Goal: Task Accomplishment & Management: Manage account settings

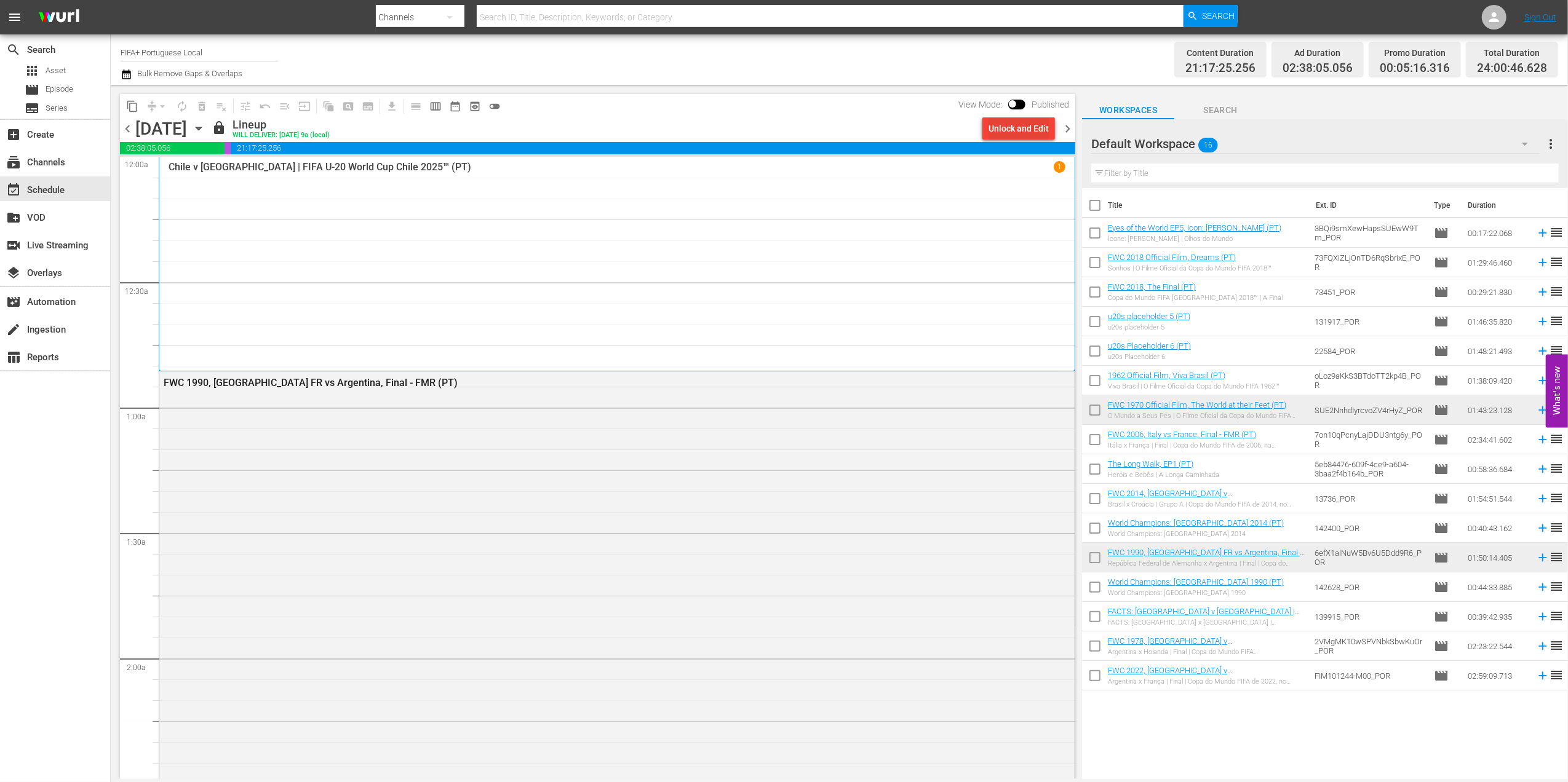
click at [1024, 128] on div "Unlock and Edit" at bounding box center [1019, 128] width 60 height 22
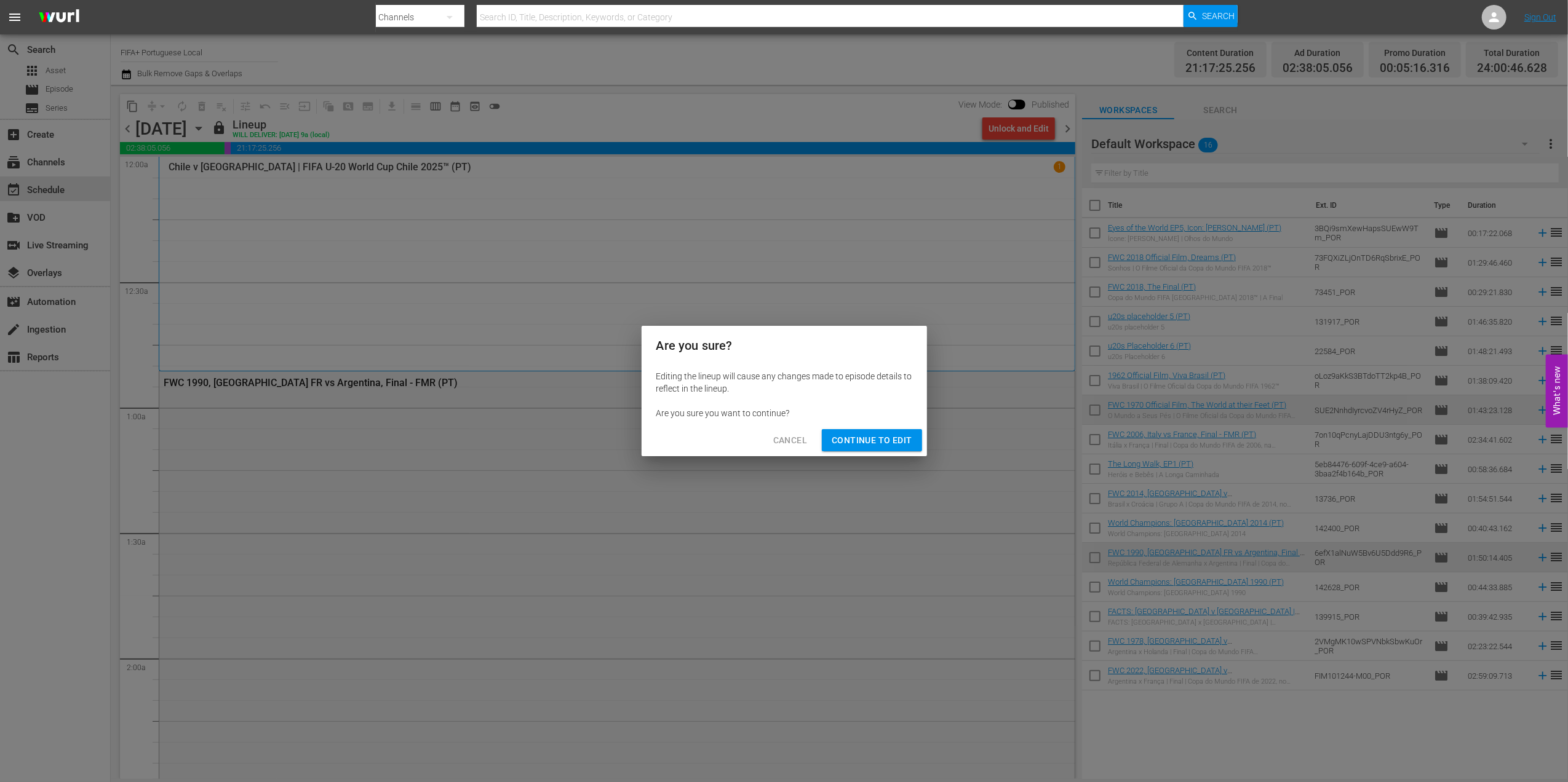
click at [862, 438] on span "Continue to Edit" at bounding box center [871, 441] width 80 height 16
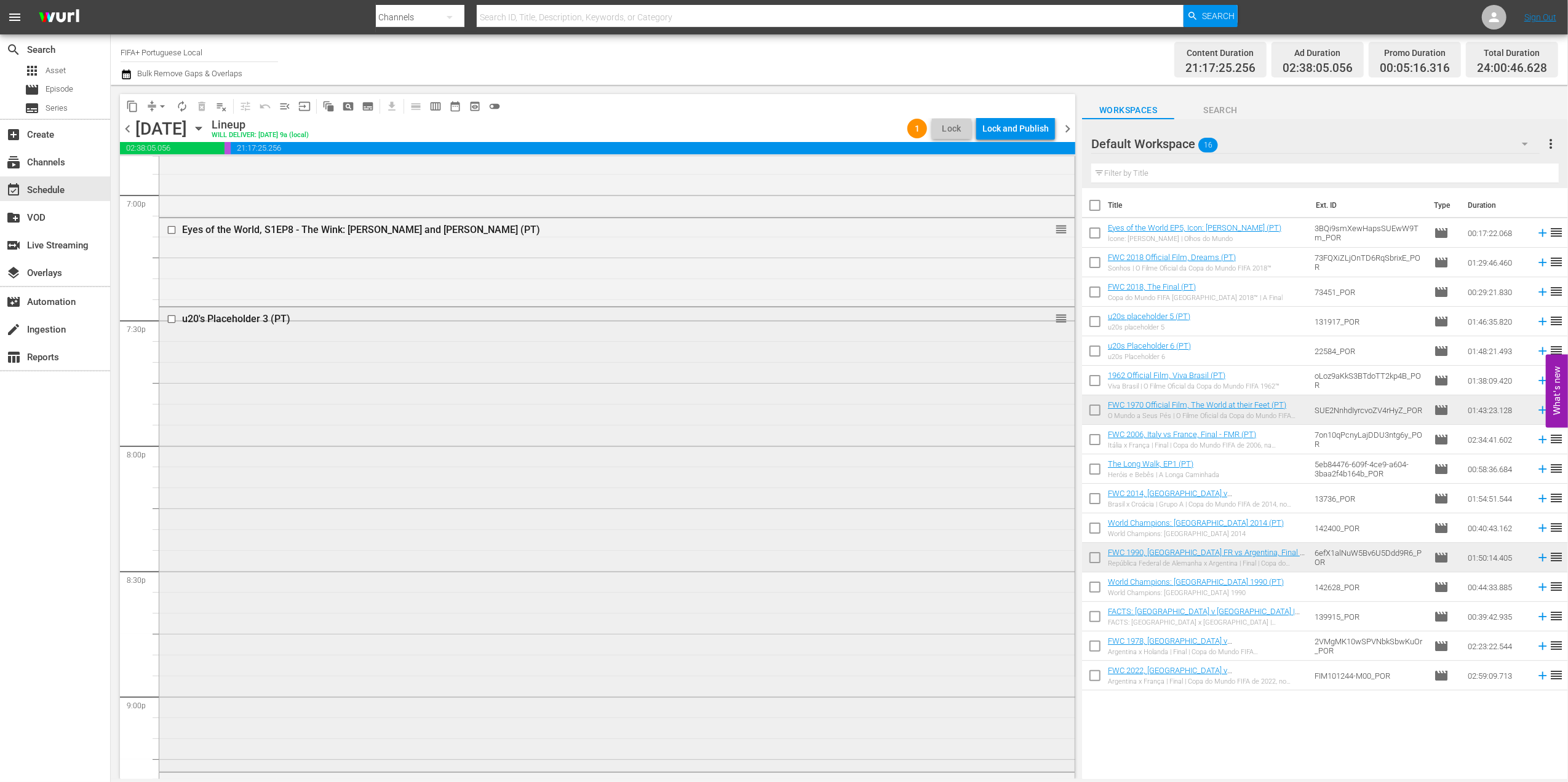
scroll to position [4721, 0]
click at [247, 325] on div "u20's Placeholder 3 (PT)" at bounding box center [593, 325] width 822 height 12
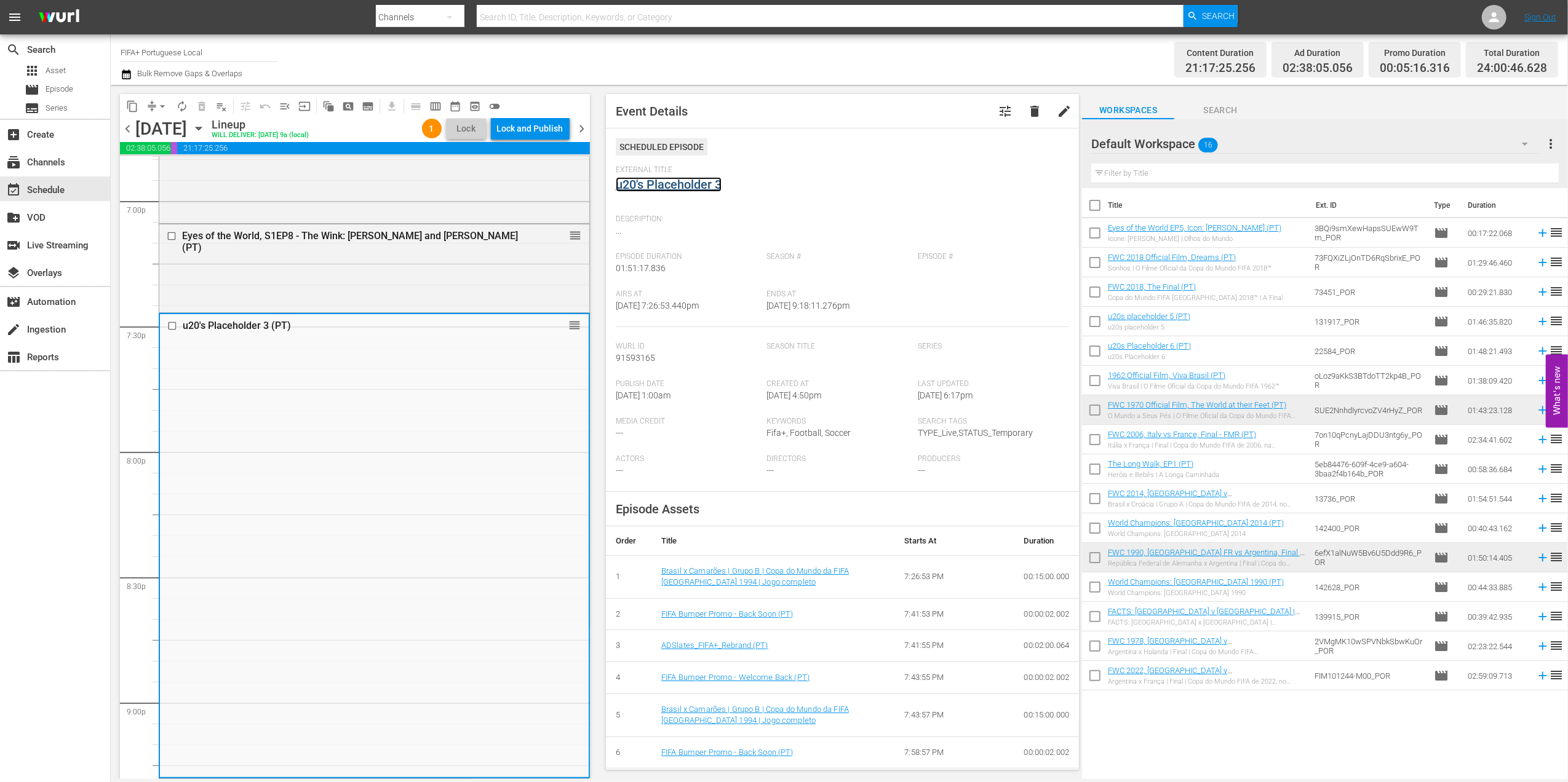
click at [696, 187] on link "u20's Placeholder 3" at bounding box center [669, 184] width 106 height 15
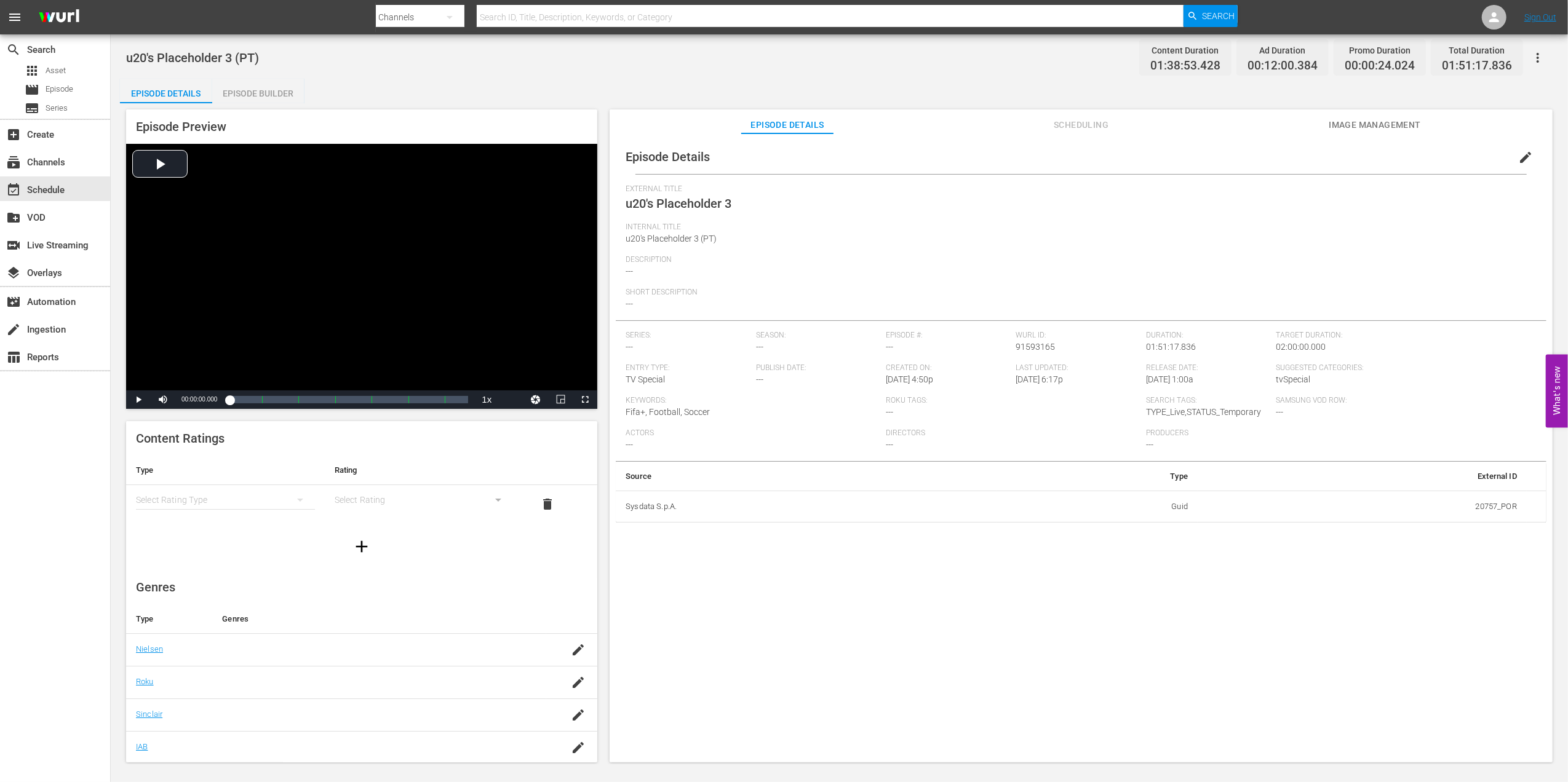
click at [1523, 156] on span "edit" at bounding box center [1525, 157] width 15 height 15
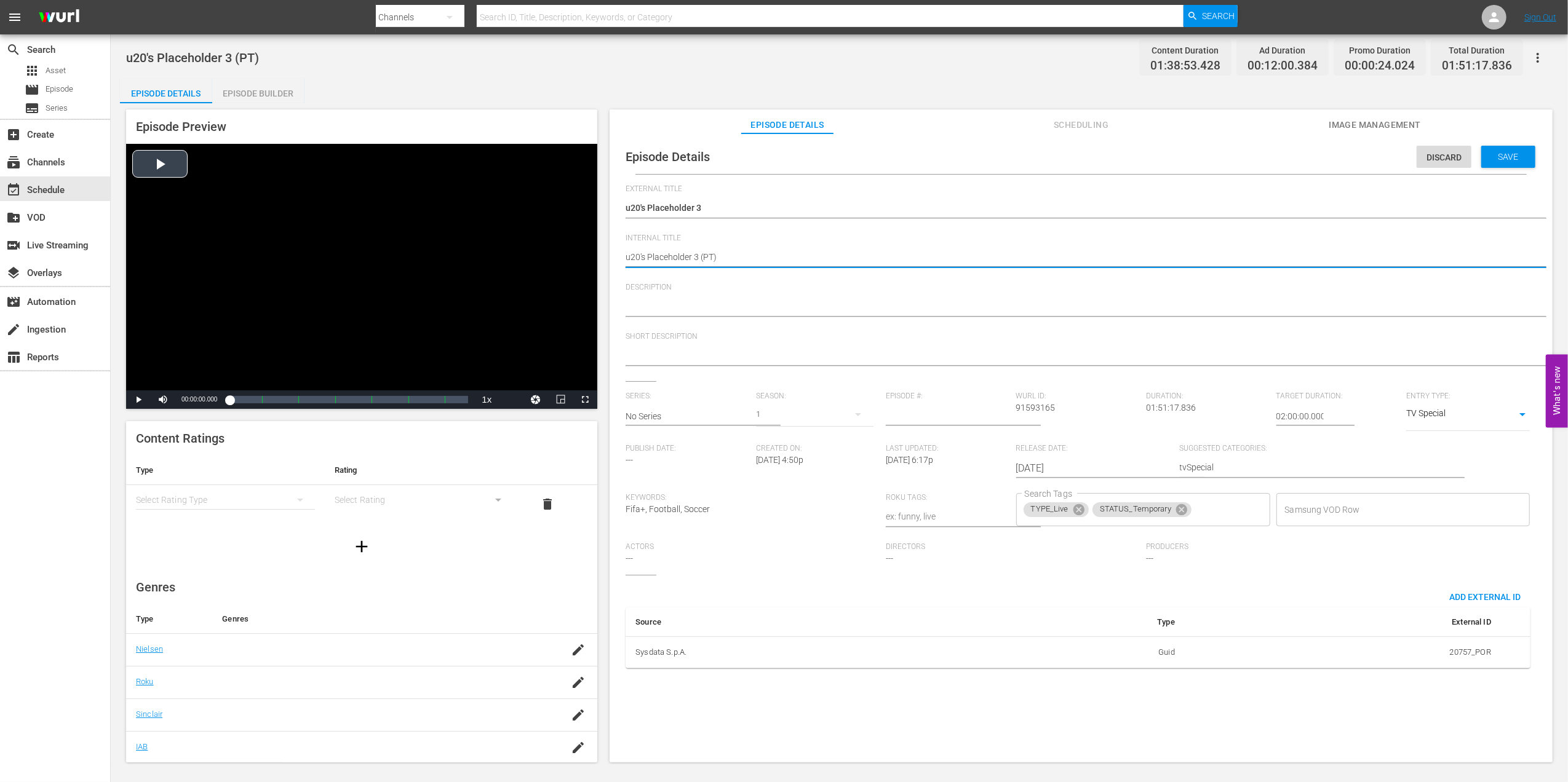
drag, startPoint x: 698, startPoint y: 256, endPoint x: 542, endPoint y: 260, distance: 156.1
paste textarea "Colombia v [GEOGRAPHIC_DATA] | Round of 16 | FIFA U-20 World Cup [GEOGRAPHIC_DA…"
type textarea "Colombia v [GEOGRAPHIC_DATA] | Round of 16 | FIFA U-20 World Cup [GEOGRAPHIC_DA…"
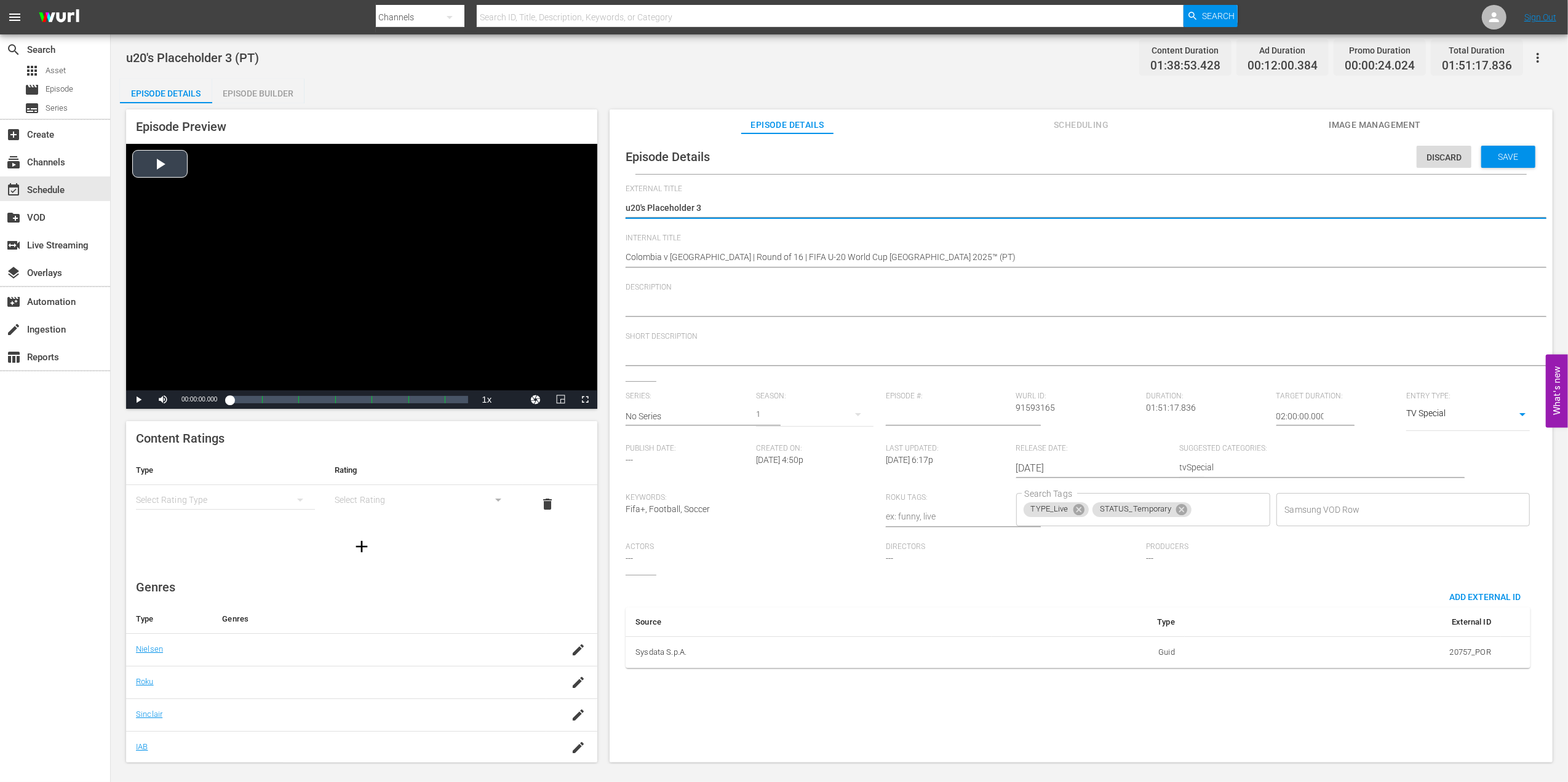
drag, startPoint x: 713, startPoint y: 207, endPoint x: 535, endPoint y: 209, distance: 178.0
paste textarea "Colômbia x [GEOGRAPHIC_DATA] | Oitavas de final | Copa do Mundo Sub-20 da FIFA …"
type textarea "Colômbia x [GEOGRAPHIC_DATA] | Oitavas de final | Copa do Mundo Sub-20 da FIFA …"
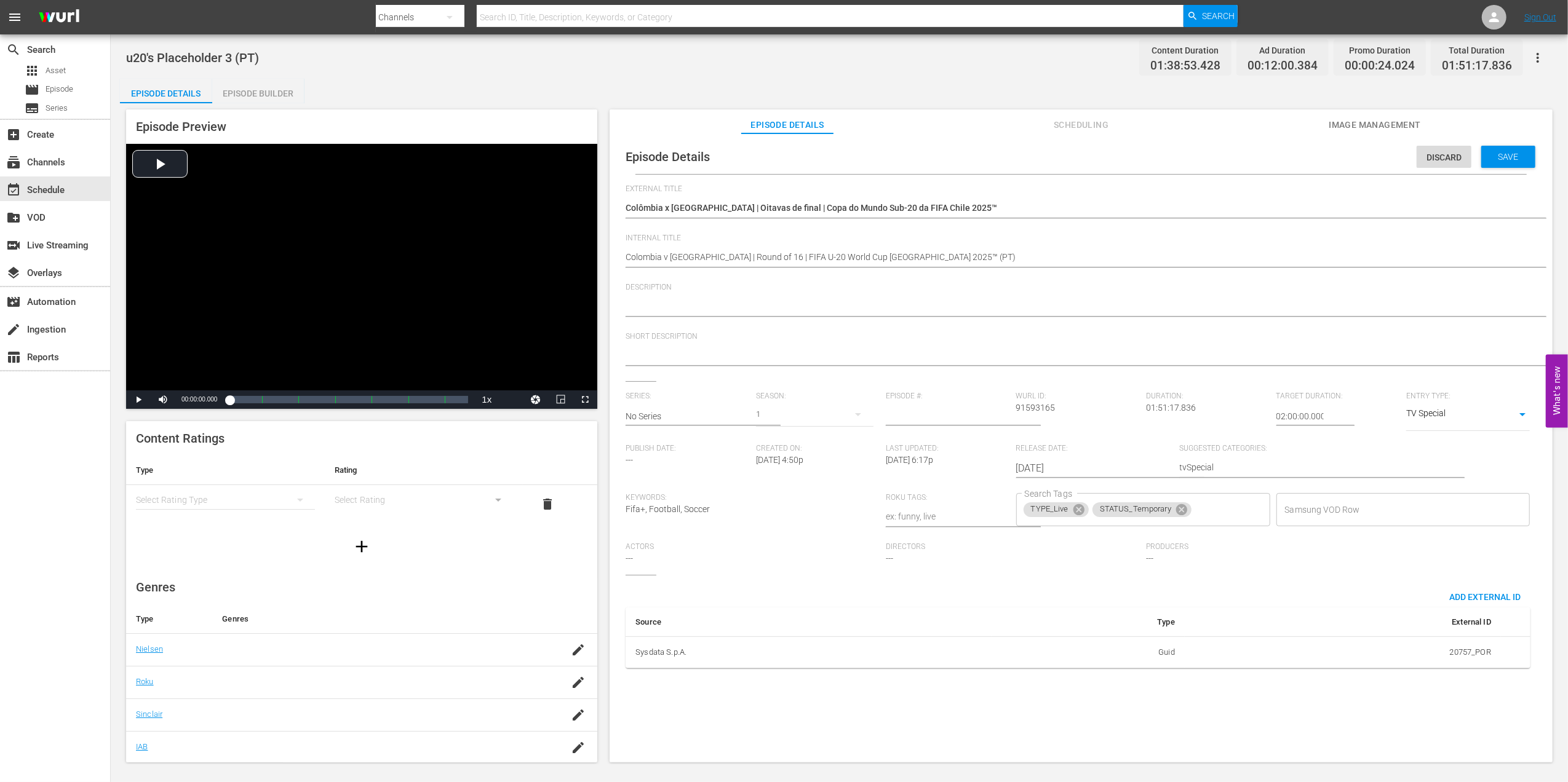
click at [759, 295] on div at bounding box center [1078, 307] width 905 height 29
click at [746, 308] on textarea at bounding box center [1078, 307] width 905 height 15
paste textarea "Assista ao jogo entre [GEOGRAPHIC_DATA] e [GEOGRAPHIC_DATA] no [GEOGRAPHIC_DATA…"
type textarea "Assista ao jogo entre [GEOGRAPHIC_DATA] e [GEOGRAPHIC_DATA] no [GEOGRAPHIC_DATA…"
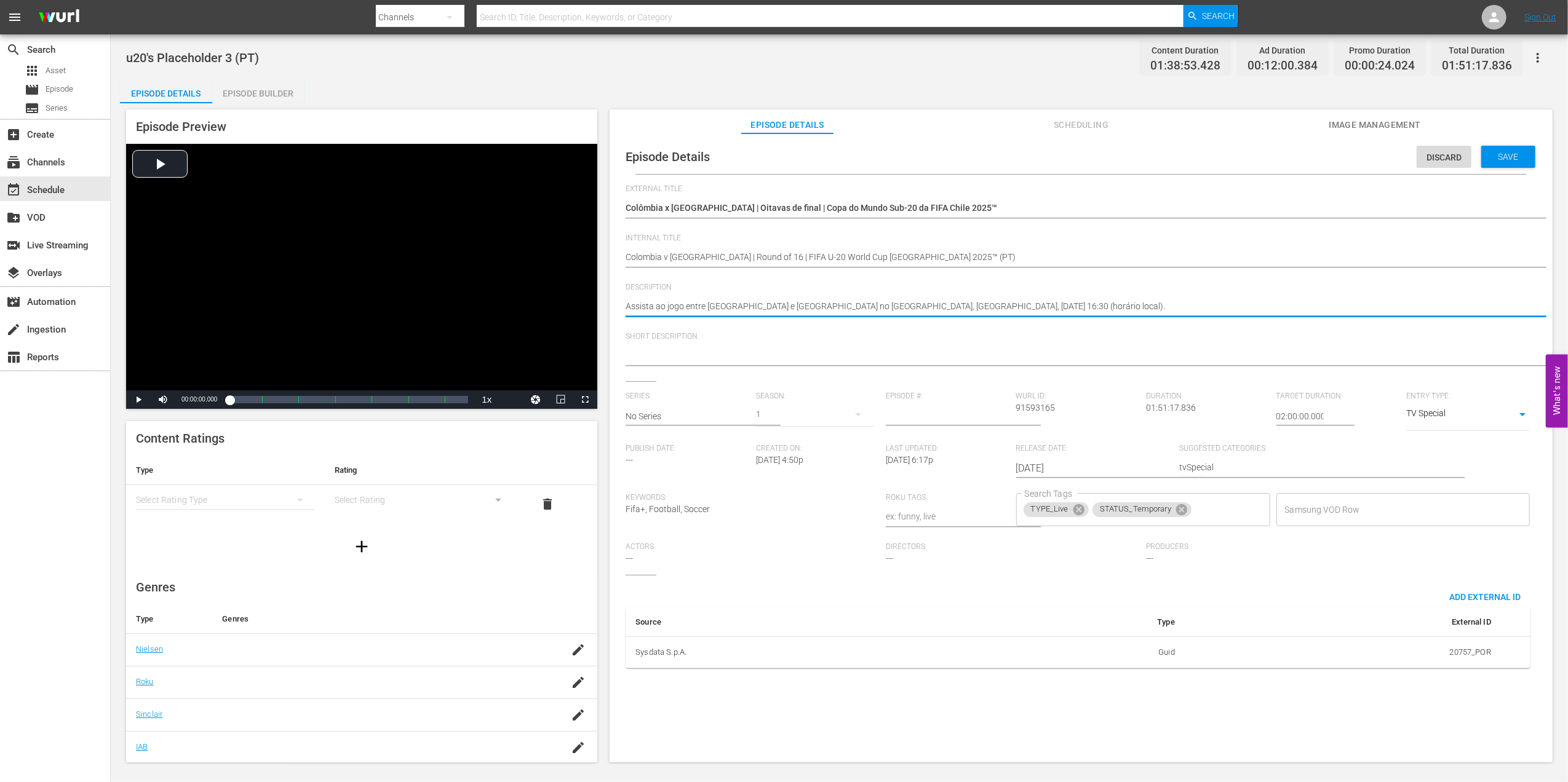
type textarea "Assista ao jogo entre [GEOGRAPHIC_DATA] e [GEOGRAPHIC_DATA] no [GEOGRAPHIC_DATA…"
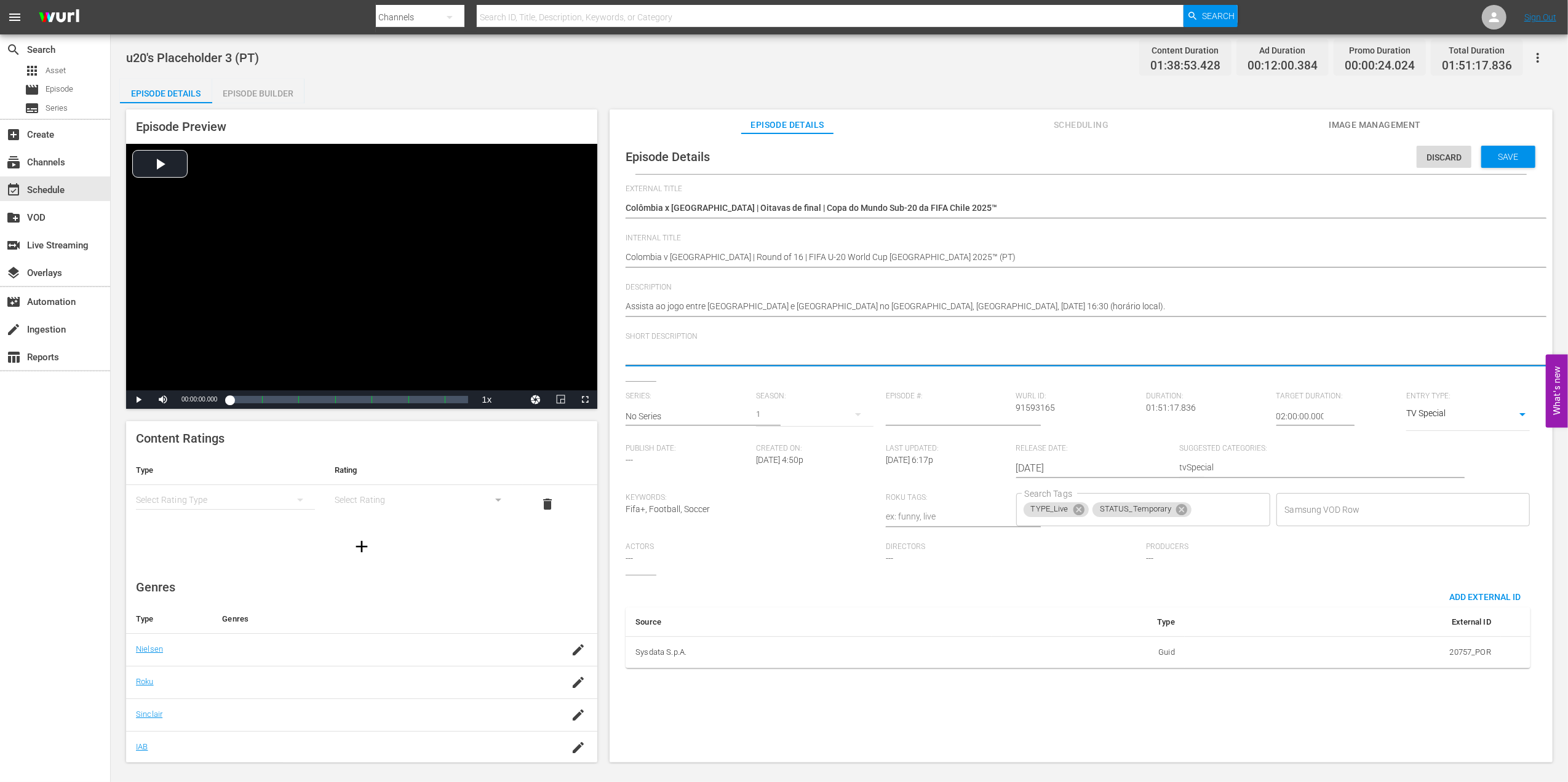
click at [754, 353] on textarea at bounding box center [1078, 356] width 905 height 15
paste textarea "Assista ao jogo entre [GEOGRAPHIC_DATA] e [GEOGRAPHIC_DATA] no [GEOGRAPHIC_DATA…"
type textarea "Assista ao jogo entre [GEOGRAPHIC_DATA] e [GEOGRAPHIC_DATA] no [GEOGRAPHIC_DATA…"
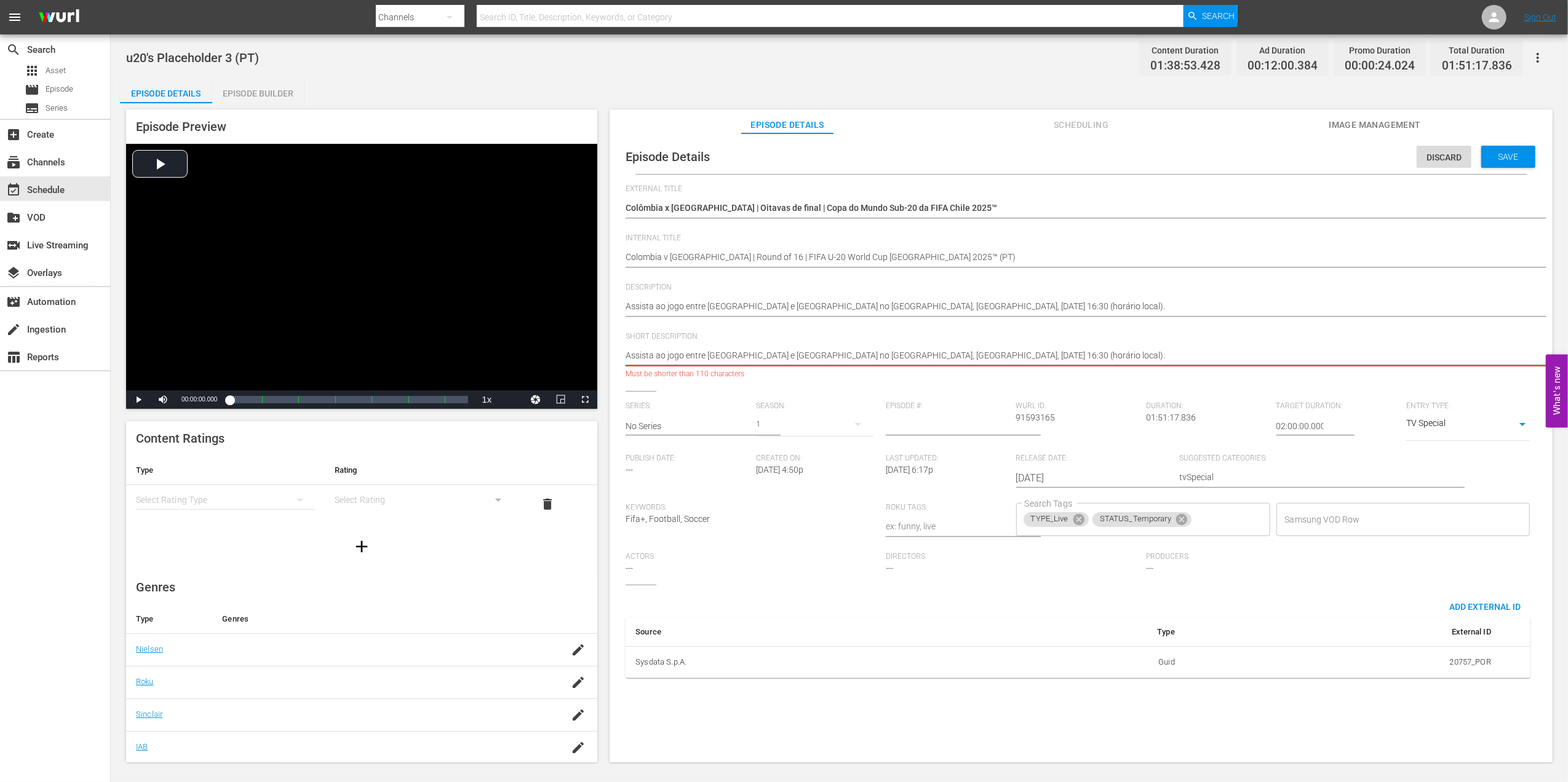
drag, startPoint x: 1116, startPoint y: 353, endPoint x: 803, endPoint y: 352, distance: 313.0
click at [803, 352] on textarea "Assista ao jogo entre [GEOGRAPHIC_DATA] e [GEOGRAPHIC_DATA] no [GEOGRAPHIC_DATA…" at bounding box center [1078, 356] width 905 height 15
type textarea "Assista ao jogo entre [GEOGRAPHIC_DATA] e [GEOGRAPHIC_DATA]"
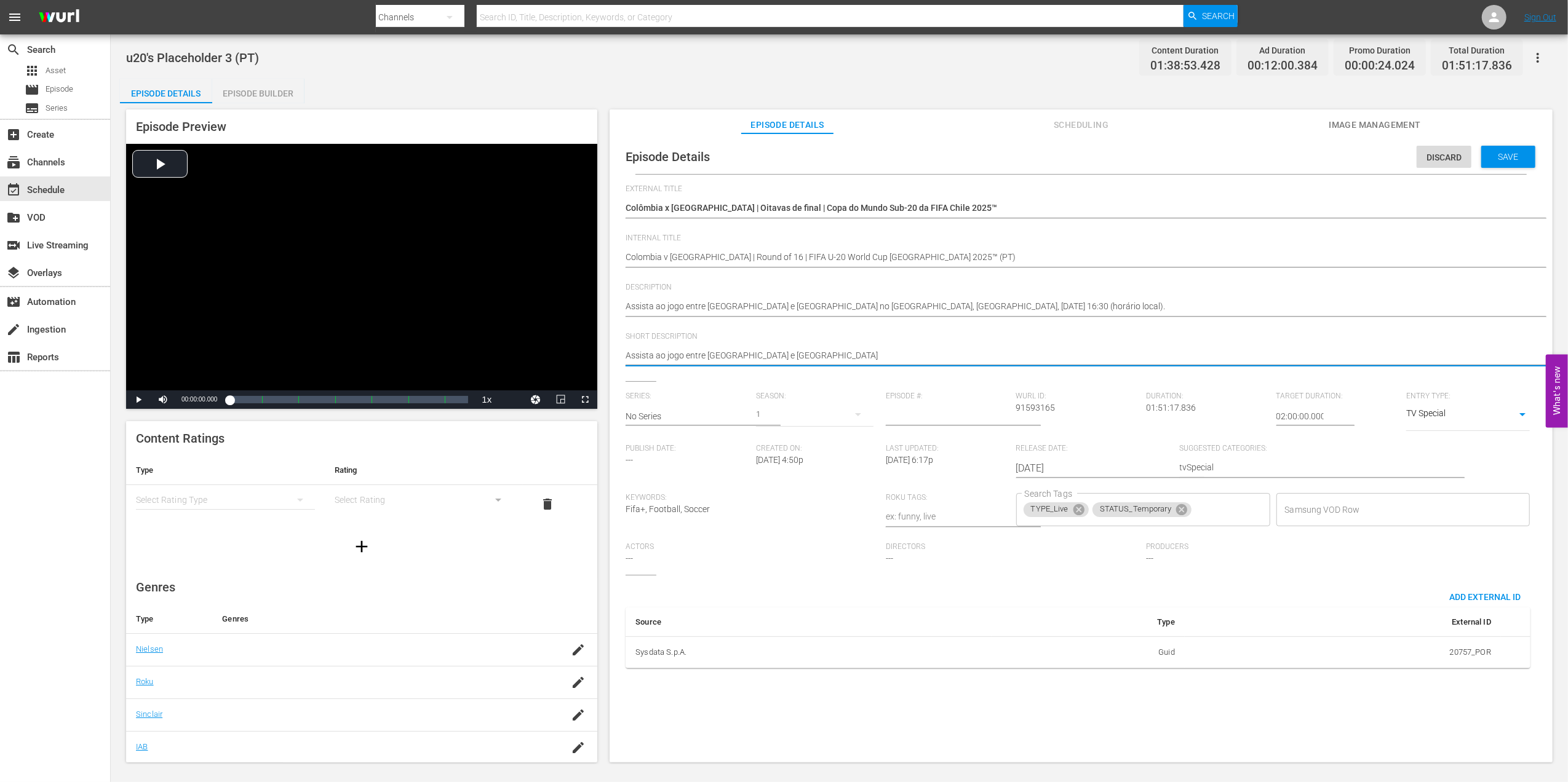
type textarea "Assista ao jogo entre [GEOGRAPHIC_DATA] e [GEOGRAPHIC_DATA]"
type textarea "Assista ao jogo entre [GEOGRAPHIC_DATA] e [GEOGRAPHIC_DATA]."
click at [1502, 152] on span "Save" at bounding box center [1508, 157] width 40 height 10
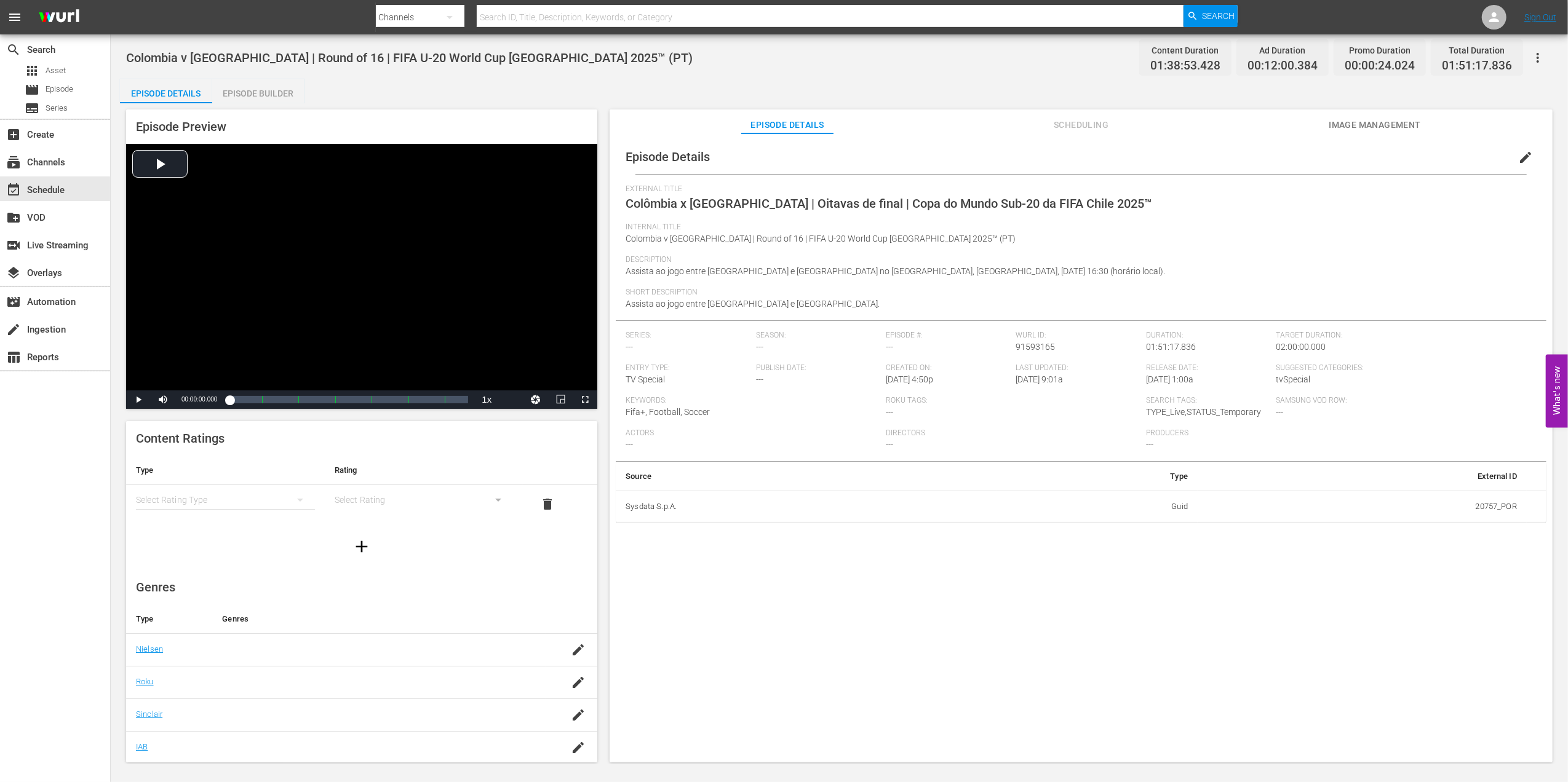
click at [1358, 121] on span "Image Management" at bounding box center [1374, 125] width 92 height 16
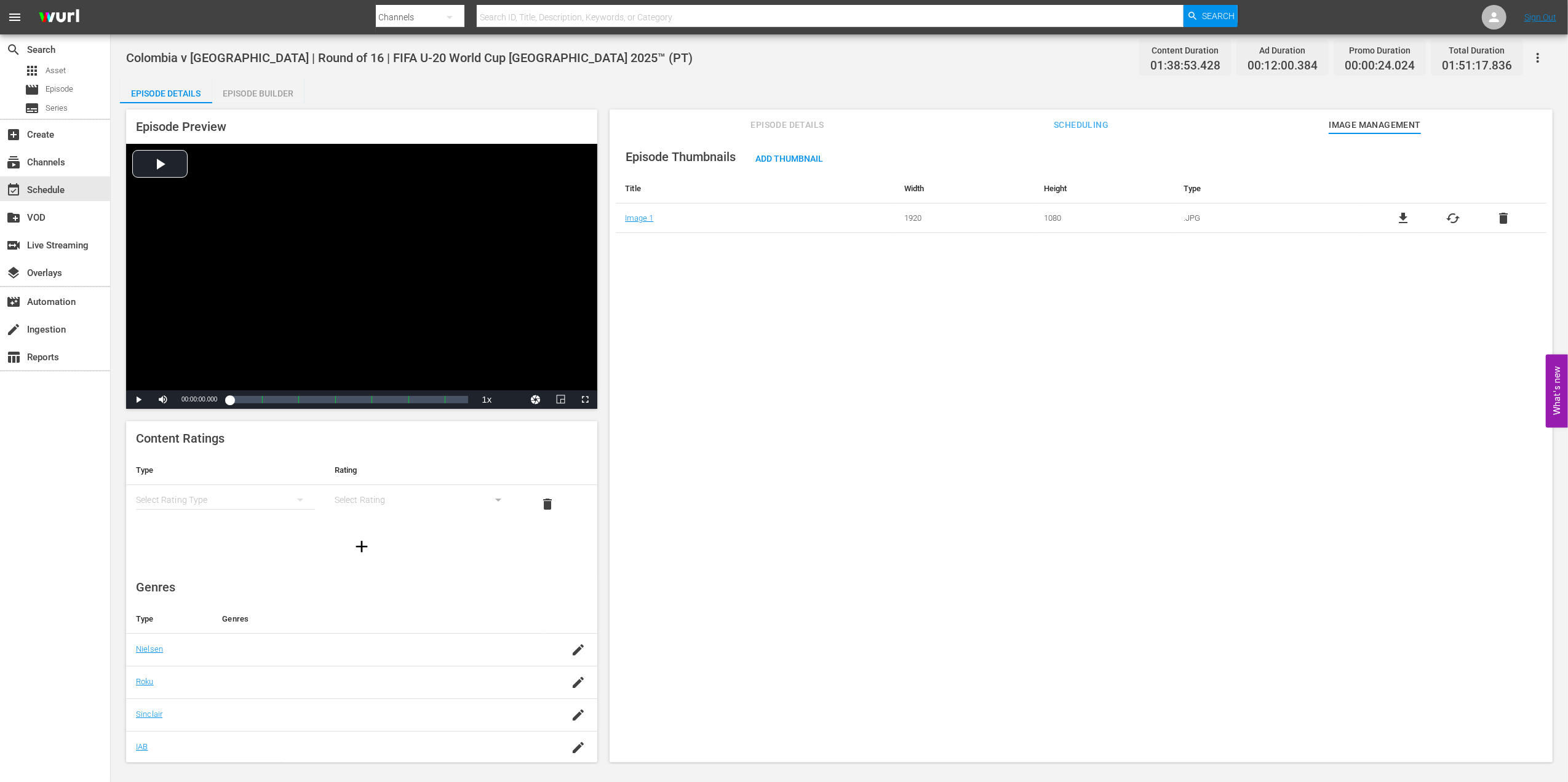
click at [1502, 222] on span "delete" at bounding box center [1503, 218] width 15 height 15
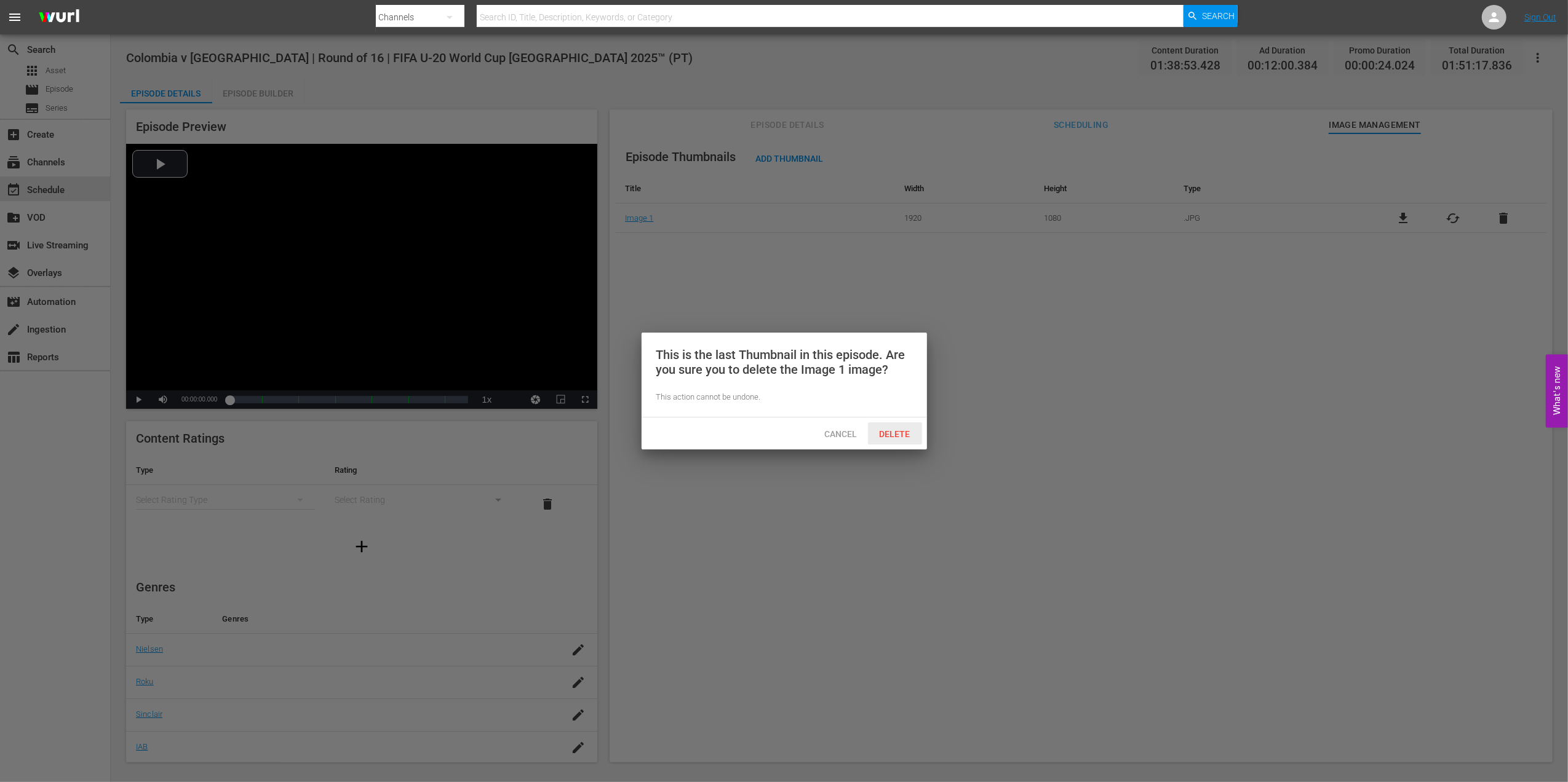
click at [898, 429] on span "Delete" at bounding box center [895, 434] width 50 height 10
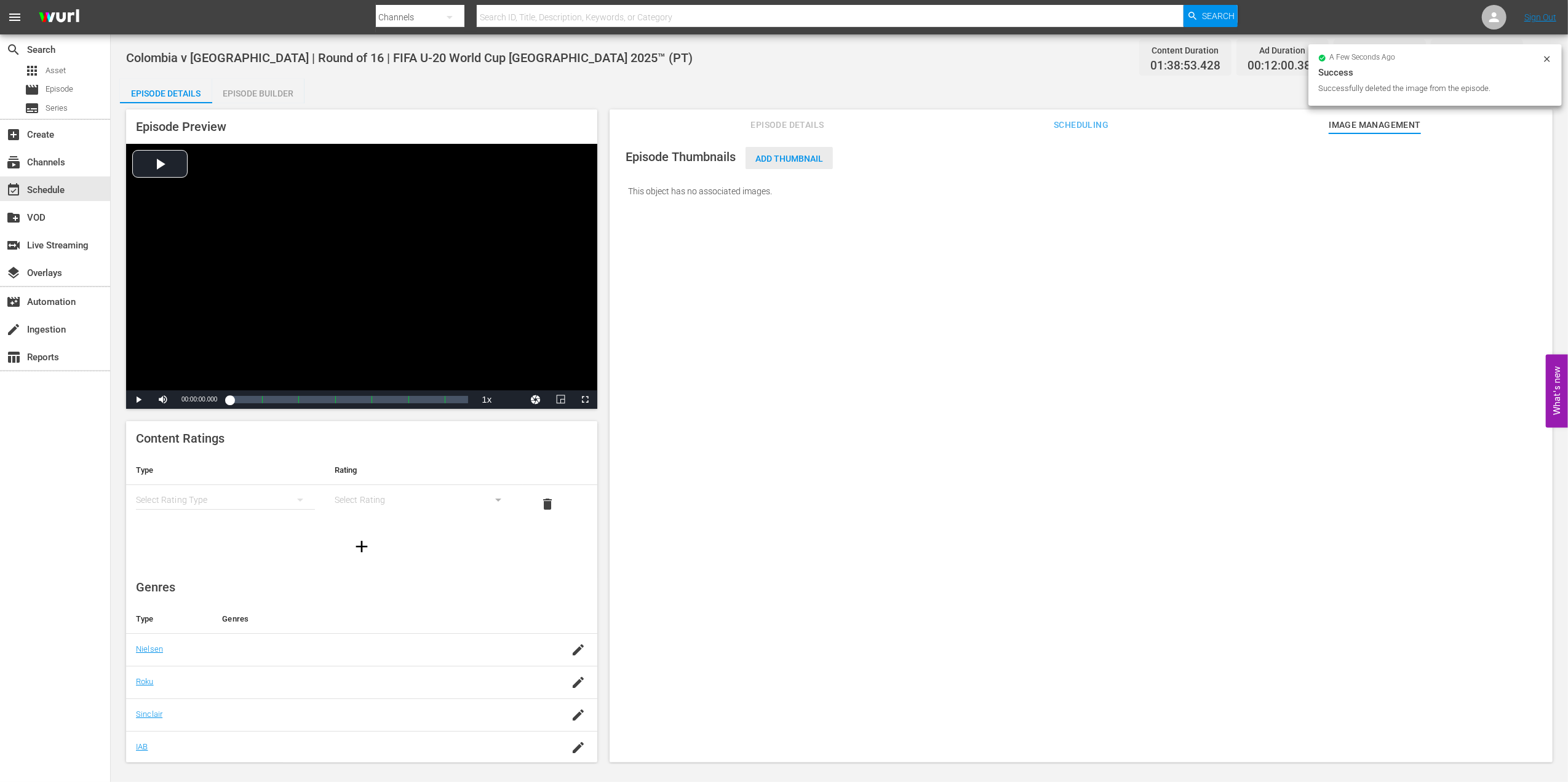
click at [773, 156] on span "Add Thumbnail" at bounding box center [789, 158] width 87 height 10
click at [807, 148] on div "Add Thumbnail" at bounding box center [789, 158] width 87 height 23
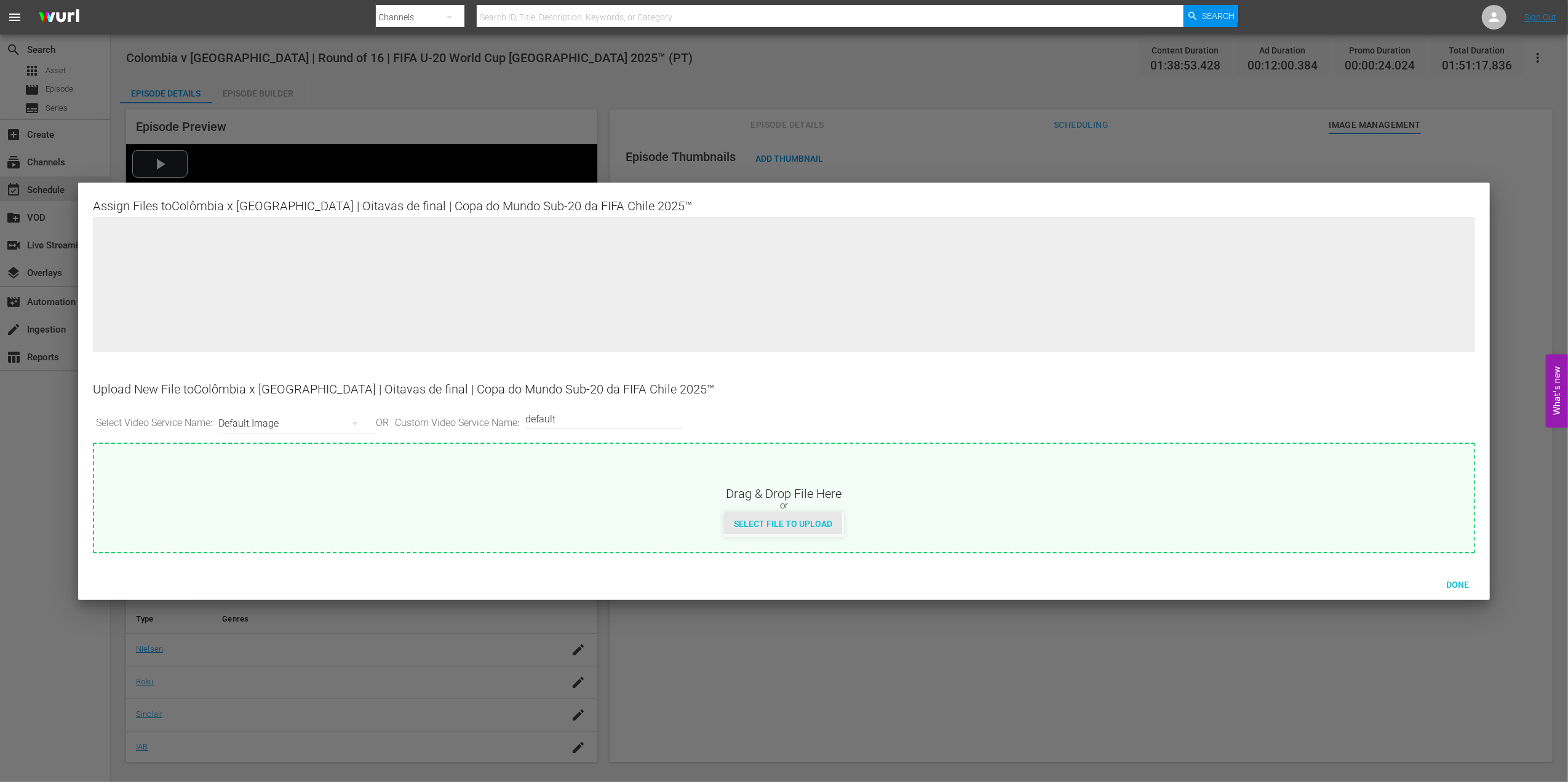
click at [790, 520] on span "Select File to Upload" at bounding box center [782, 524] width 118 height 10
type input "C:\fakepath\e.jpg"
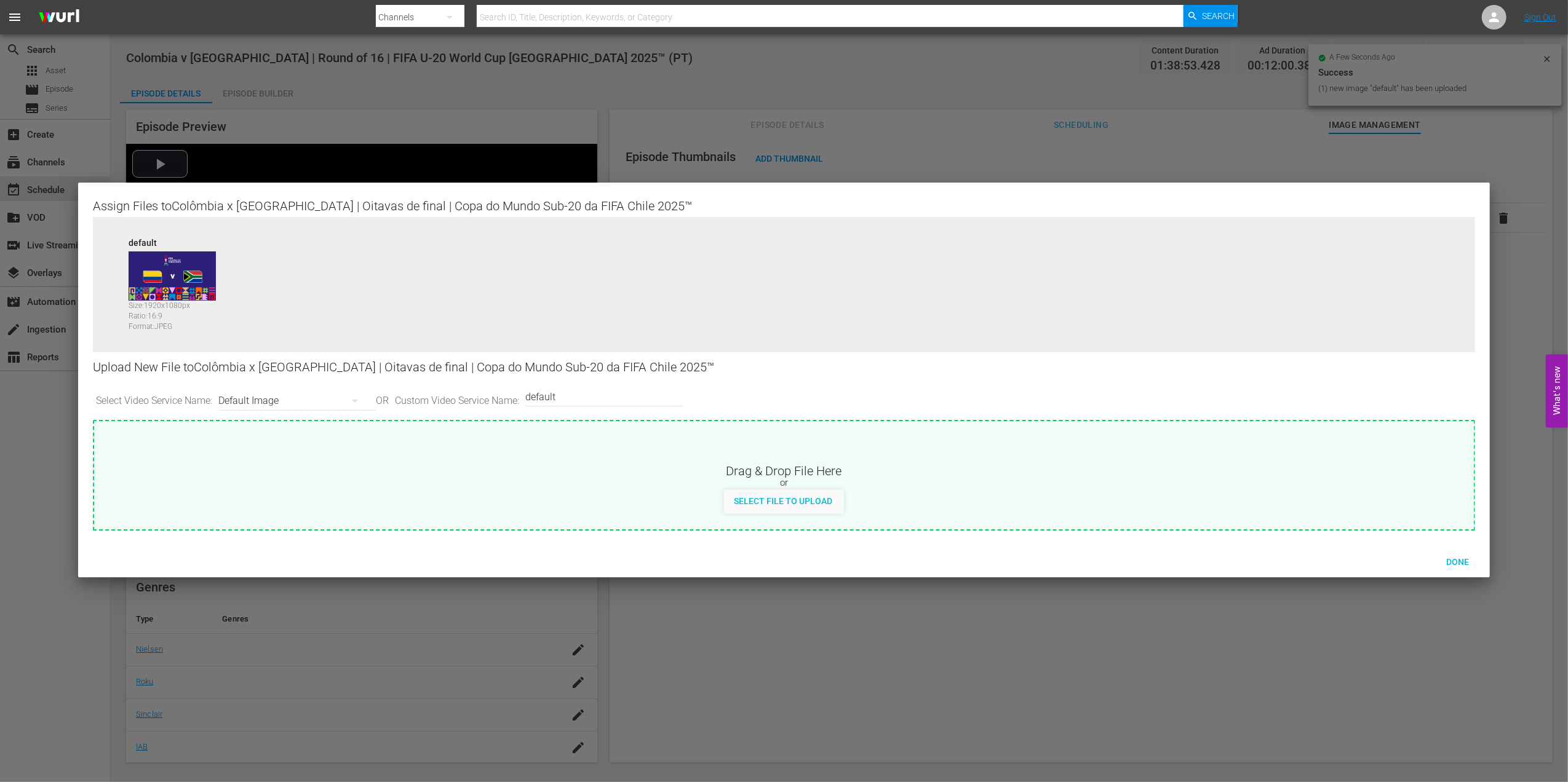
click at [616, 397] on input "default" at bounding box center [601, 396] width 151 height 29
type input "default 1"
click at [766, 498] on span "Select File to Upload" at bounding box center [782, 501] width 118 height 10
type input "C:\fakepath\f.jpg"
click at [1452, 561] on span "Done" at bounding box center [1457, 562] width 42 height 10
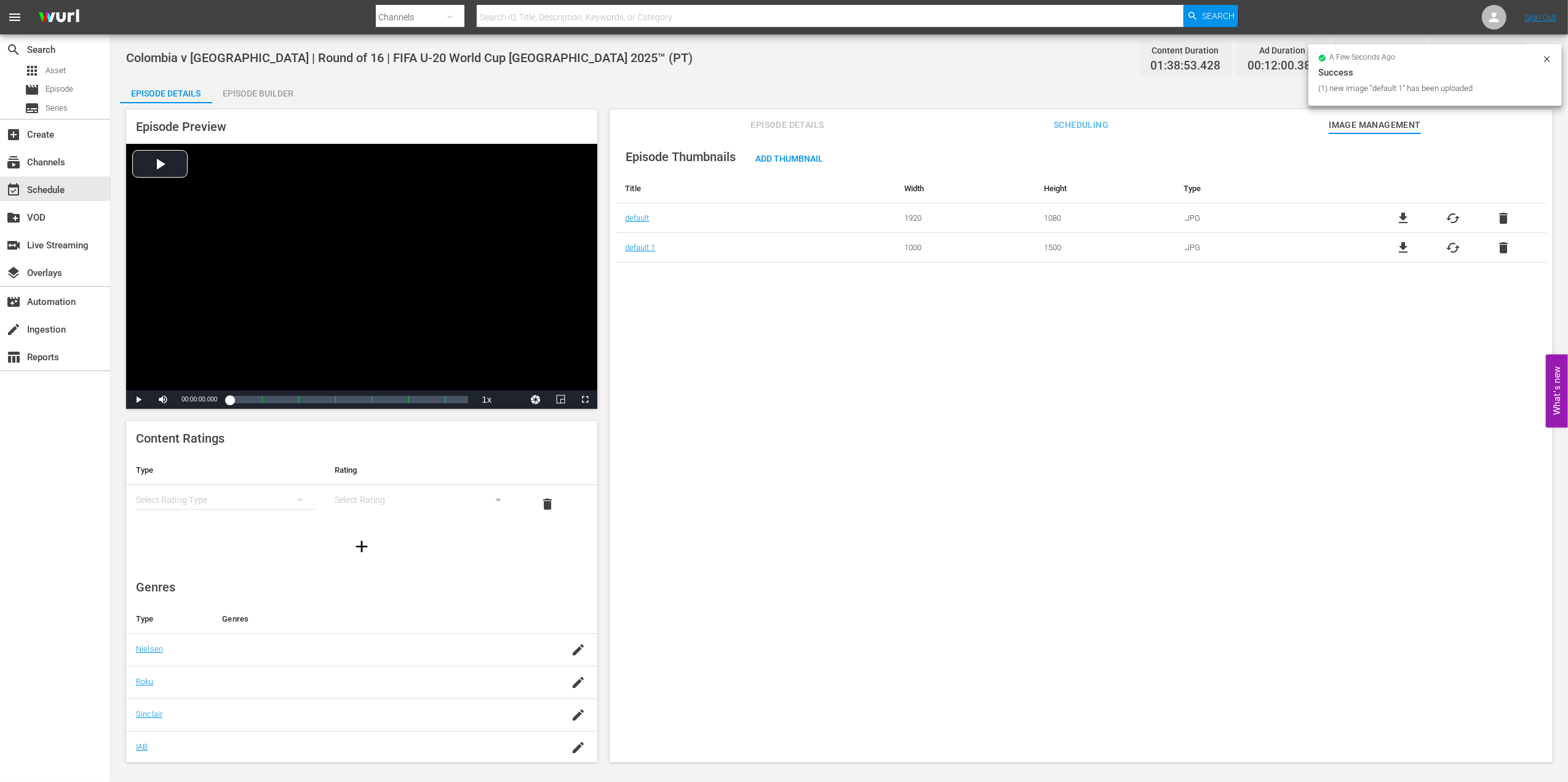
click at [793, 123] on span "Episode Details" at bounding box center [787, 125] width 92 height 16
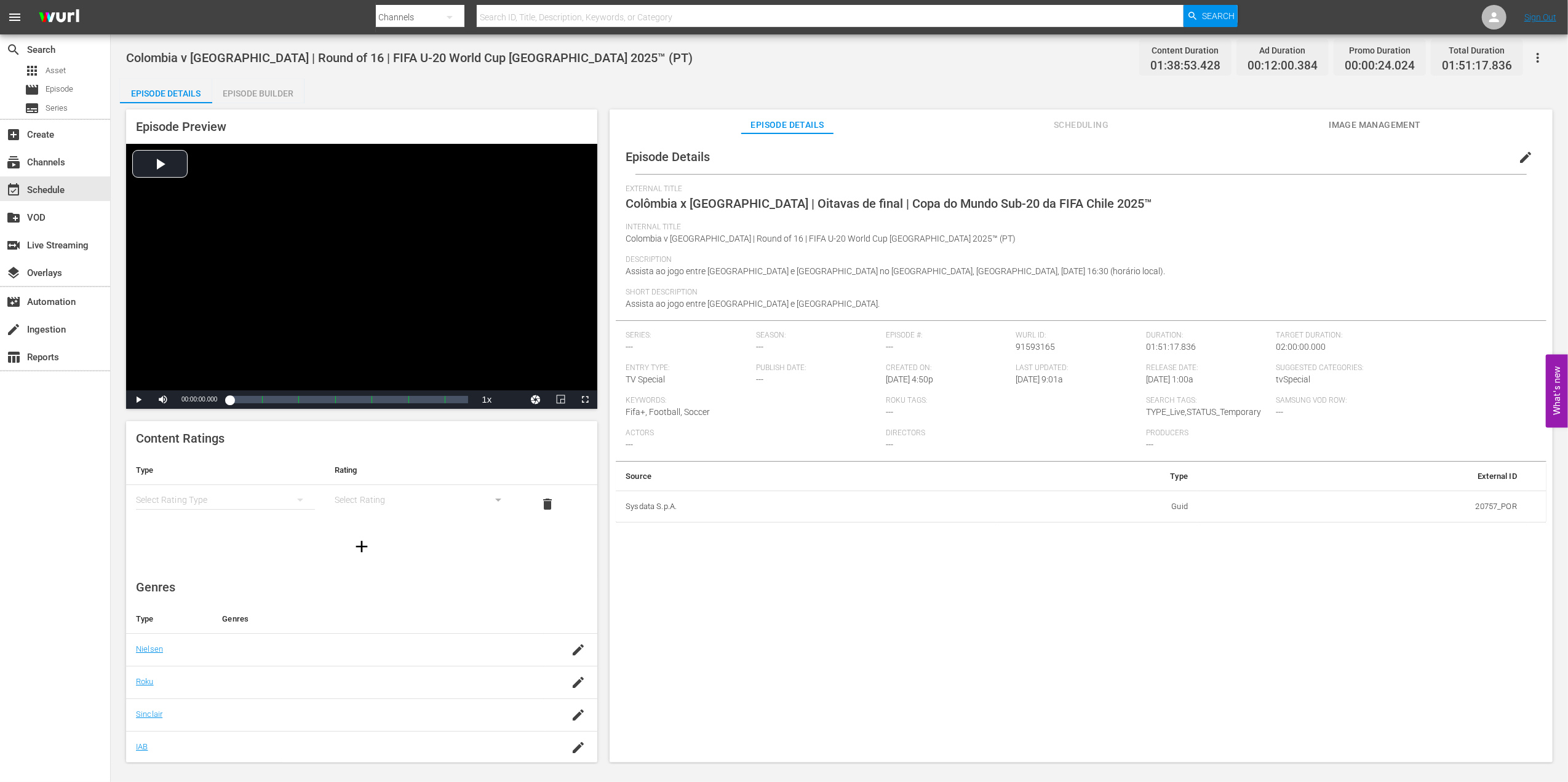
click at [1383, 122] on span "Image Management" at bounding box center [1374, 125] width 92 height 16
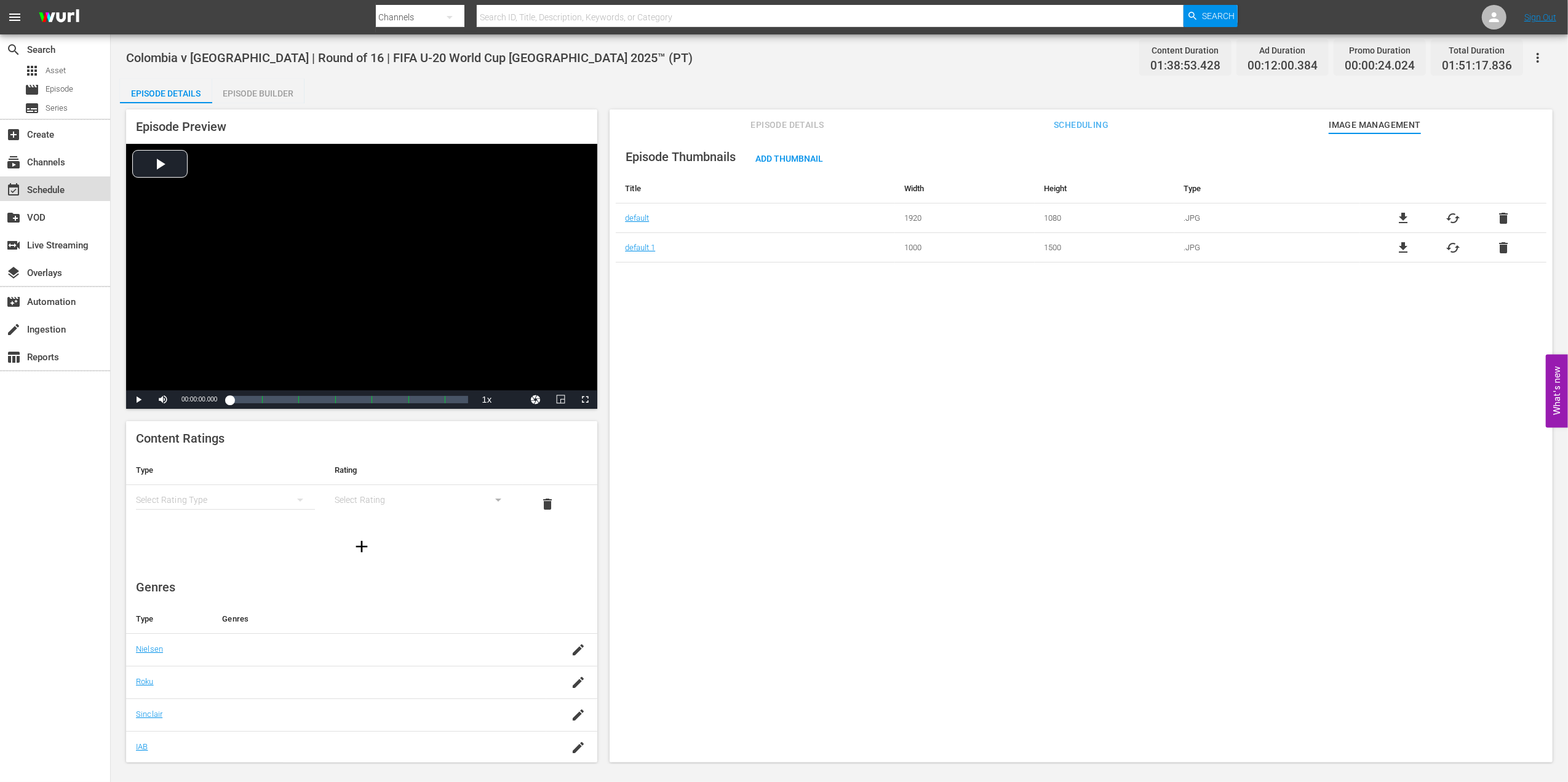
click at [71, 190] on div "event_available Schedule" at bounding box center [55, 189] width 110 height 25
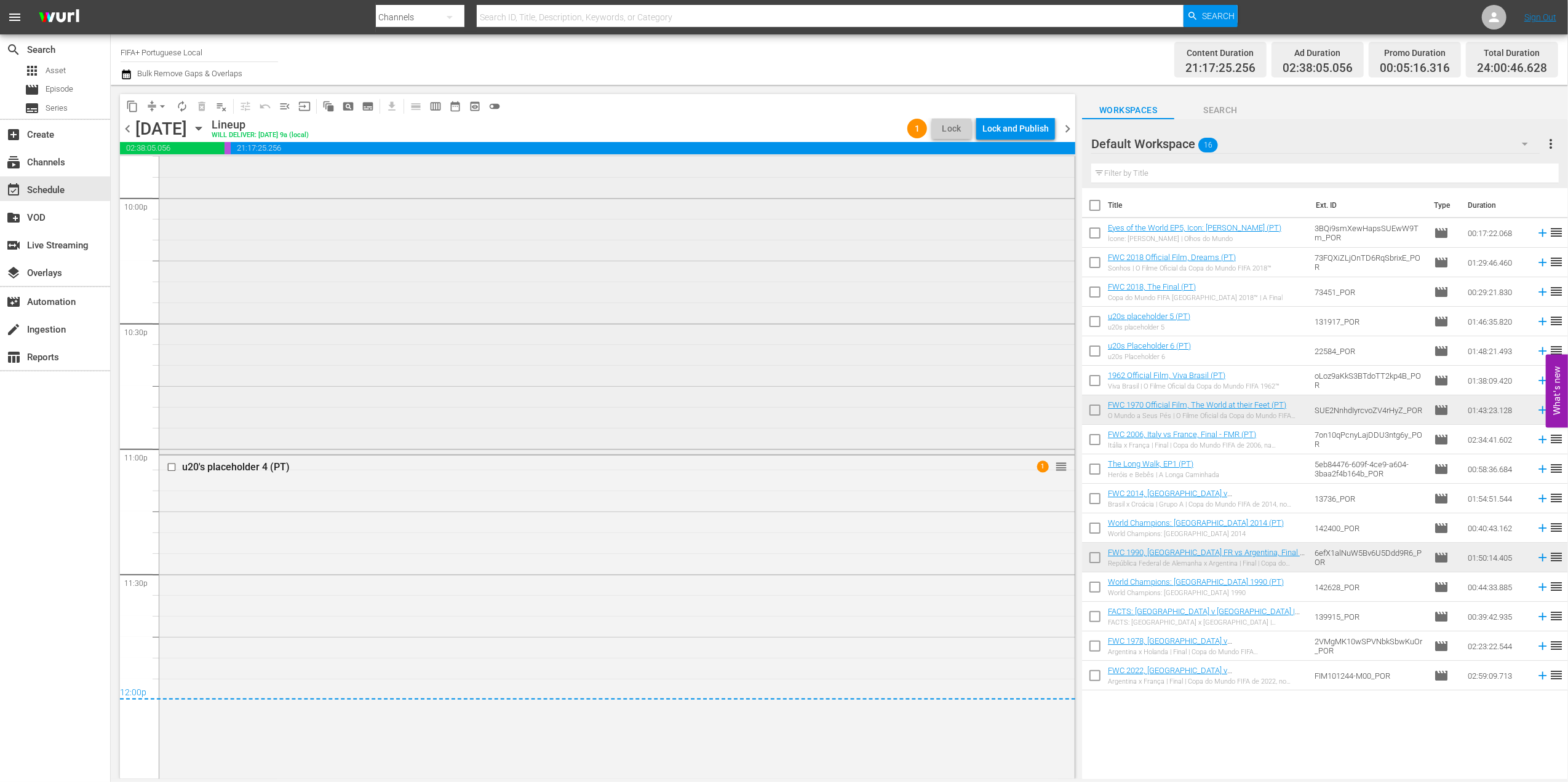
scroll to position [5478, 0]
click at [238, 464] on div "u20's placeholder 4 (PT)" at bounding box center [593, 466] width 822 height 12
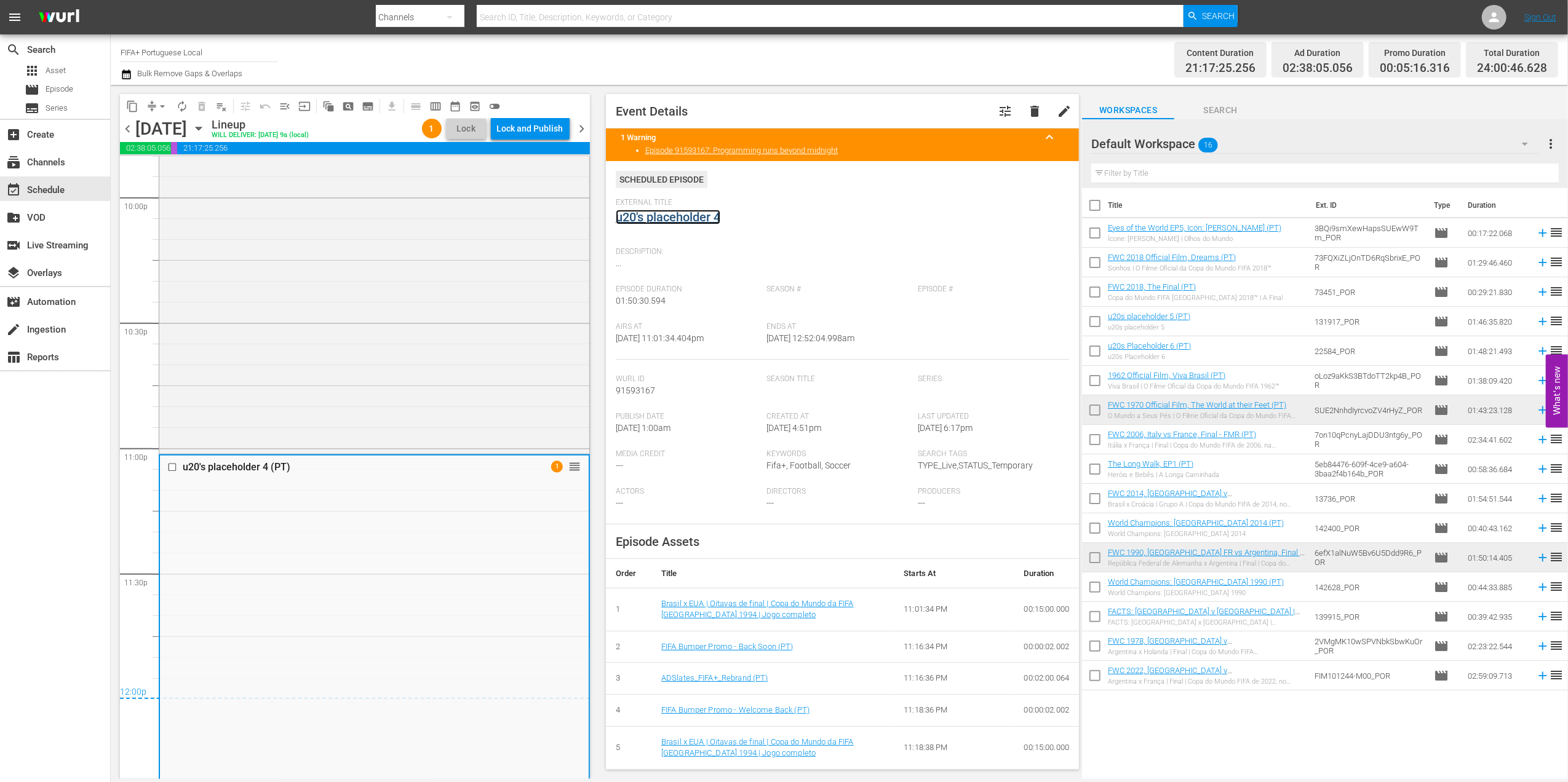
click at [705, 213] on link "u20's placeholder 4" at bounding box center [668, 217] width 104 height 15
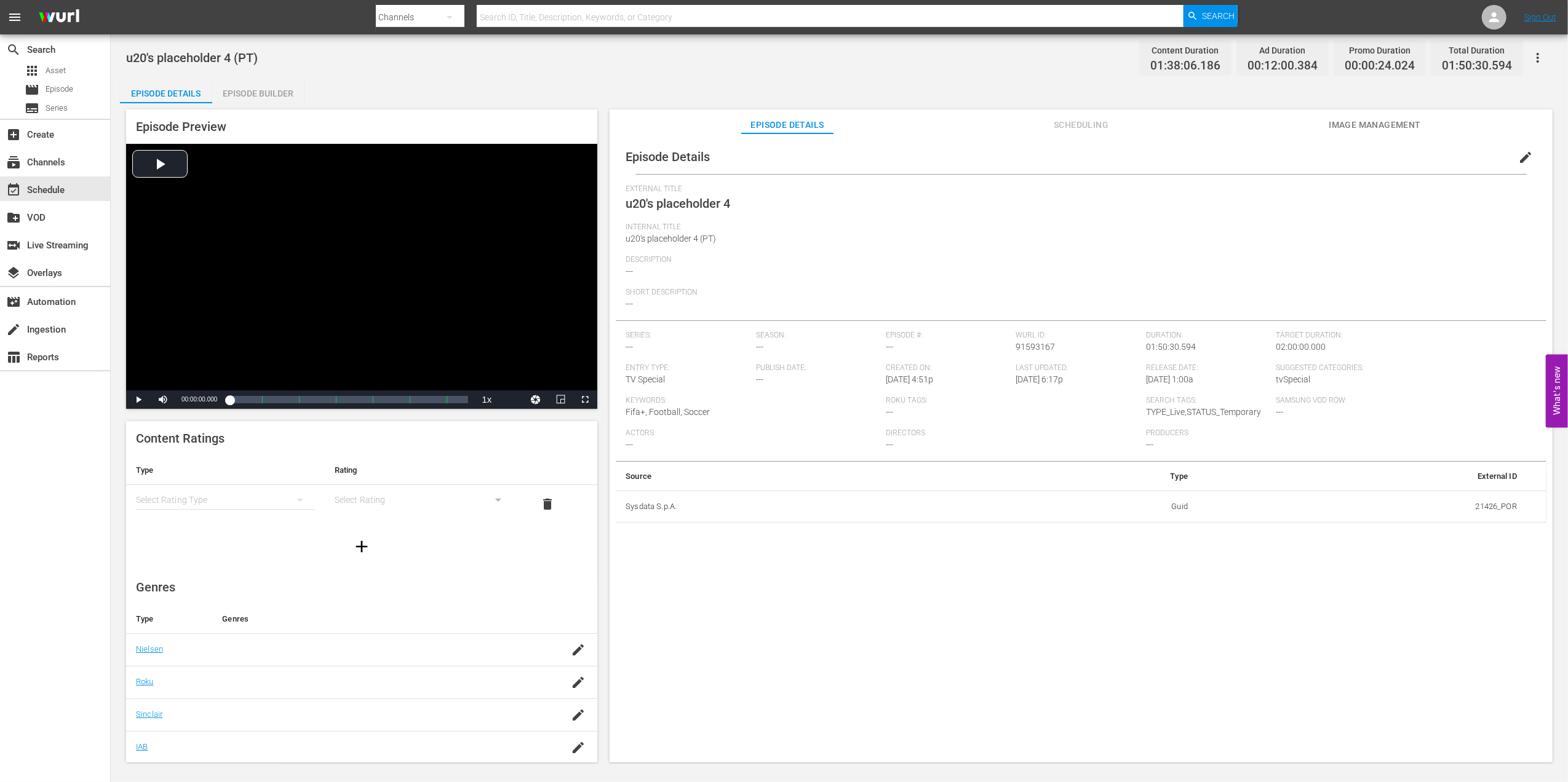
drag, startPoint x: 1520, startPoint y: 160, endPoint x: 1466, endPoint y: 181, distance: 57.9
click at [1520, 160] on span "edit" at bounding box center [1525, 157] width 15 height 15
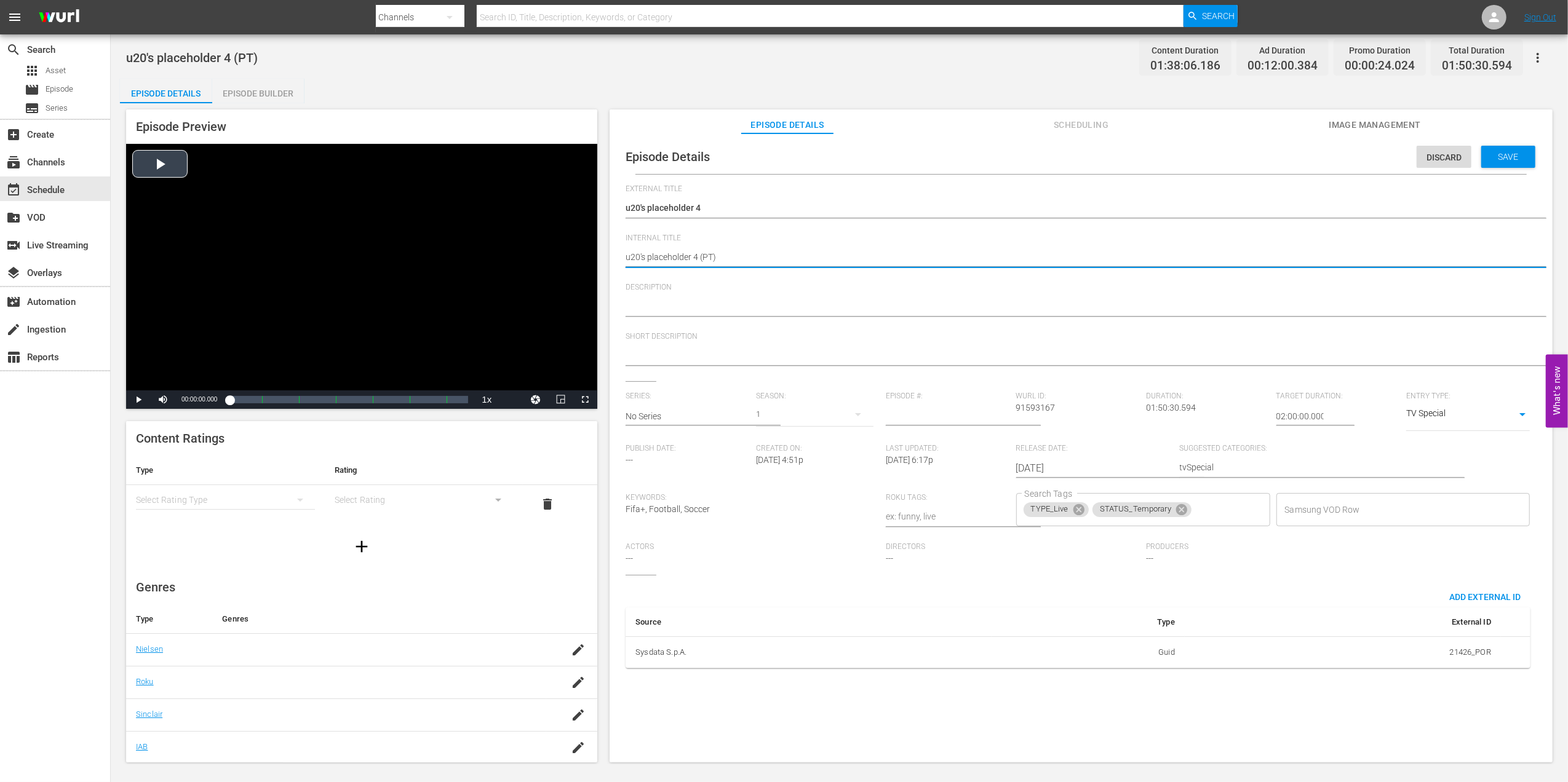
drag, startPoint x: 699, startPoint y: 254, endPoint x: 534, endPoint y: 257, distance: 165.0
paste textarea "Paraguay v [GEOGRAPHIC_DATA] | Round of 16 | FIFA U-20 World Cup [GEOGRAPHIC_DA…"
type textarea "Paraguay v [GEOGRAPHIC_DATA] | Round of 16 | FIFA U-20 World Cup Chile 2025™ (P…"
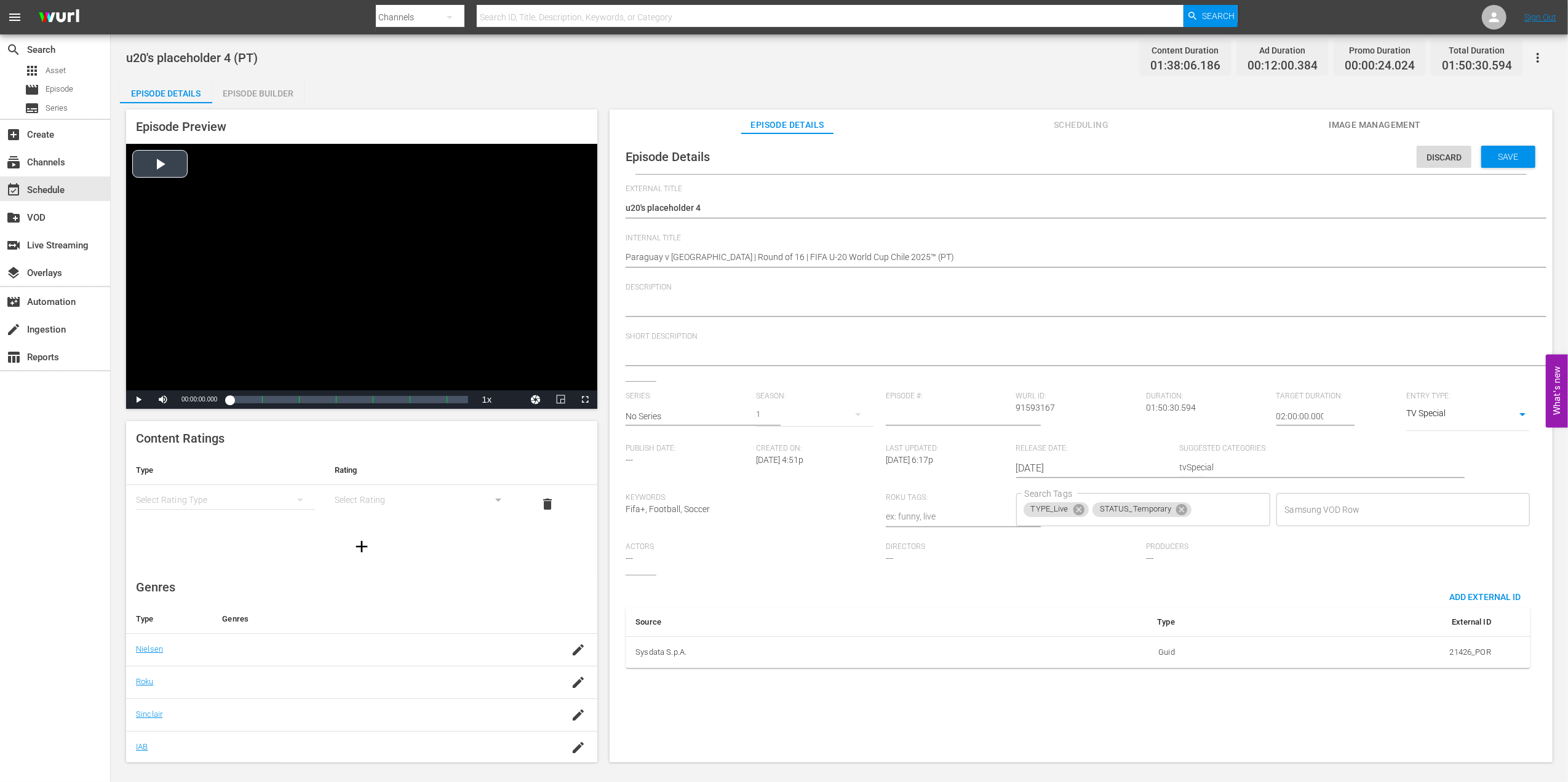
drag, startPoint x: 741, startPoint y: 207, endPoint x: 506, endPoint y: 207, distance: 235.0
paste textarea "Paraguai x Noruega | Oitavas de final | Copa do Mundo Sub-20 da FIFA [GEOGRAPHI…"
type textarea "Paraguai x Noruega | Oitavas de final | Copa do Mundo Sub-20 da FIFA [GEOGRAPHI…"
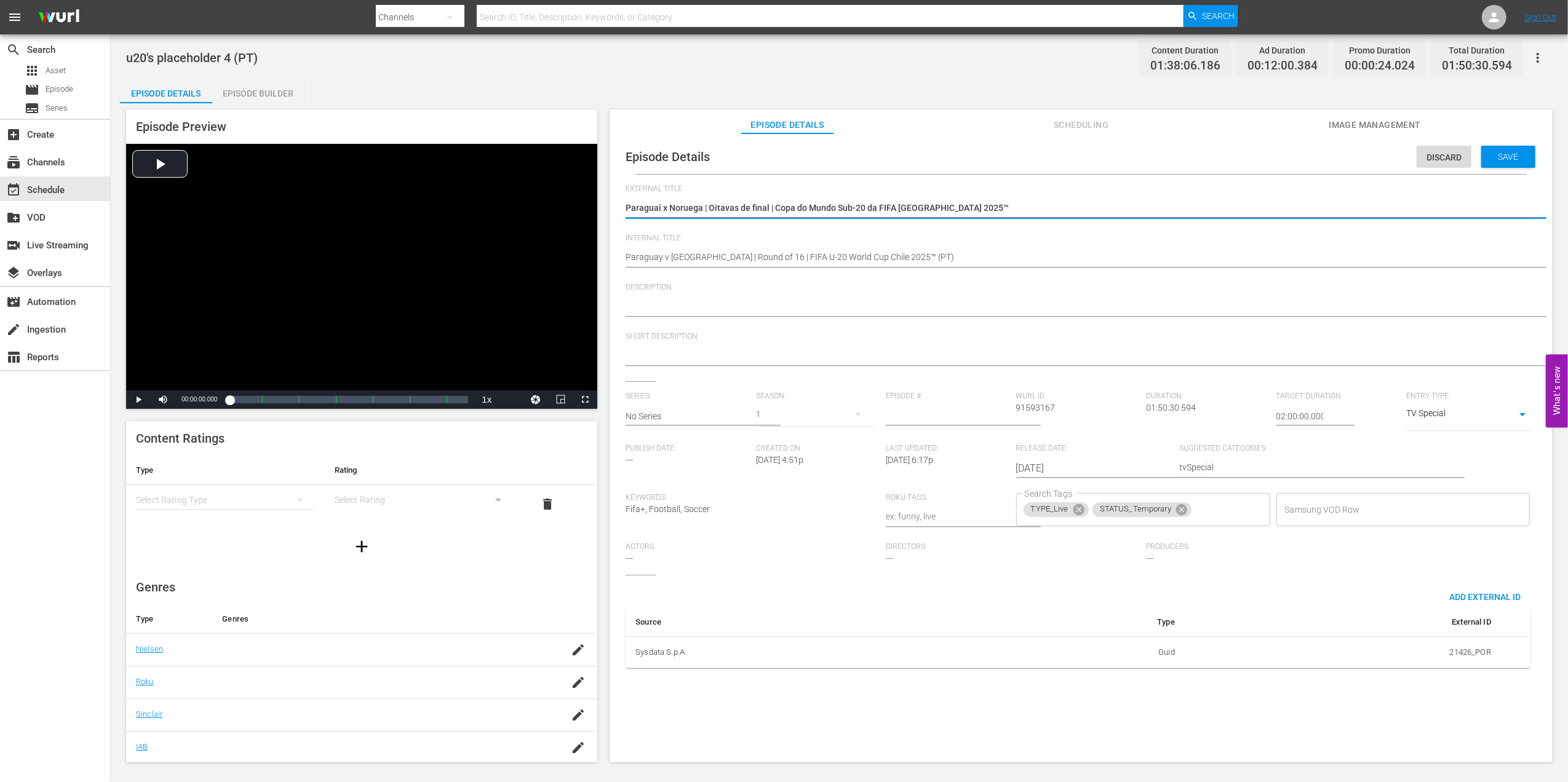
type textarea "Paraguai x Noruega | Oitavas de final | Copa do Mundo Sub-20 da FIFA [GEOGRAPHI…"
click at [869, 300] on textarea at bounding box center [1078, 307] width 905 height 15
paste textarea "Assista ao jogo entre Paraguai e Noruega no [GEOGRAPHIC_DATA], [GEOGRAPHIC_DATA…"
type textarea "Assista ao jogo entre Paraguai e Noruega no [GEOGRAPHIC_DATA], [GEOGRAPHIC_DATA…"
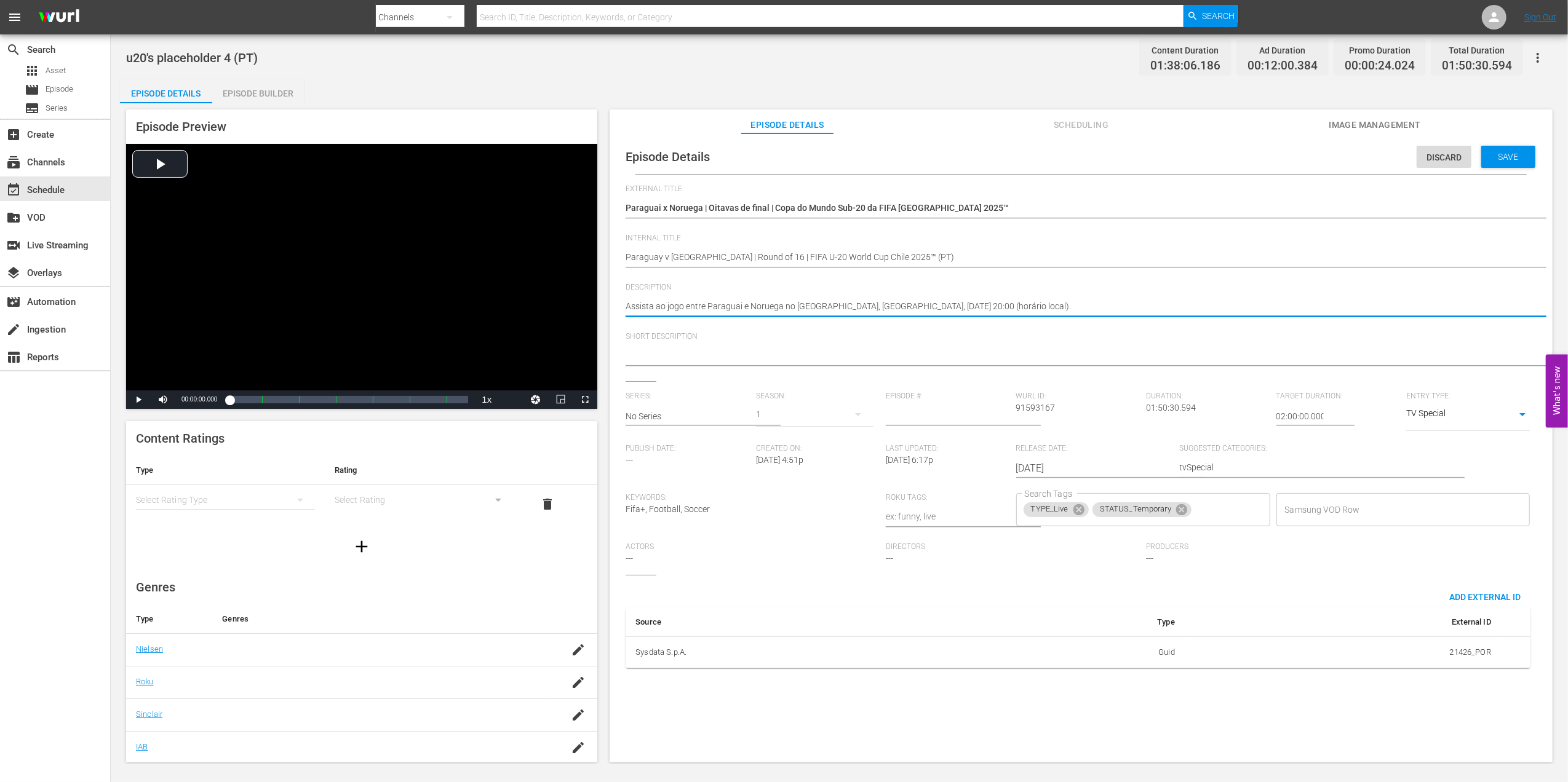
type textarea "Assista ao jogo entre Paraguai e Noruega no [GEOGRAPHIC_DATA], [GEOGRAPHIC_DATA…"
click at [863, 350] on textarea at bounding box center [1078, 356] width 905 height 15
paste textarea "Assista ao jogo entre Paraguai e Noruega no [GEOGRAPHIC_DATA], [GEOGRAPHIC_DATA…"
type textarea "Assista ao jogo entre Paraguai e Noruega no [GEOGRAPHIC_DATA], [GEOGRAPHIC_DATA…"
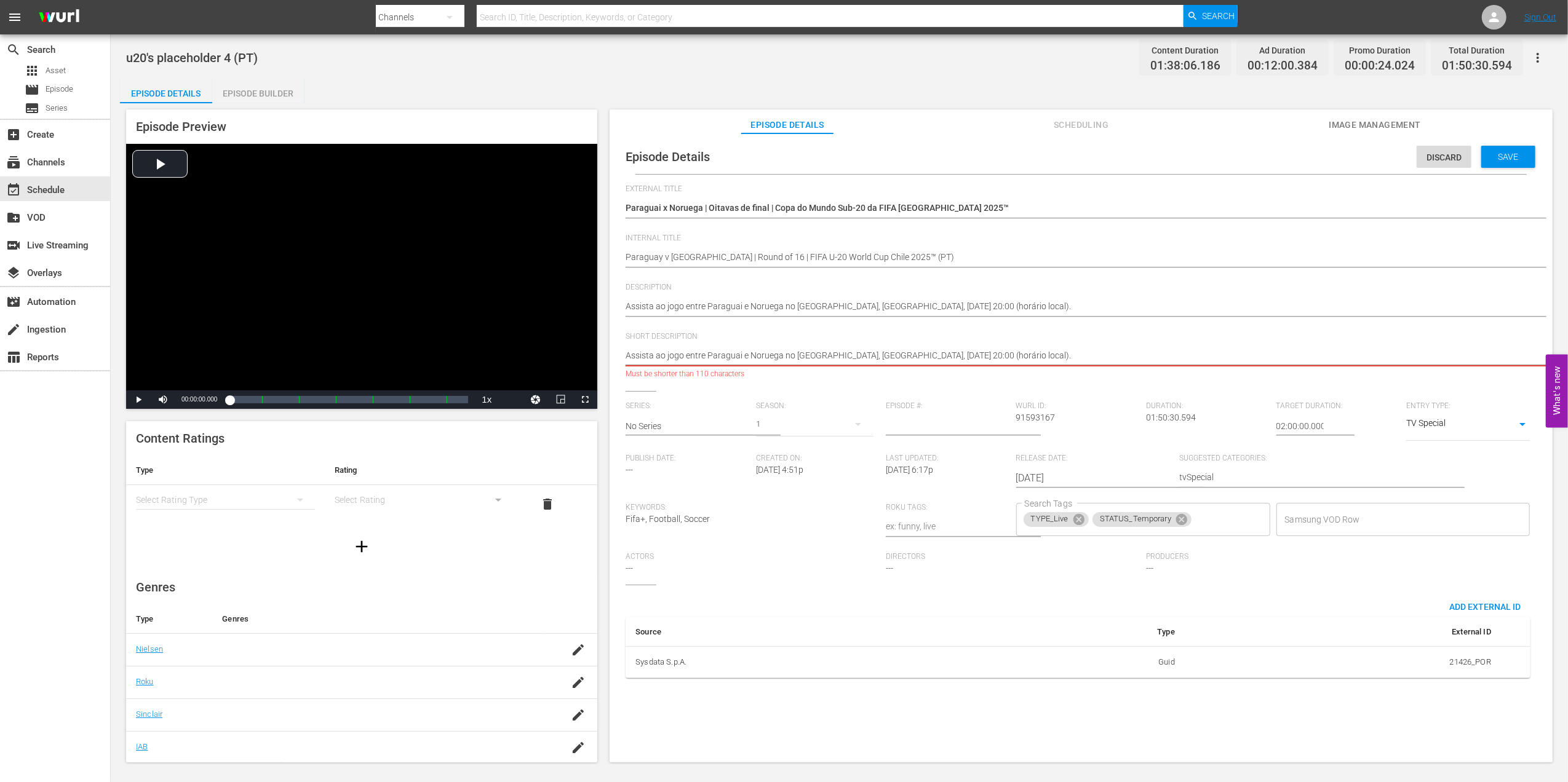
drag, startPoint x: 1107, startPoint y: 350, endPoint x: 785, endPoint y: 355, distance: 322.0
click at [785, 355] on textarea "Assista ao jogo entre Paraguai e Noruega no [GEOGRAPHIC_DATA], [GEOGRAPHIC_DATA…" at bounding box center [1078, 356] width 905 height 15
type textarea "Assista ao jogo entre Paraguai e [GEOGRAPHIC_DATA]"
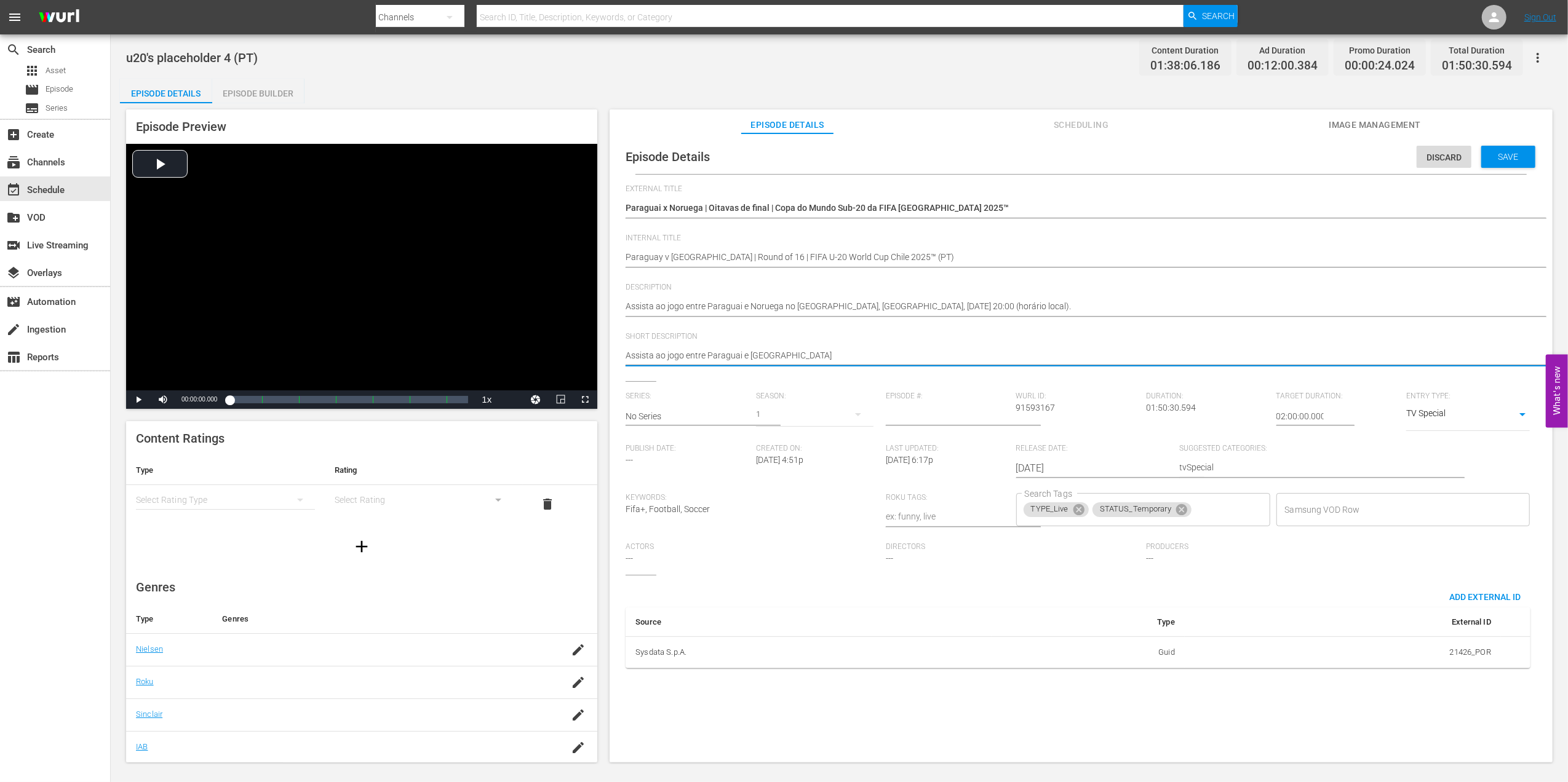
type textarea "Assista ao jogo entre Paraguai e [GEOGRAPHIC_DATA]"
type textarea "Assista ao jogo entre Paraguai e [GEOGRAPHIC_DATA]."
click at [1503, 155] on span "Save" at bounding box center [1508, 157] width 40 height 10
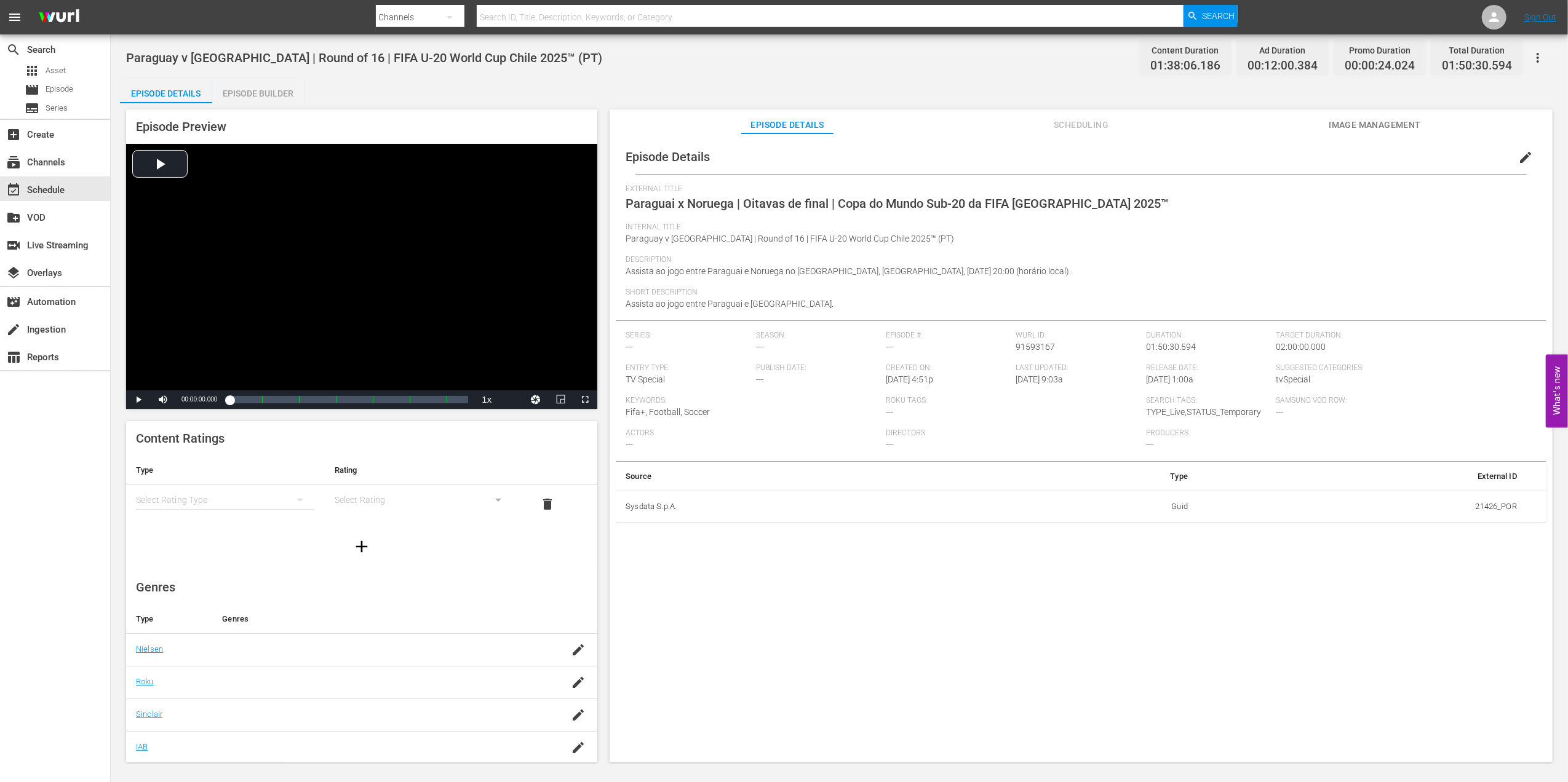
click at [1363, 122] on span "Image Management" at bounding box center [1374, 125] width 92 height 16
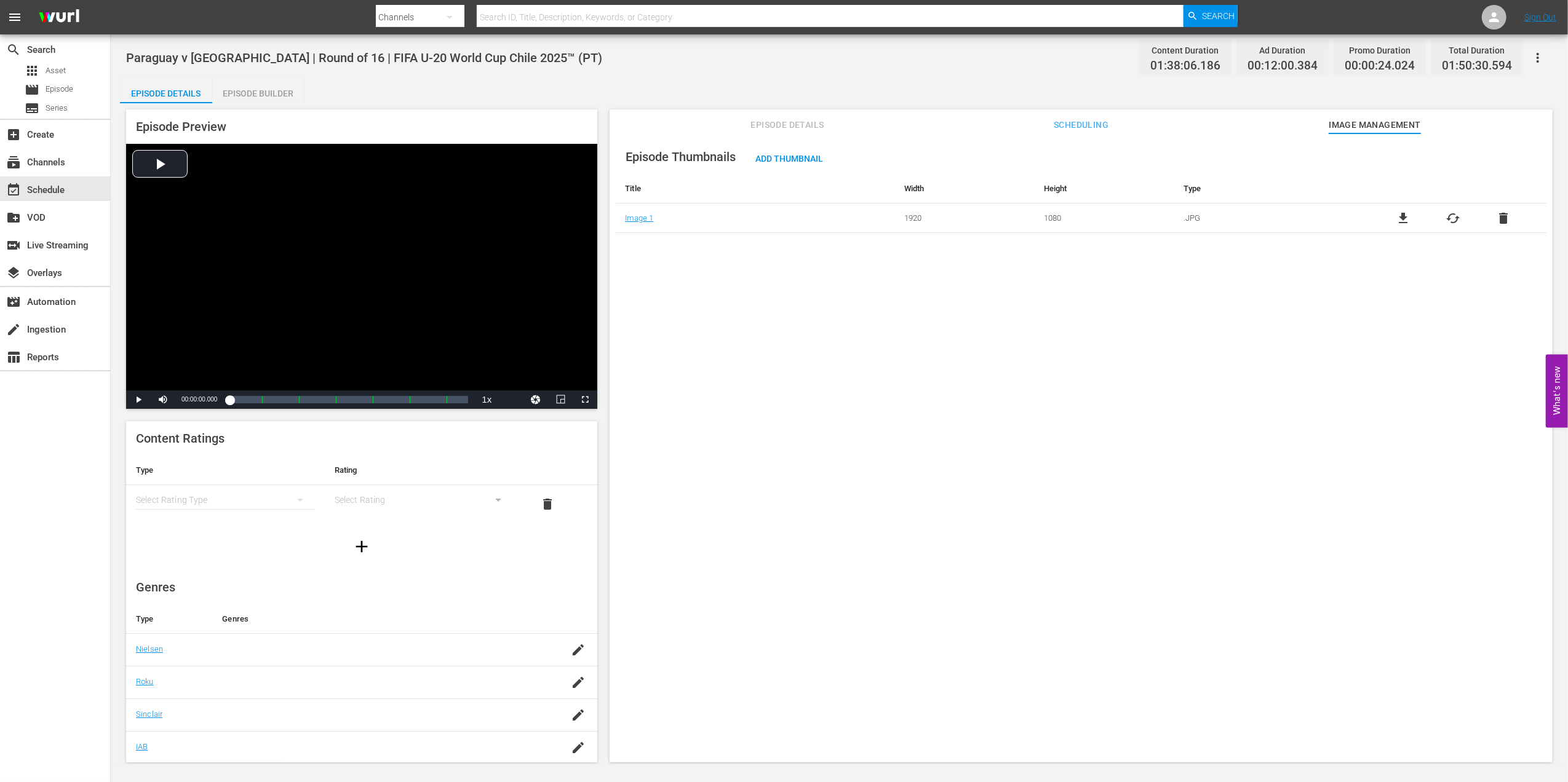
click at [1501, 228] on td "file_download cached delete" at bounding box center [1453, 218] width 187 height 29
click at [1501, 220] on span "delete" at bounding box center [1503, 218] width 15 height 15
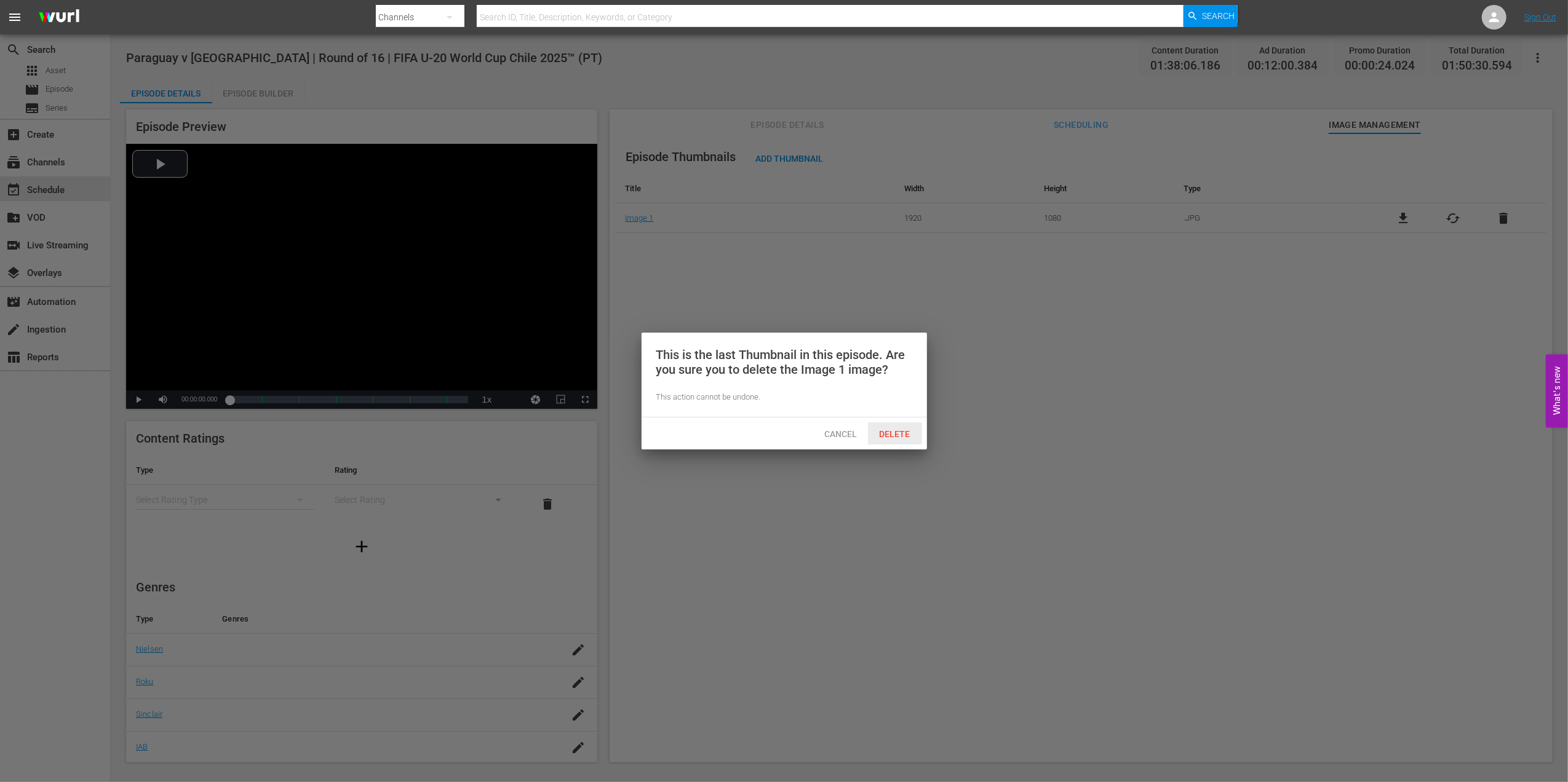
drag, startPoint x: 896, startPoint y: 426, endPoint x: 943, endPoint y: 376, distance: 68.6
click at [898, 426] on div "Delete" at bounding box center [895, 434] width 54 height 23
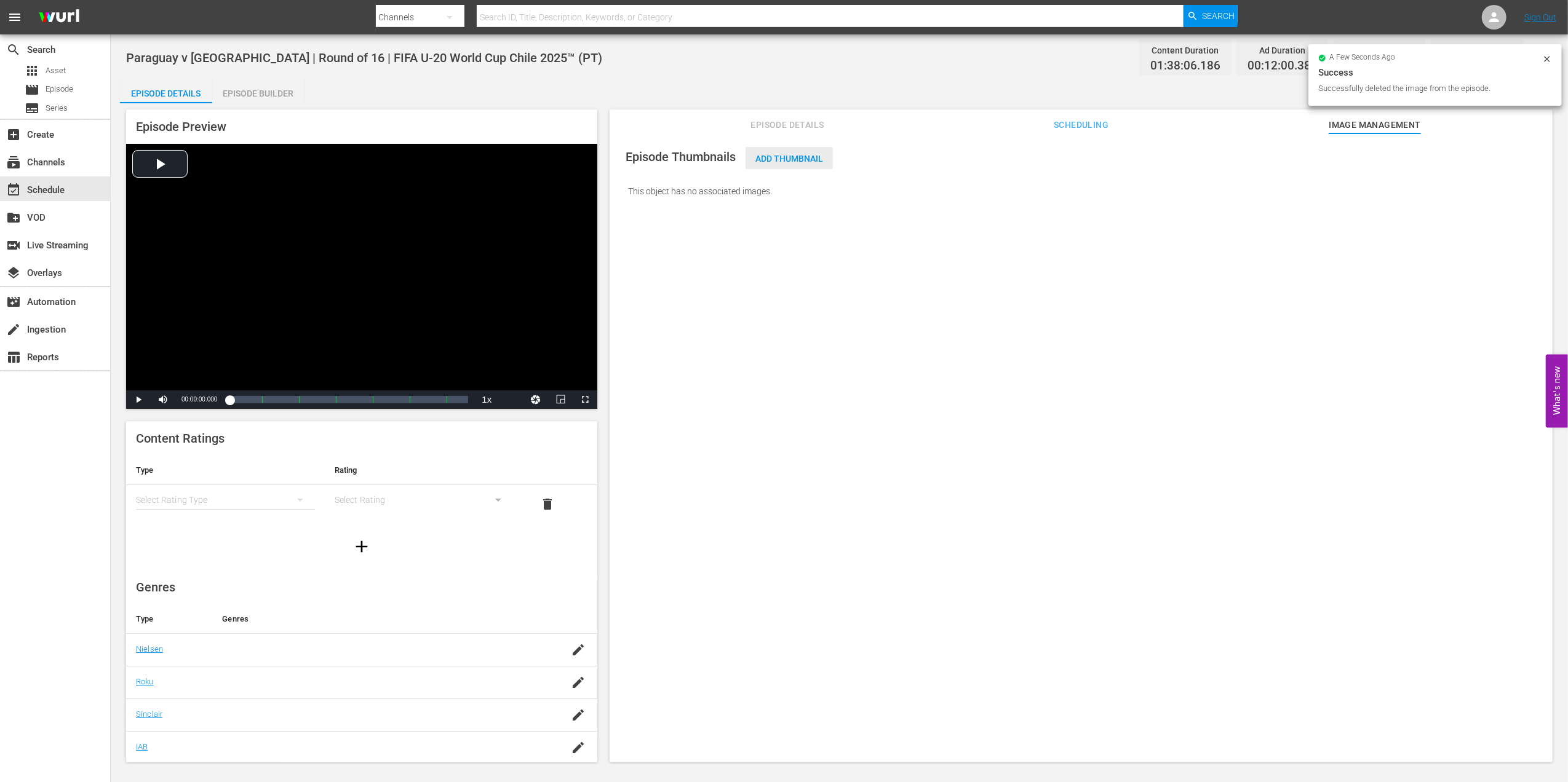
click at [795, 160] on span "Add Thumbnail" at bounding box center [789, 158] width 87 height 10
click at [799, 156] on span "Add Thumbnail" at bounding box center [789, 158] width 87 height 10
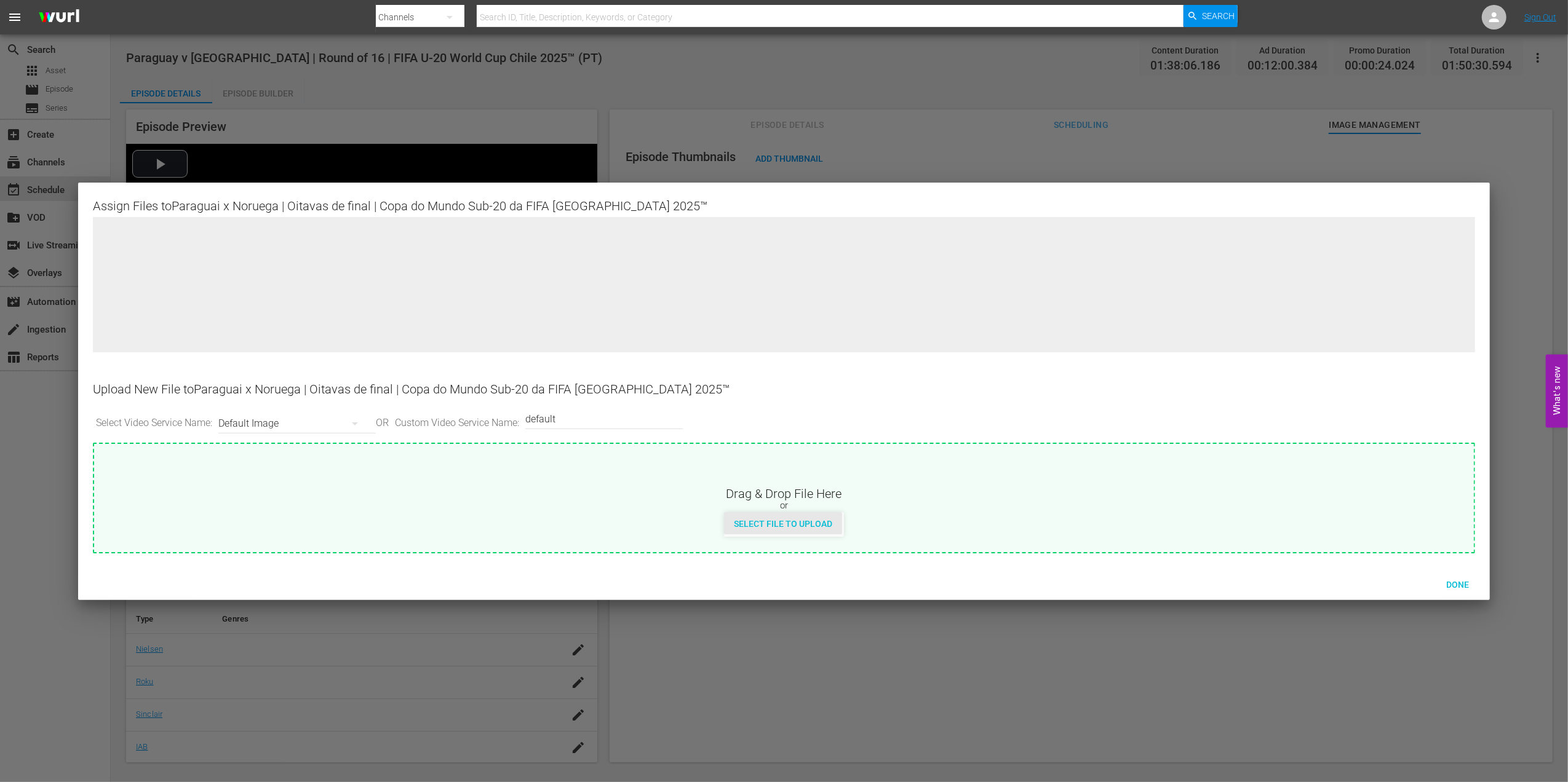
click at [808, 529] on div "Select File to Upload" at bounding box center [782, 523] width 118 height 23
type input "C:\fakepath\g.jpg"
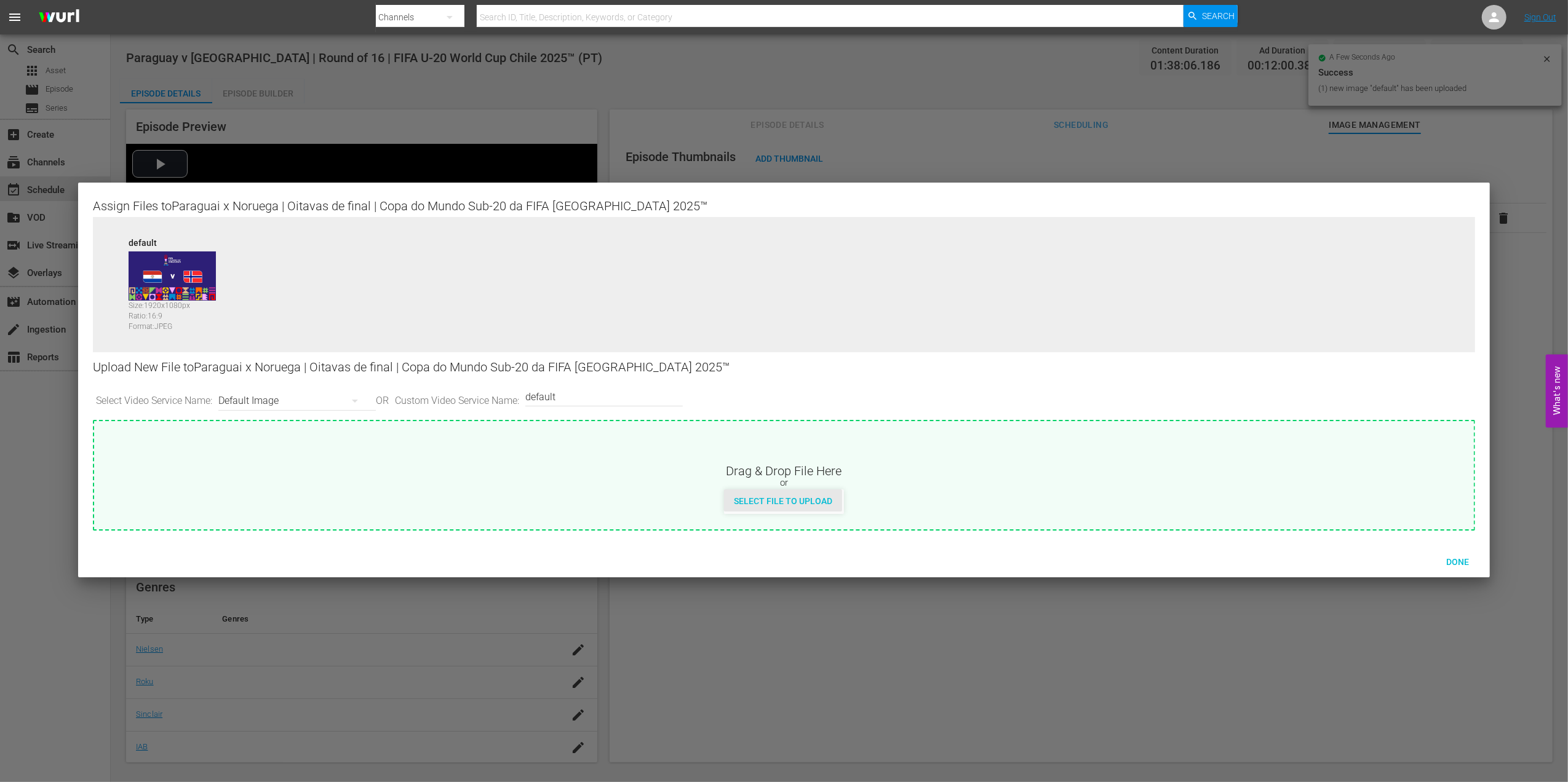
click at [761, 498] on span "Select File to Upload" at bounding box center [782, 501] width 118 height 10
click at [599, 396] on input "default" at bounding box center [601, 396] width 151 height 29
type input "default 1"
click at [752, 490] on div "Select File to Upload" at bounding box center [782, 500] width 118 height 23
type input "C:\fakepath\h.jpg"
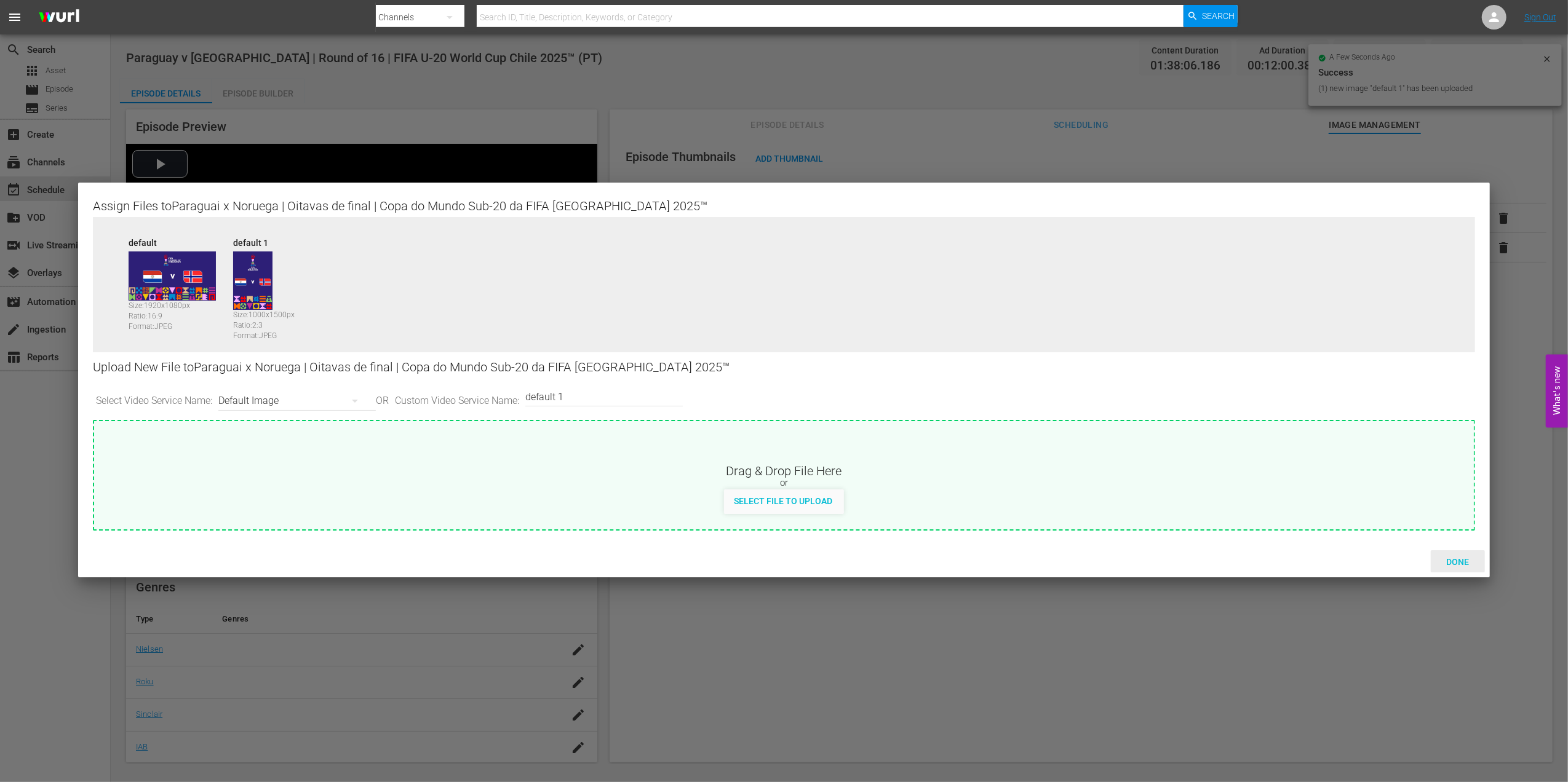
click at [1452, 561] on span "Done" at bounding box center [1457, 562] width 42 height 10
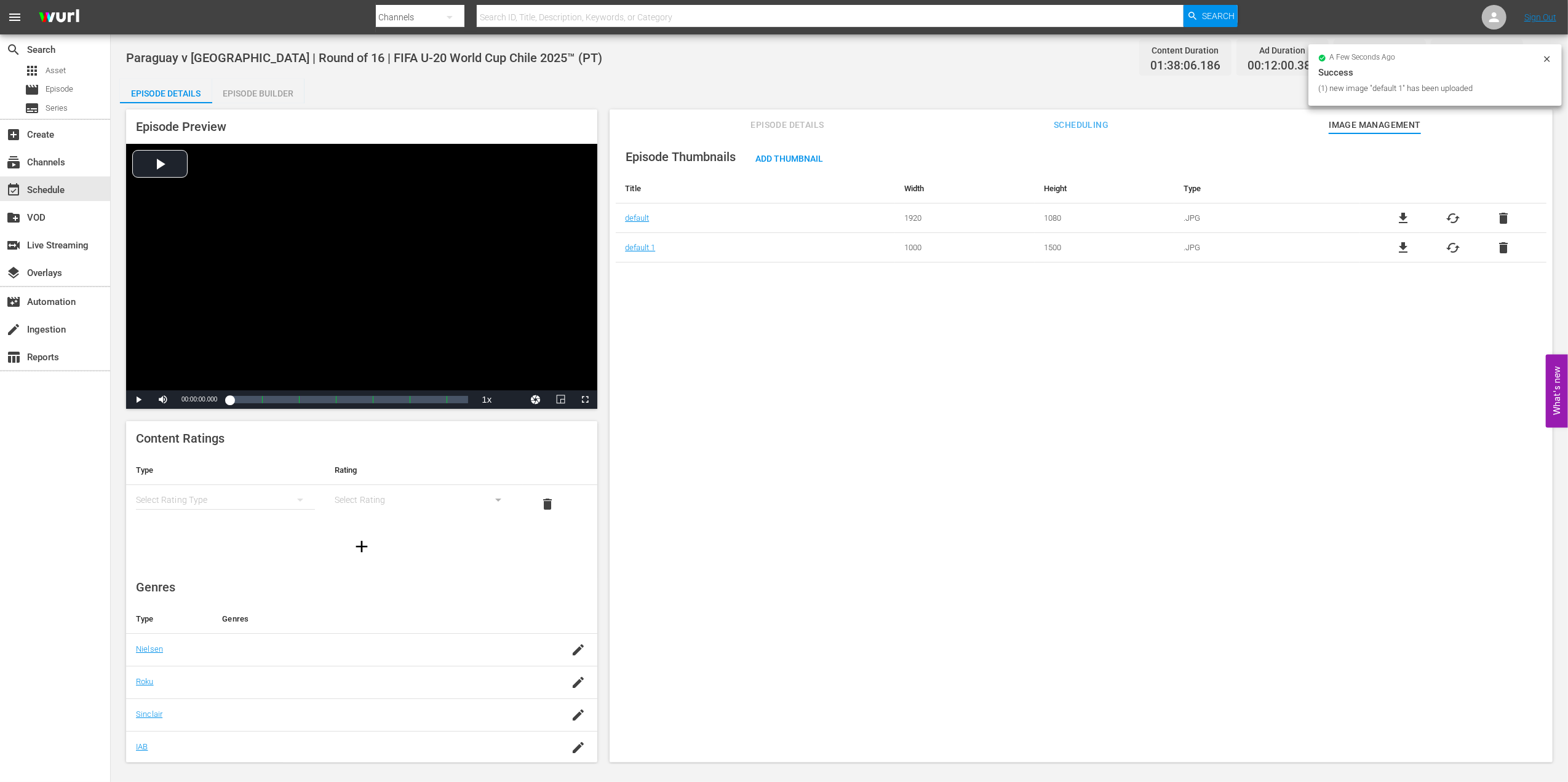
click at [795, 123] on span "Episode Details" at bounding box center [787, 125] width 92 height 16
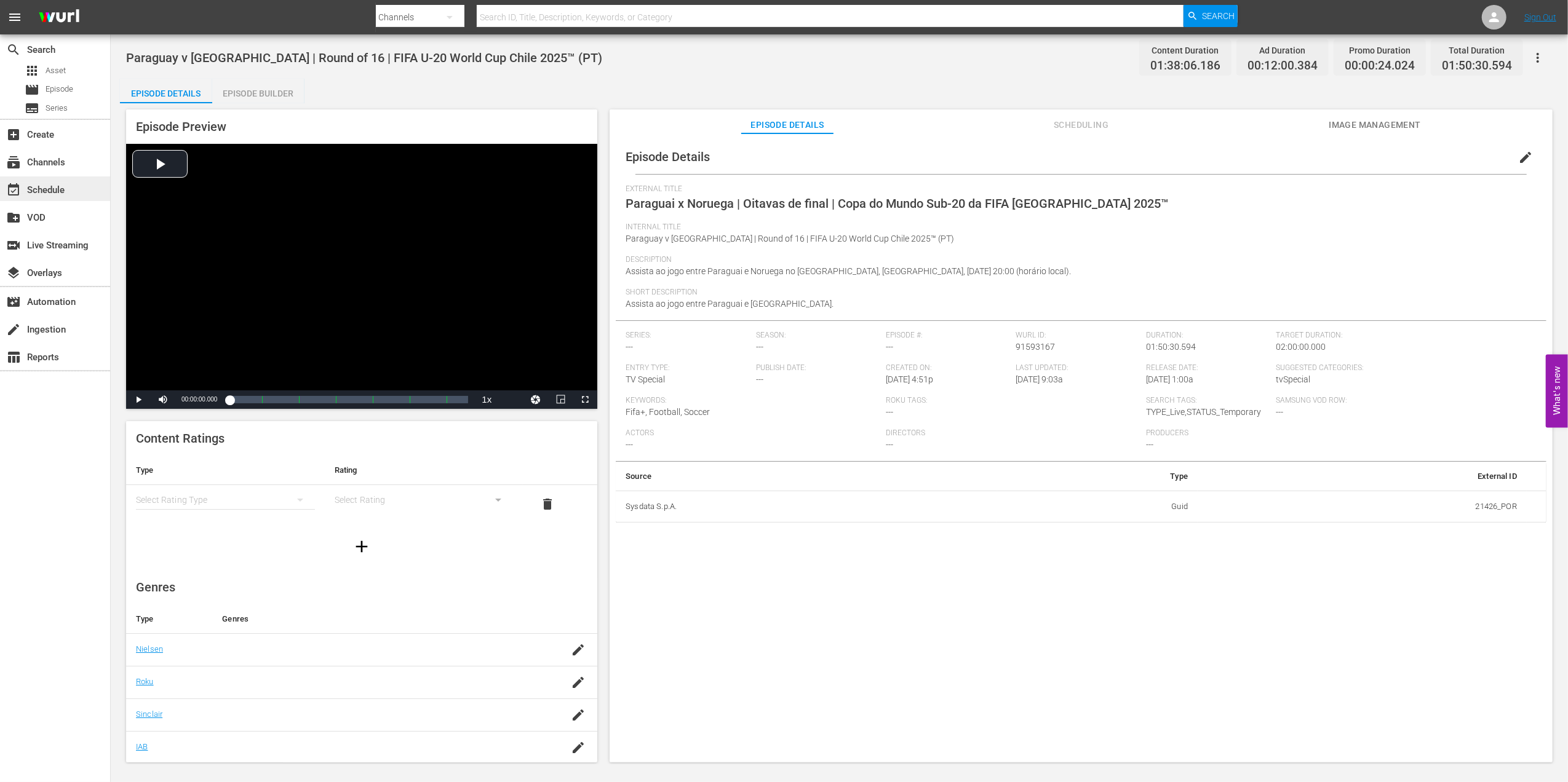
click at [45, 186] on div "event_available Schedule" at bounding box center [35, 188] width 69 height 11
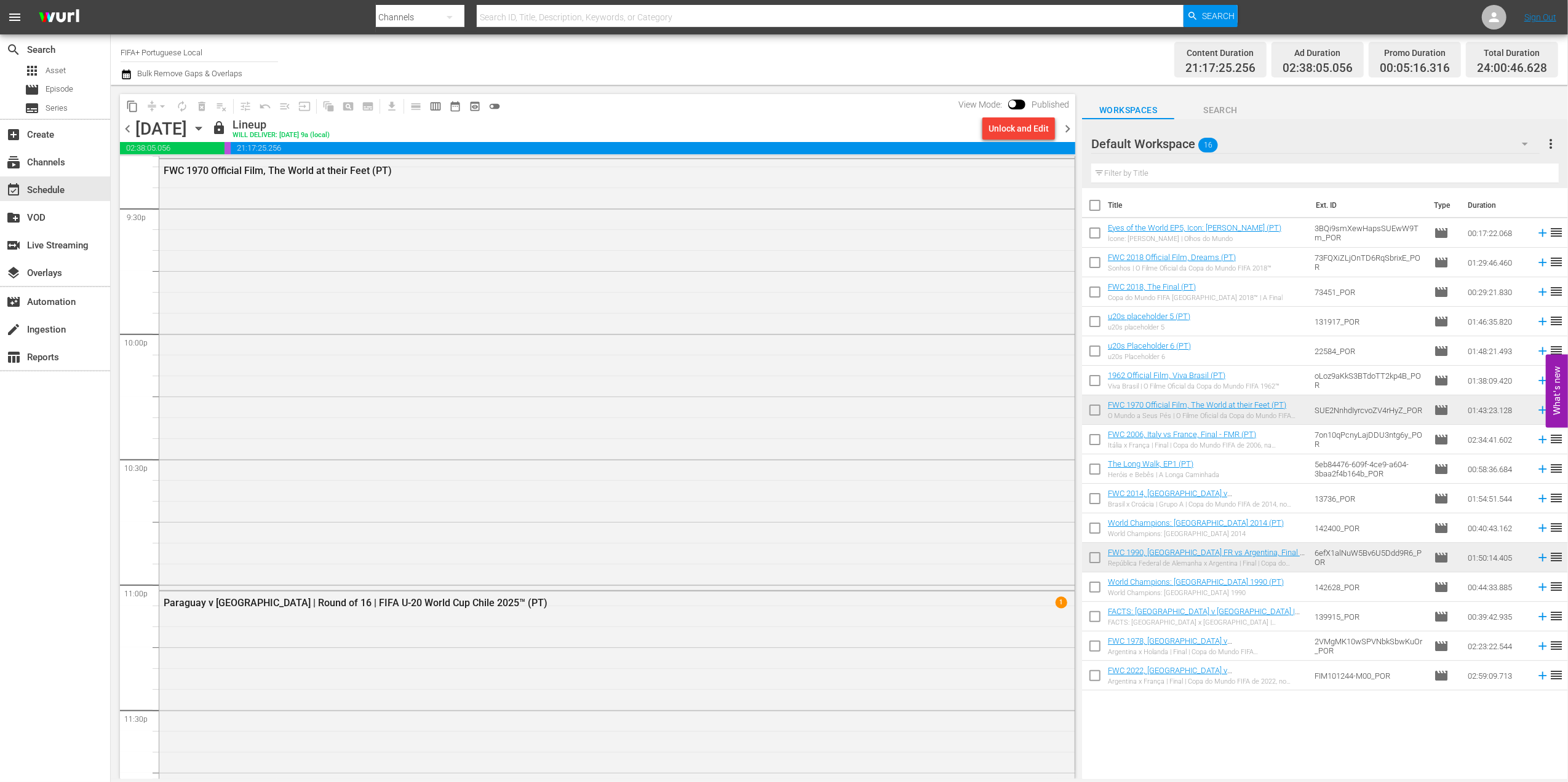
scroll to position [5332, 0]
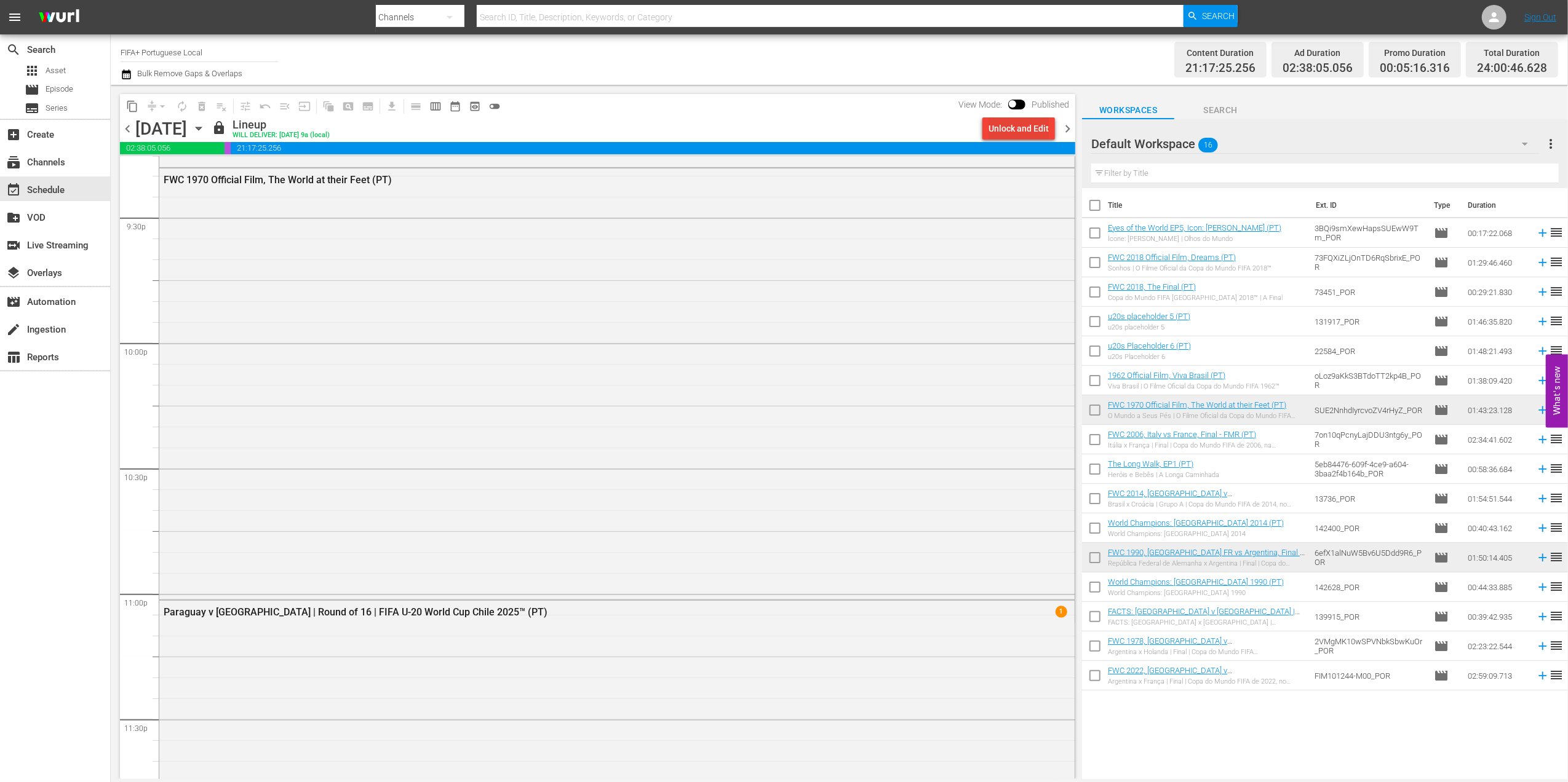
click at [1015, 118] on div "Unlock and Edit" at bounding box center [1019, 128] width 60 height 22
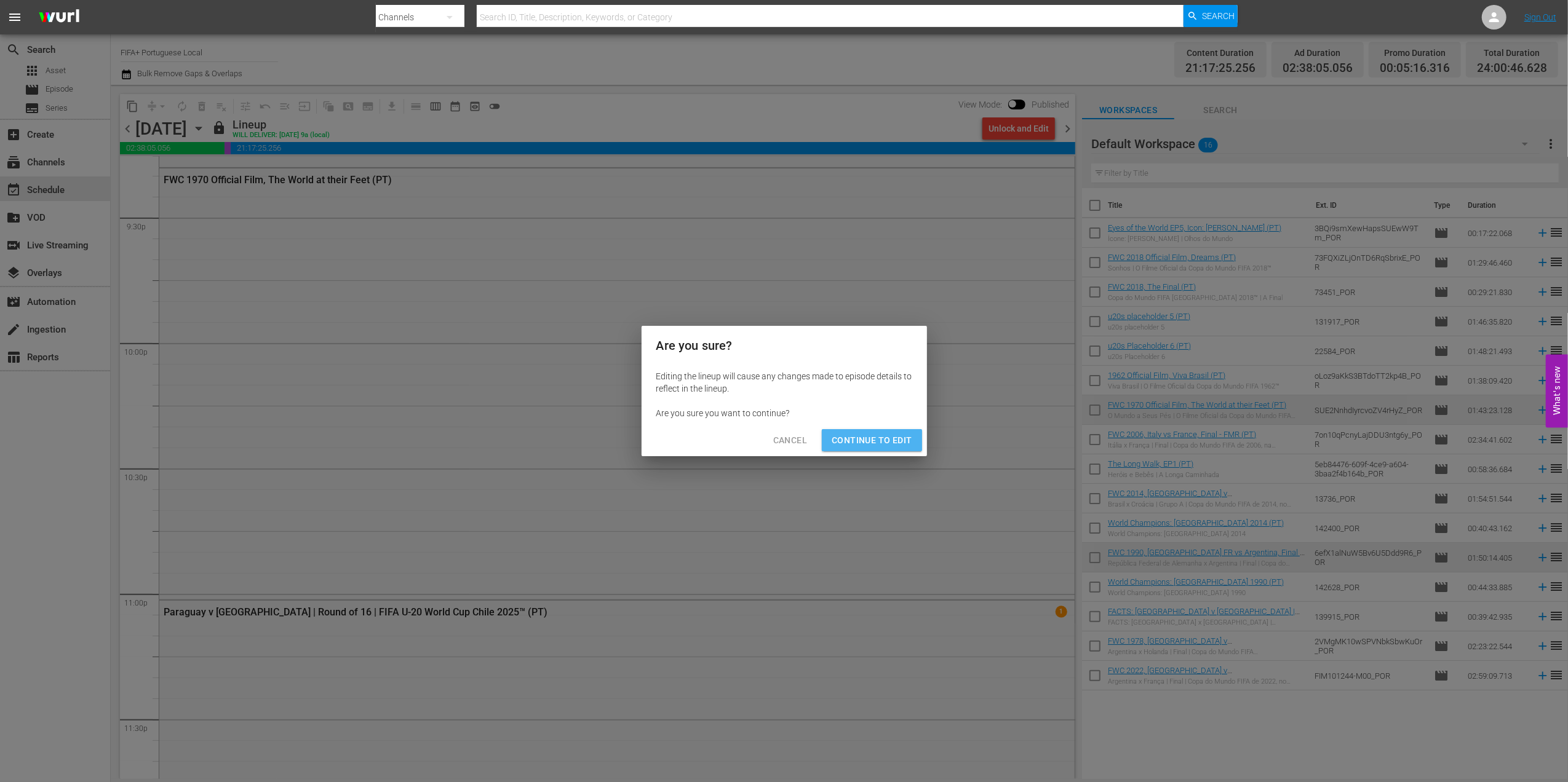
click at [894, 429] on button "Continue to Edit" at bounding box center [871, 440] width 100 height 23
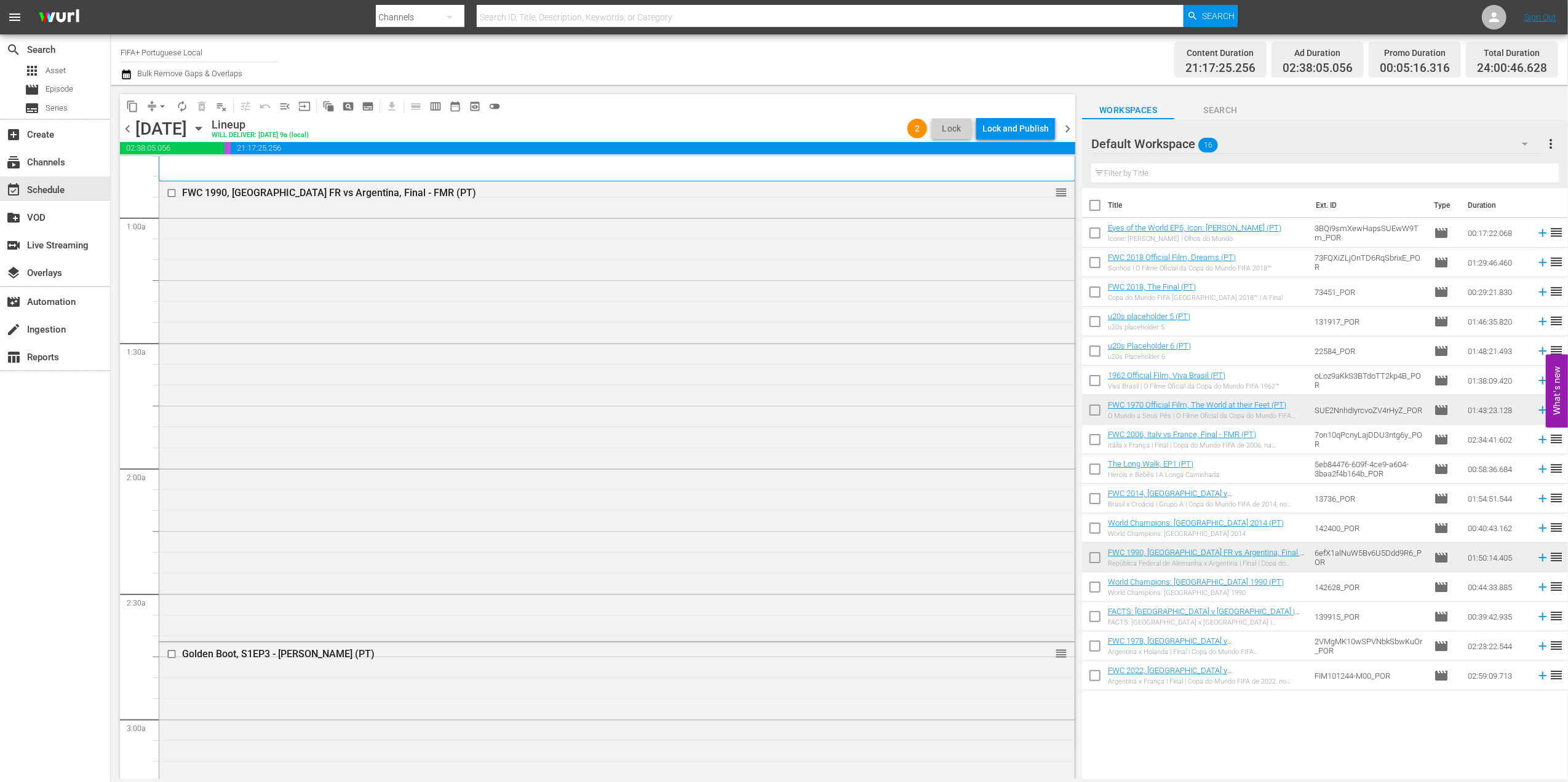
scroll to position [0, 0]
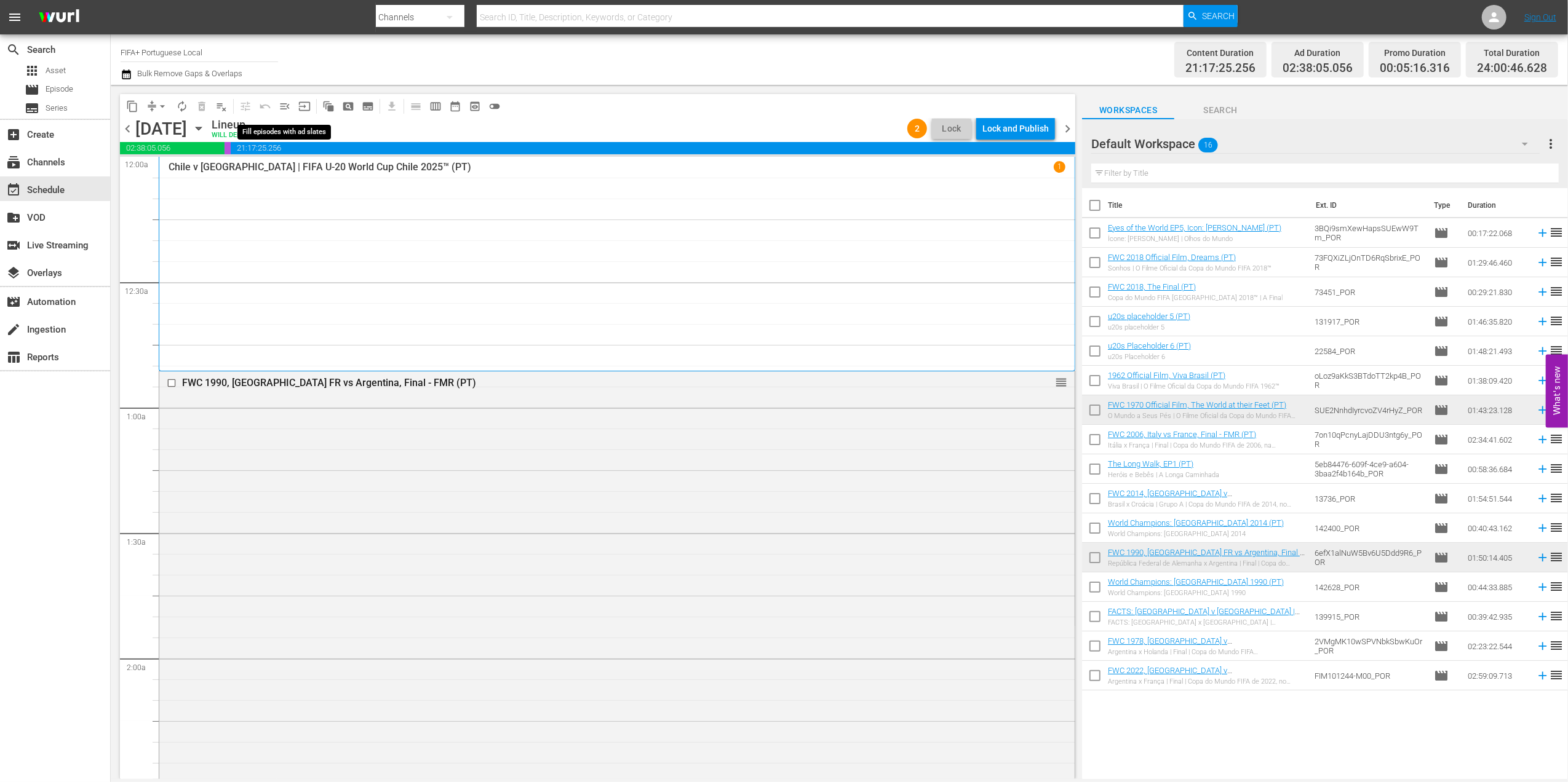
click at [283, 104] on span "menu_open" at bounding box center [284, 106] width 12 height 12
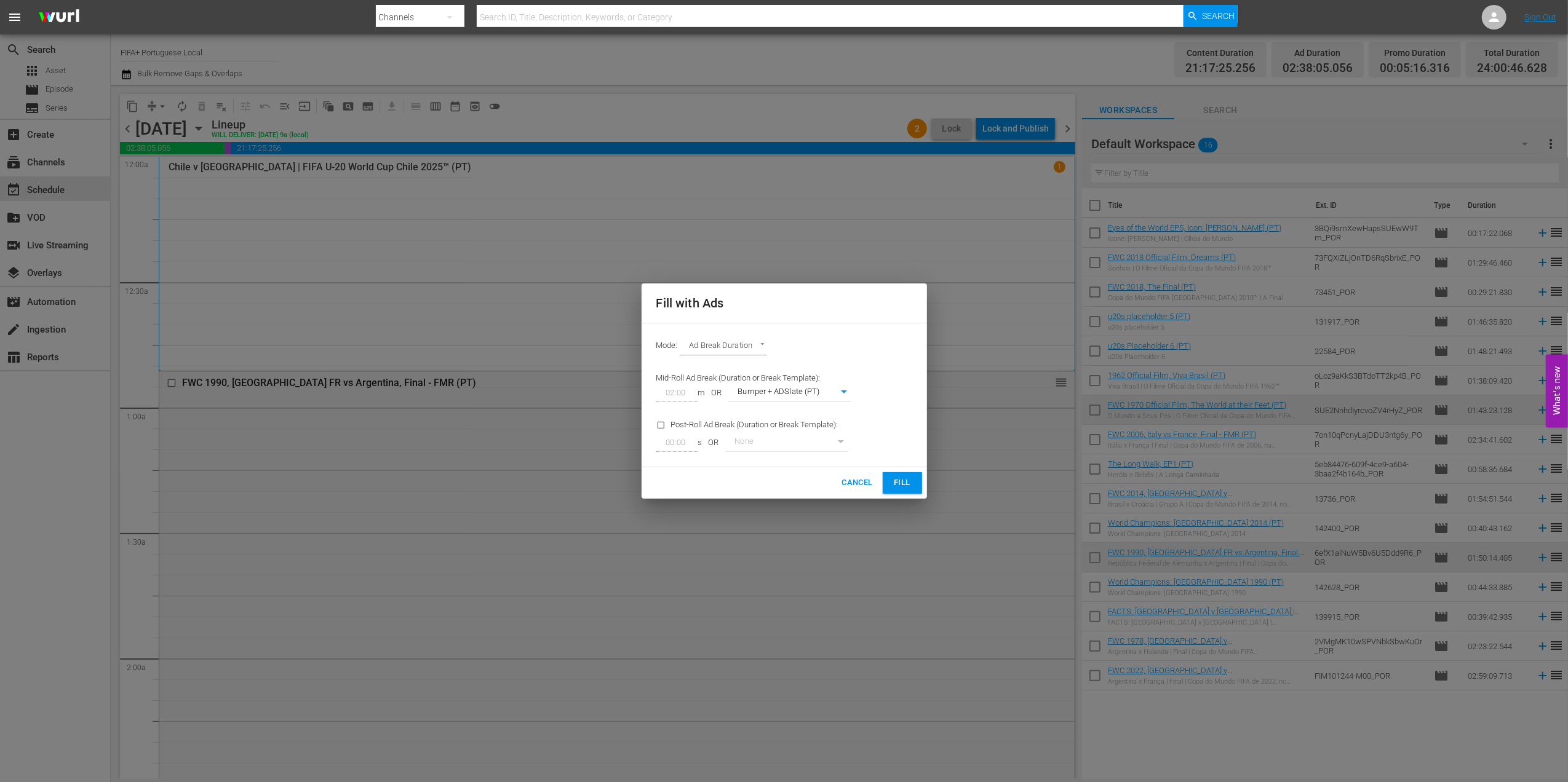
click at [910, 490] on span "Fill" at bounding box center [902, 483] width 20 height 14
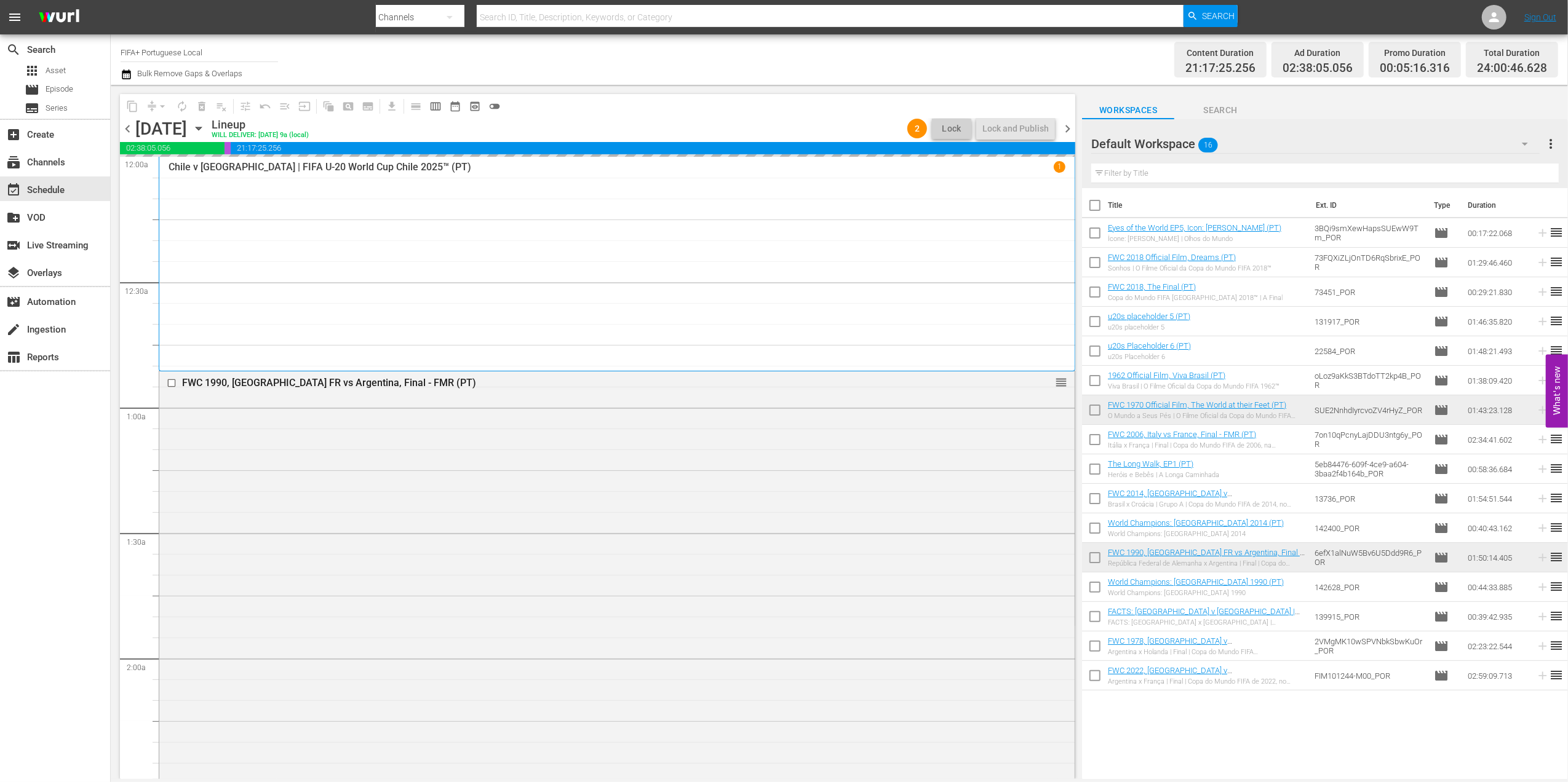
click at [1068, 126] on span "chevron_right" at bounding box center [1068, 129] width 16 height 16
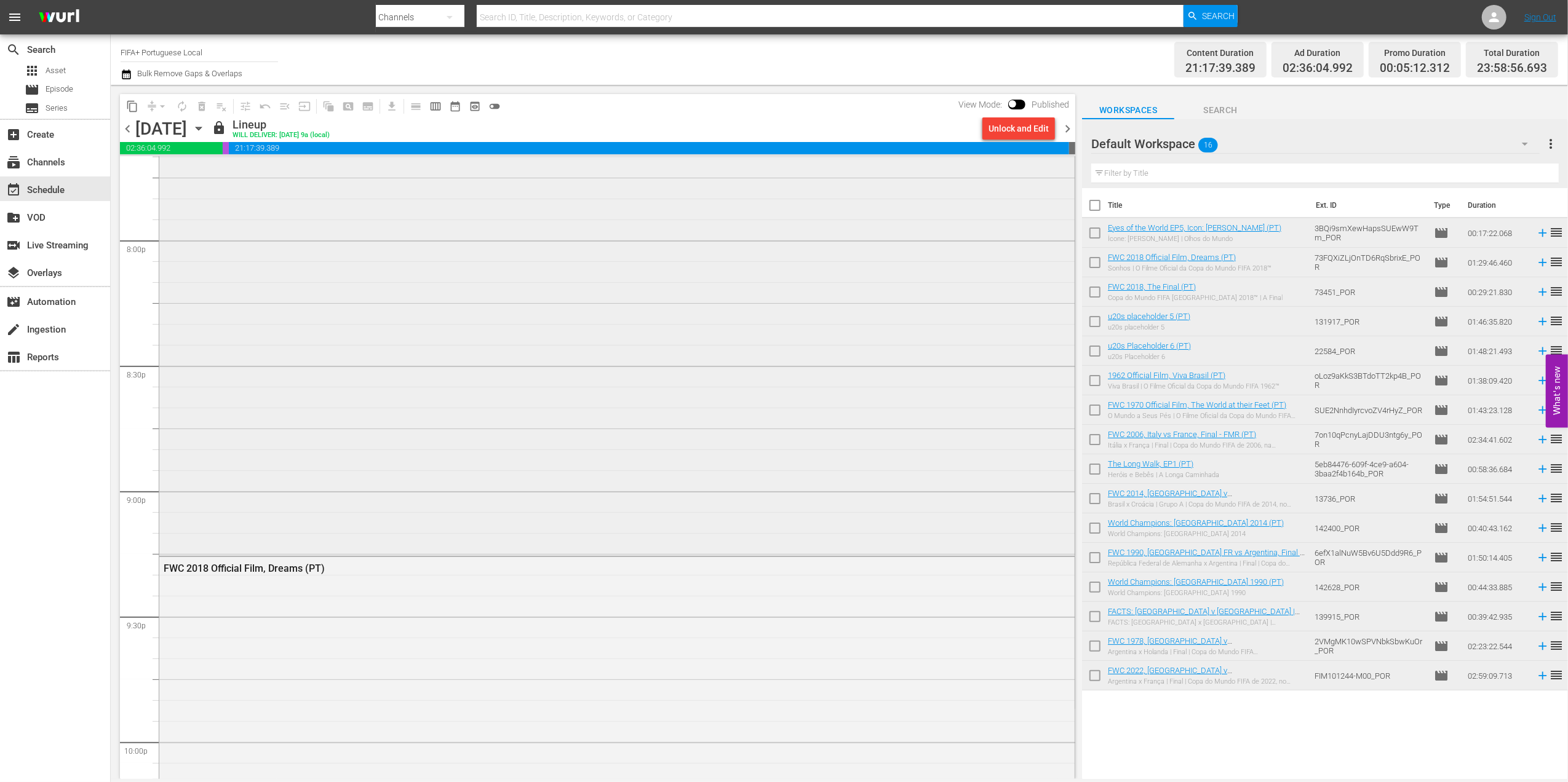
scroll to position [4688, 0]
click at [1036, 130] on div "Unlock and Edit" at bounding box center [1019, 128] width 60 height 22
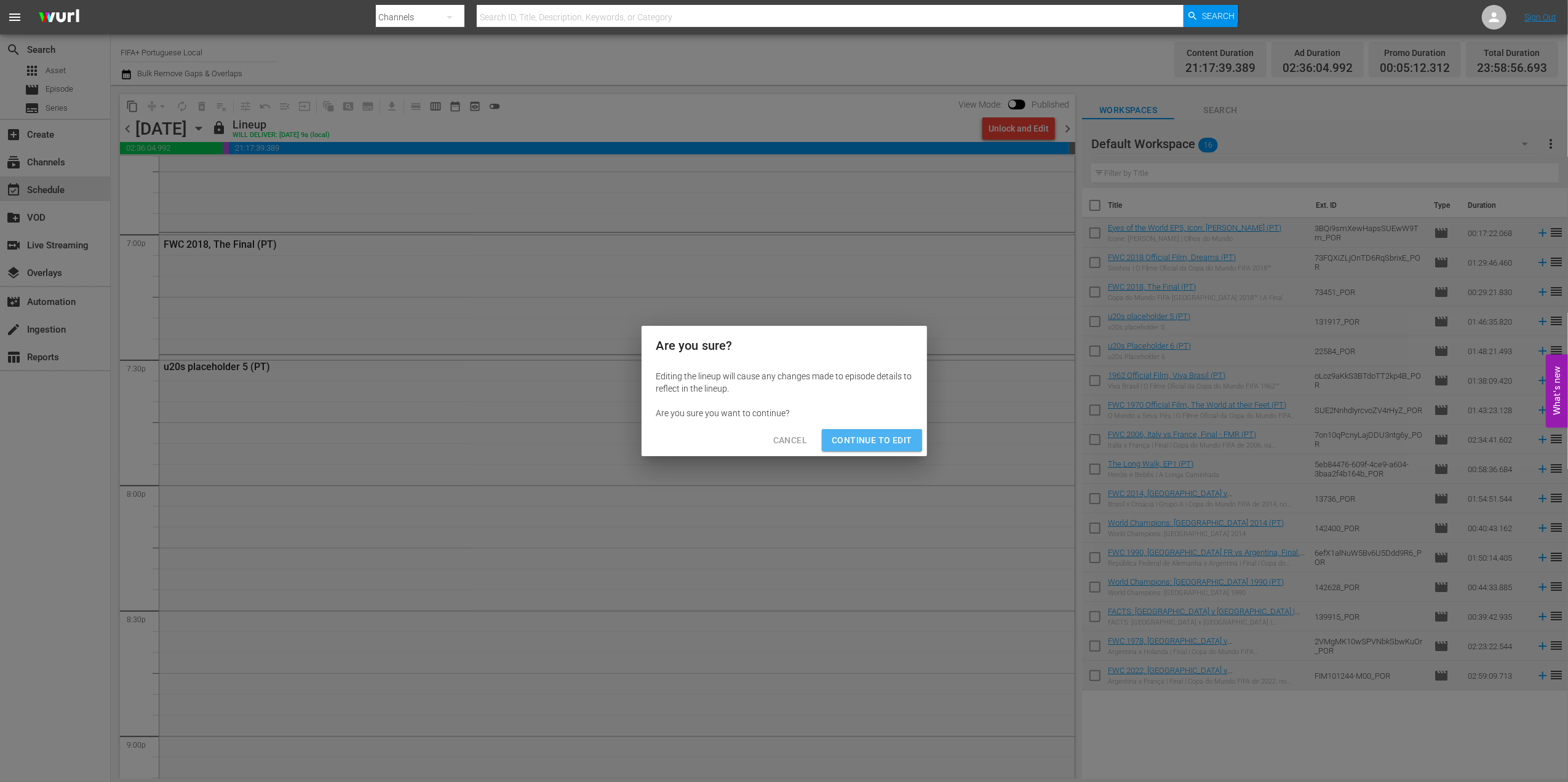
click at [861, 436] on span "Continue to Edit" at bounding box center [871, 441] width 80 height 16
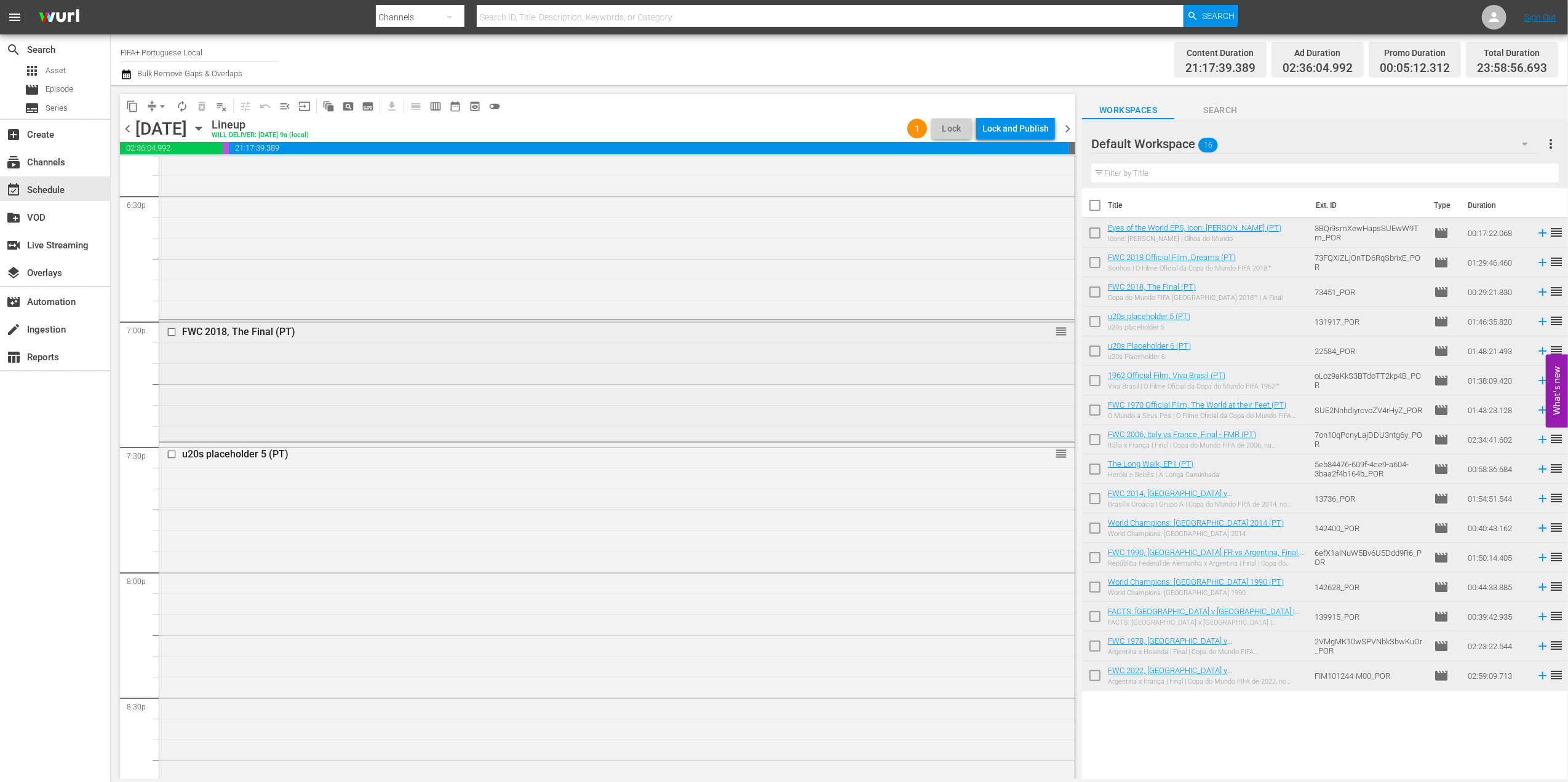
scroll to position [4621, 0]
click at [251, 436] on div "u20s placeholder 5 (PT)" at bounding box center [593, 434] width 822 height 12
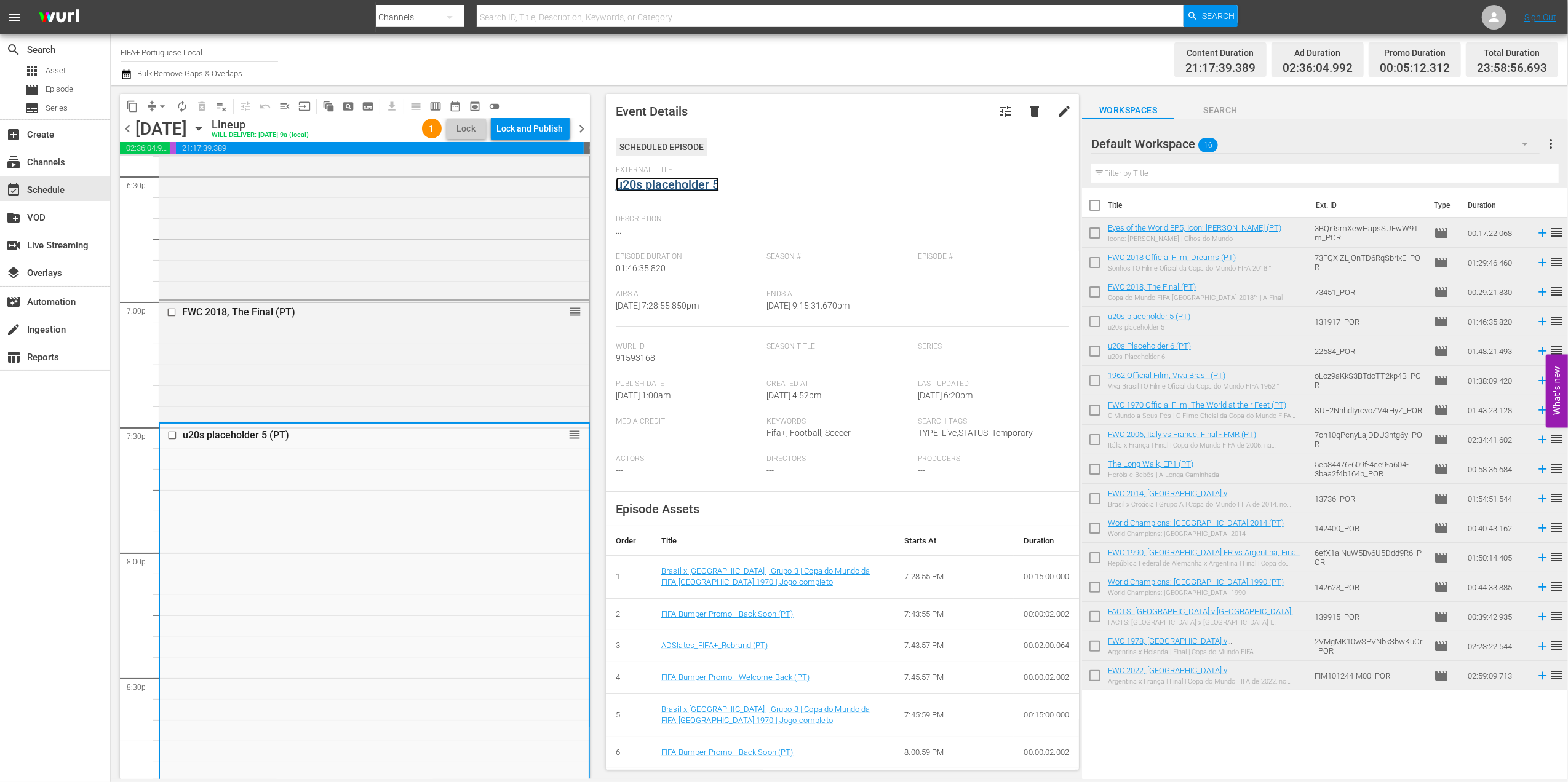
click at [694, 185] on link "u20s placeholder 5" at bounding box center [668, 184] width 103 height 15
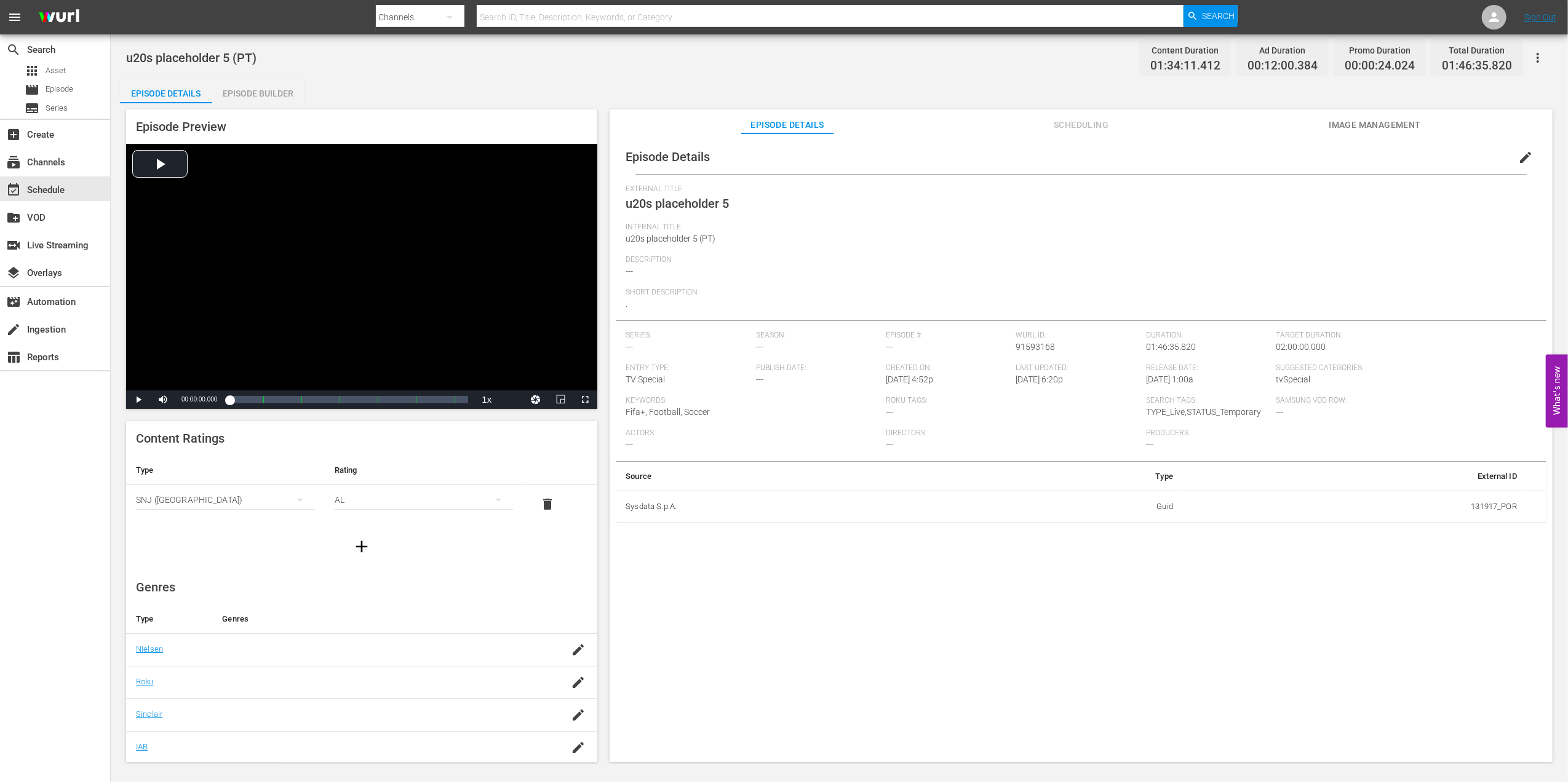
drag, startPoint x: 1516, startPoint y: 150, endPoint x: 1334, endPoint y: 183, distance: 185.0
click at [1518, 150] on span "edit" at bounding box center [1525, 157] width 15 height 15
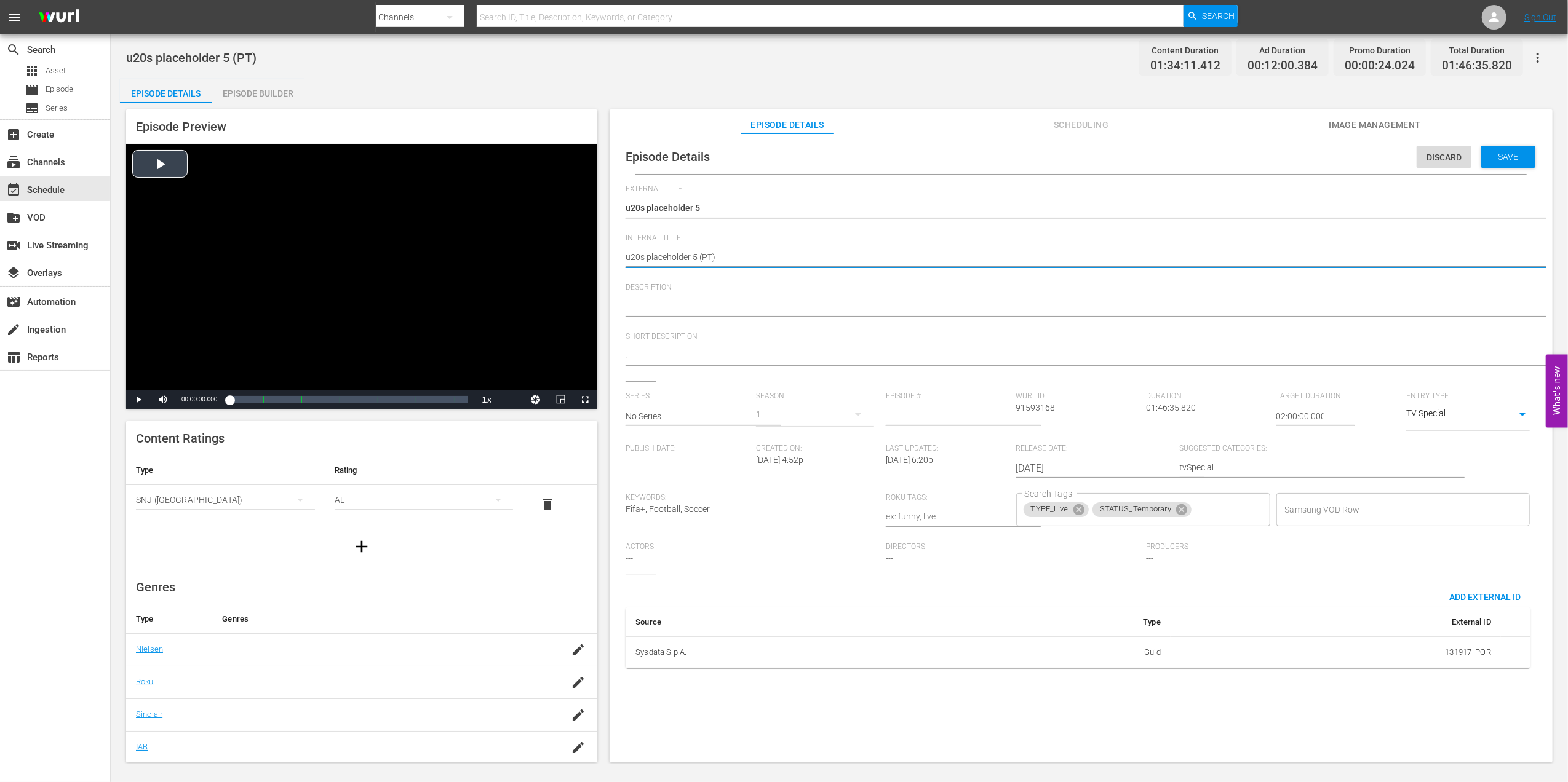
drag, startPoint x: 699, startPoint y: 254, endPoint x: 510, endPoint y: 267, distance: 189.4
paste textarea "USA v [GEOGRAPHIC_DATA] | FIFA U-20 World Cup [GEOGRAPHIC_DATA] 2025™"
type textarea "USA v [GEOGRAPHIC_DATA] | FIFA U-20 World Cup Chile 2025™(PT)"
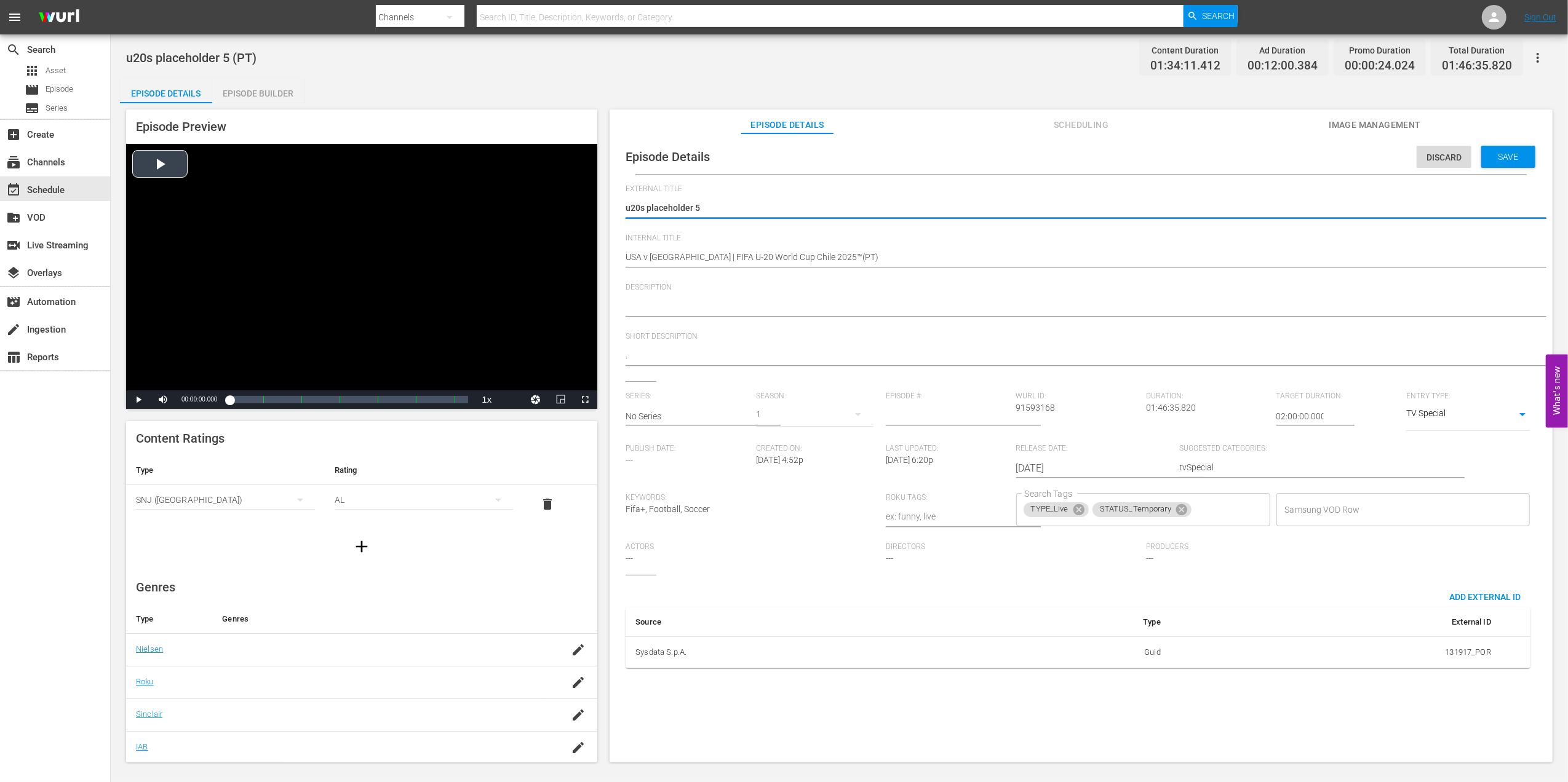
drag, startPoint x: 722, startPoint y: 210, endPoint x: 551, endPoint y: 217, distance: 171.1
paste textarea "EUA x [GEOGRAPHIC_DATA] | Copa do Mundo Sub-20 da FIFA [GEOGRAPHIC_DATA] 2025™"
type textarea "EUA x [GEOGRAPHIC_DATA] | Copa do Mundo Sub-20 da FIFA [GEOGRAPHIC_DATA] 2025™"
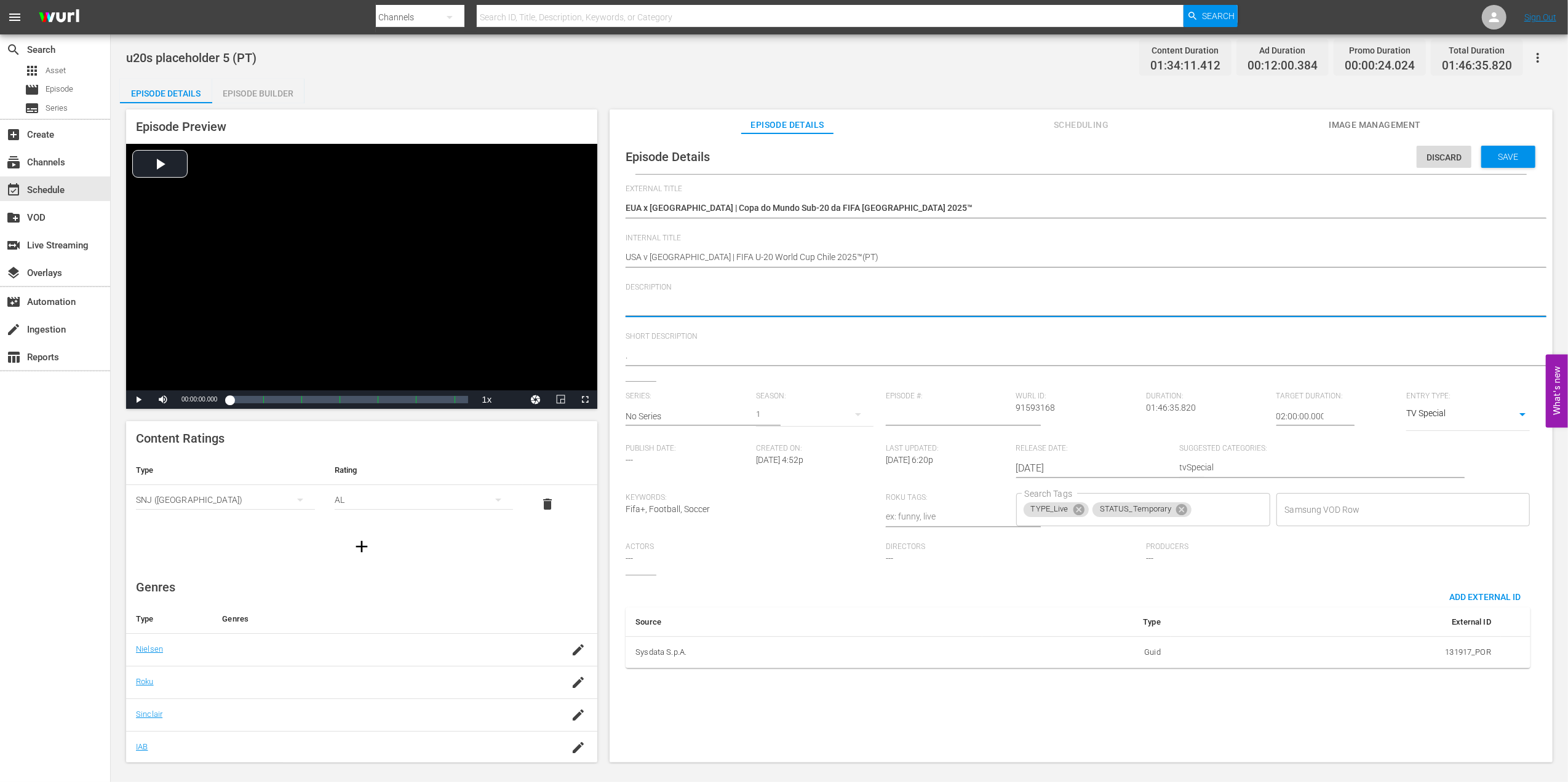
click at [852, 300] on textarea at bounding box center [1078, 307] width 905 height 15
paste textarea "Assista ao jogo entre [GEOGRAPHIC_DATA] e [GEOGRAPHIC_DATA] no [GEOGRAPHIC_DATA…"
type textarea "Assista ao jogo entre [GEOGRAPHIC_DATA] e [GEOGRAPHIC_DATA] no [GEOGRAPHIC_DATA…"
click at [822, 343] on div ". ." at bounding box center [1078, 356] width 905 height 29
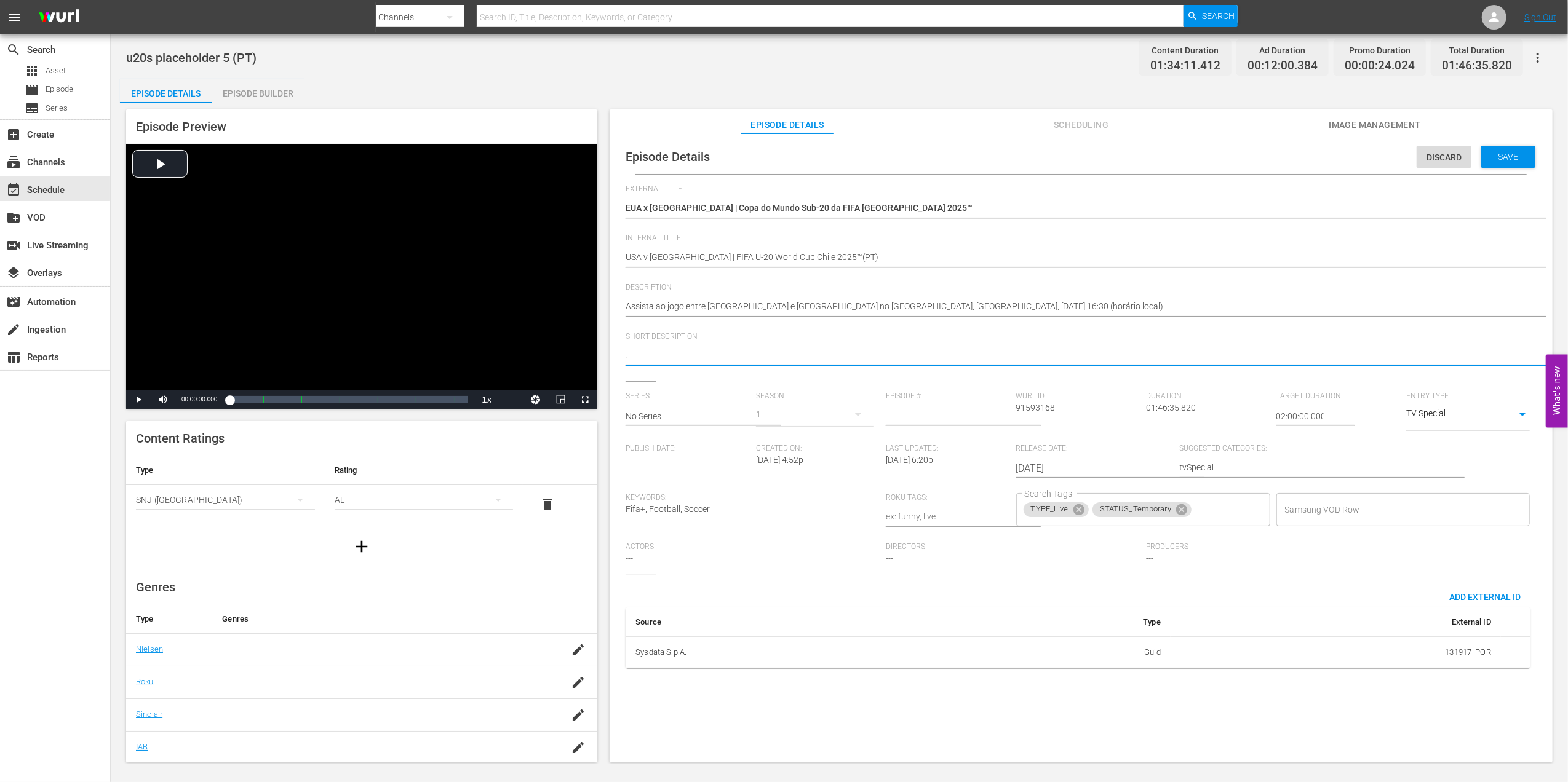
paste textarea "Assista ao jogo entre [GEOGRAPHIC_DATA] e [GEOGRAPHIC_DATA] no [GEOGRAPHIC_DATA…"
type textarea ".Assista ao jogo entre EUA e [GEOGRAPHIC_DATA] no [GEOGRAPHIC_DATA], [GEOGRAPHI…"
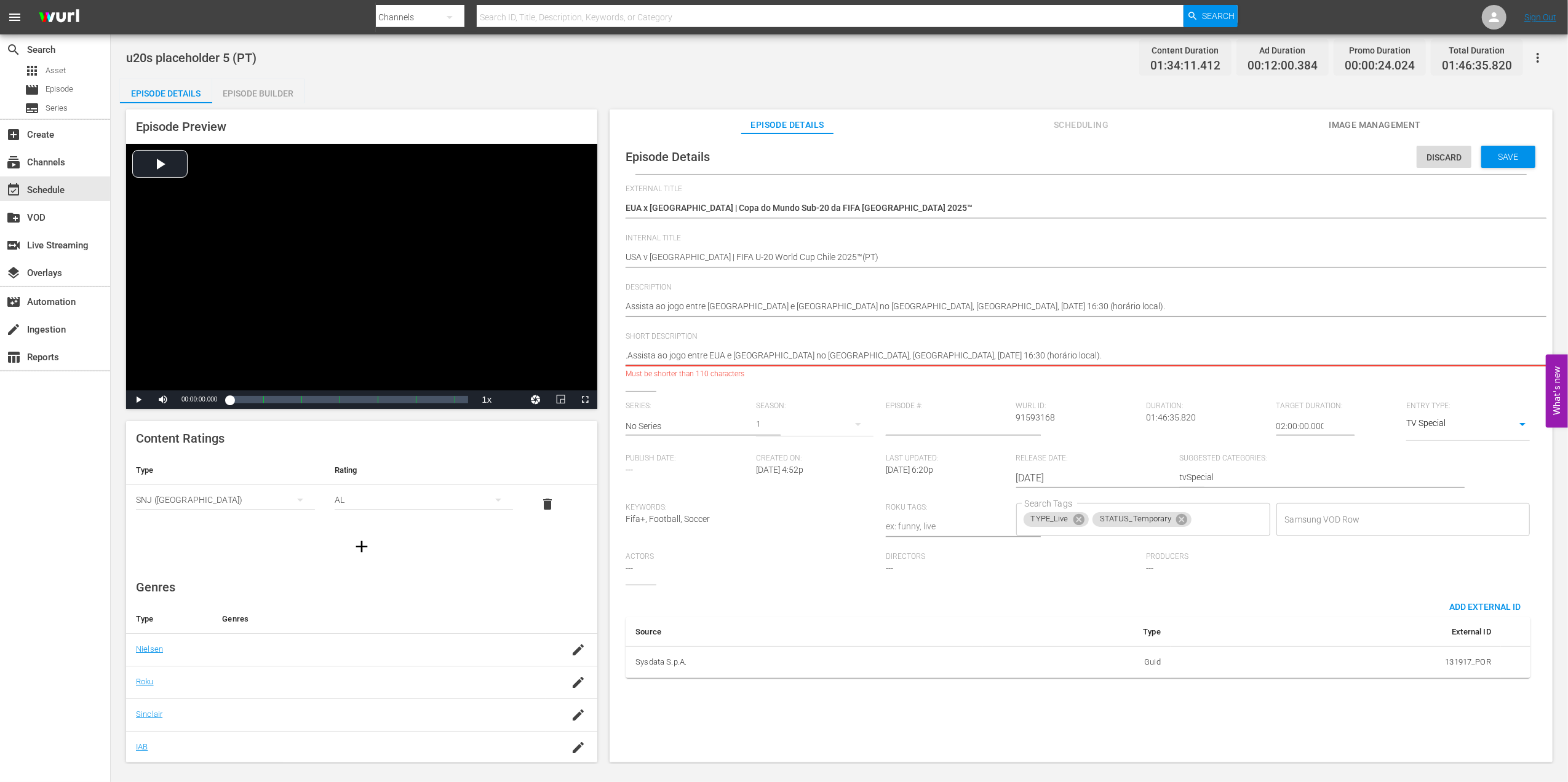
drag, startPoint x: 1083, startPoint y: 353, endPoint x: 756, endPoint y: 355, distance: 327.0
click at [756, 355] on textarea "." at bounding box center [1078, 356] width 905 height 15
type textarea ".Assista ao jogo entre [GEOGRAPHIC_DATA] e [GEOGRAPHIC_DATA]"
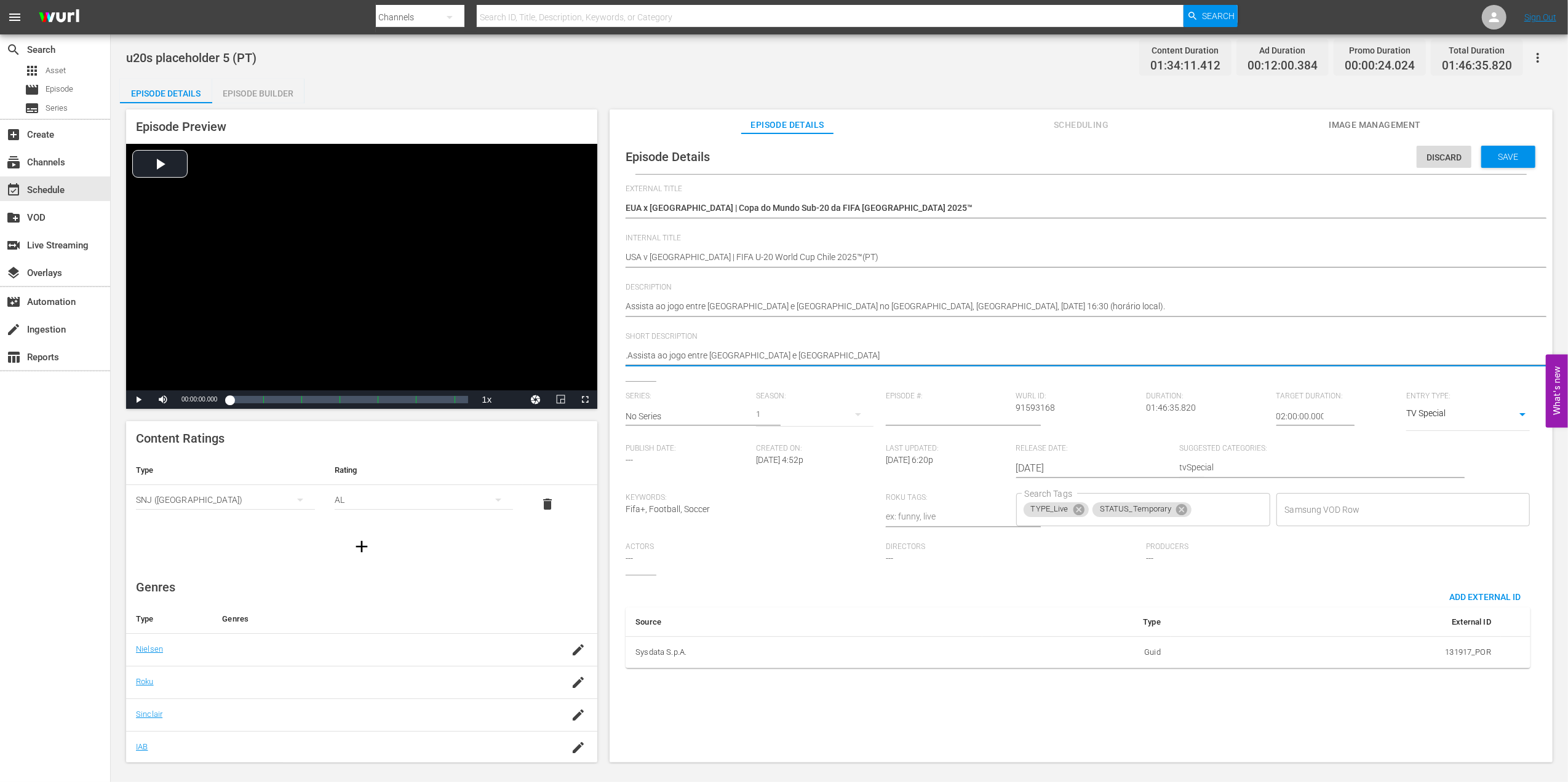
type textarea ".Assista ao jogo entre [GEOGRAPHIC_DATA] e [GEOGRAPHIC_DATA]"
type textarea ".Assista ao jogo entre [GEOGRAPHIC_DATA] e [GEOGRAPHIC_DATA]."
click at [1505, 157] on span "Save" at bounding box center [1508, 157] width 40 height 10
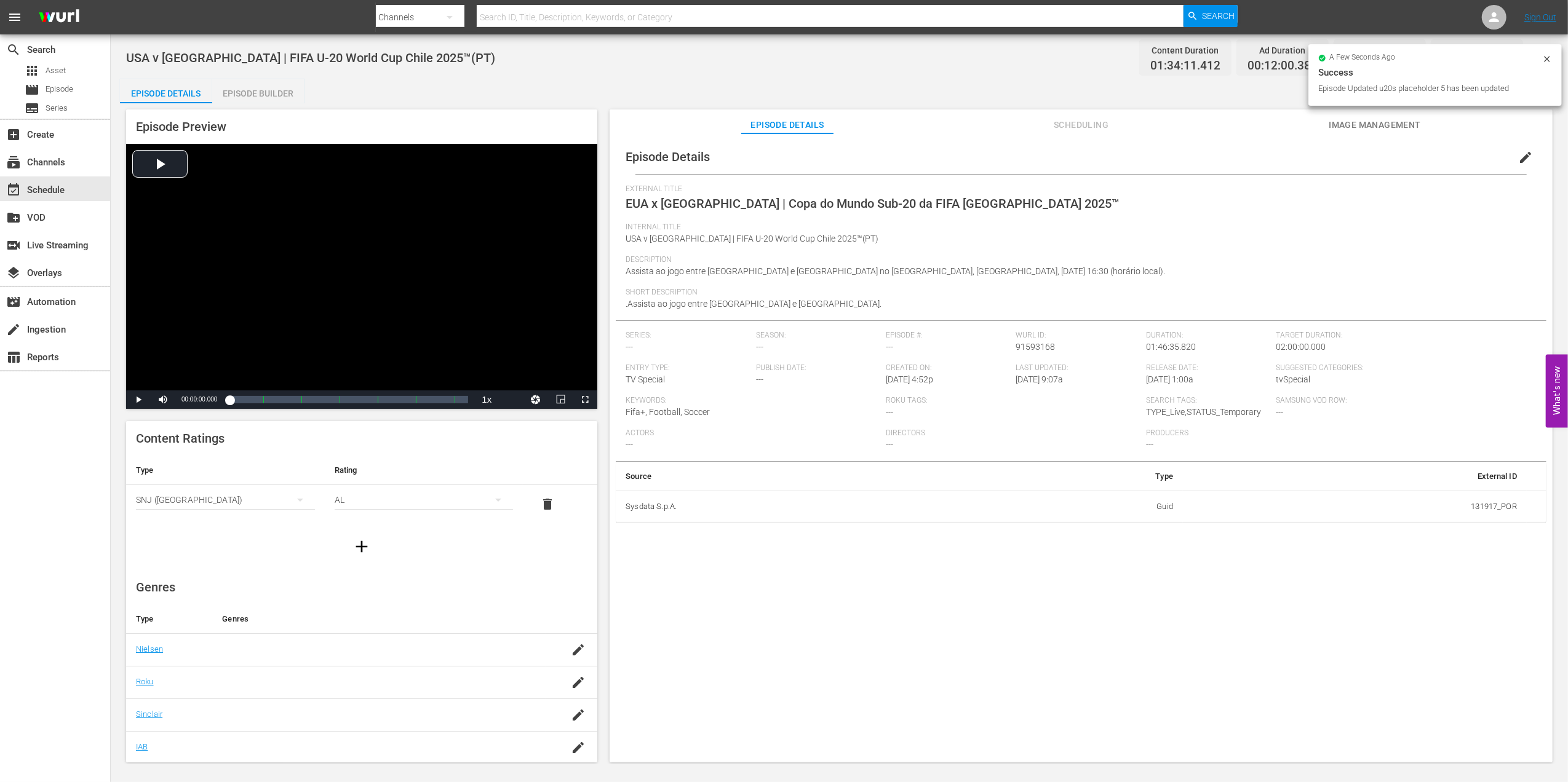
click at [1400, 121] on span "Image Management" at bounding box center [1374, 125] width 92 height 16
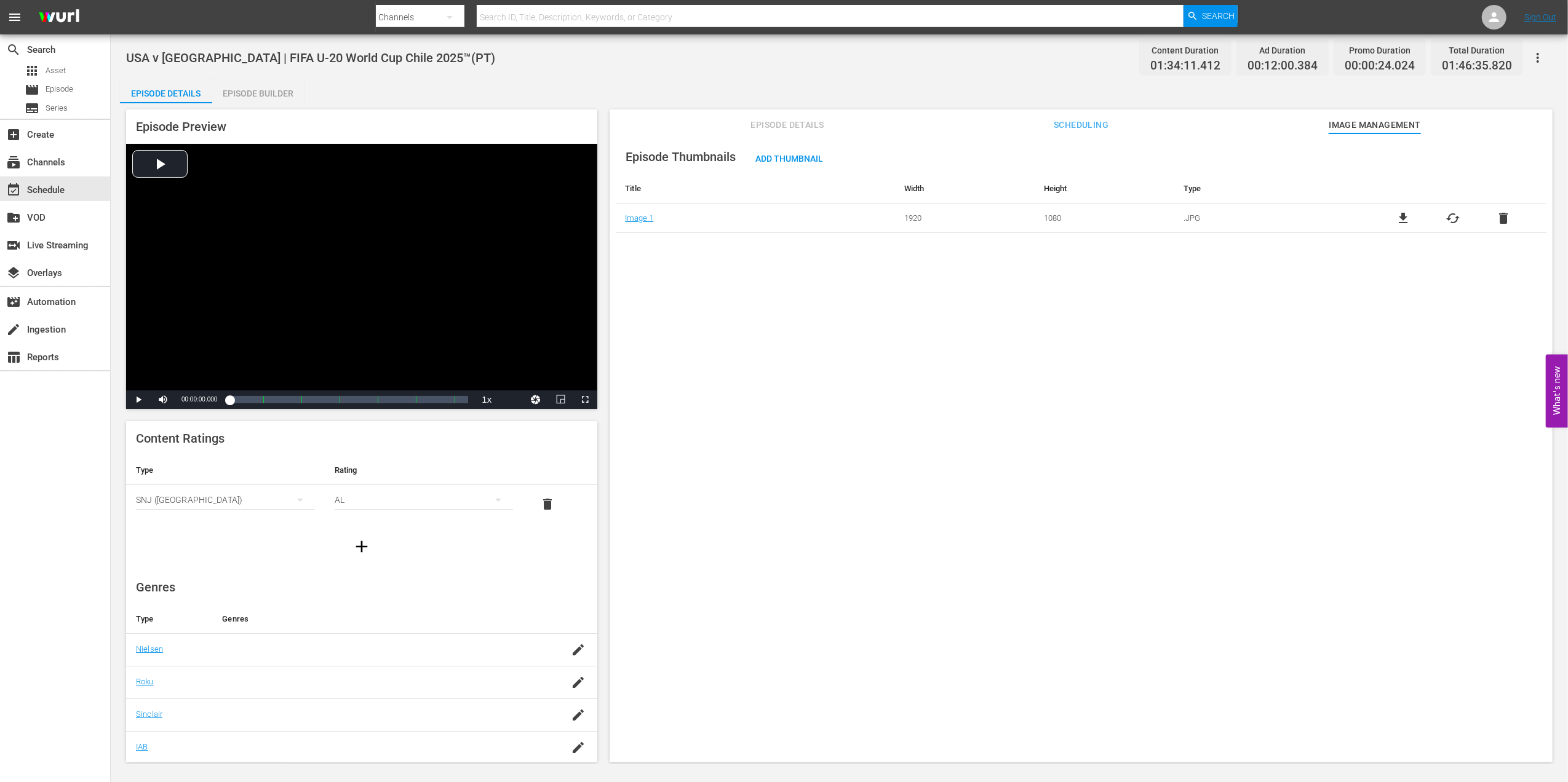
click at [1496, 224] on span "delete" at bounding box center [1503, 218] width 15 height 15
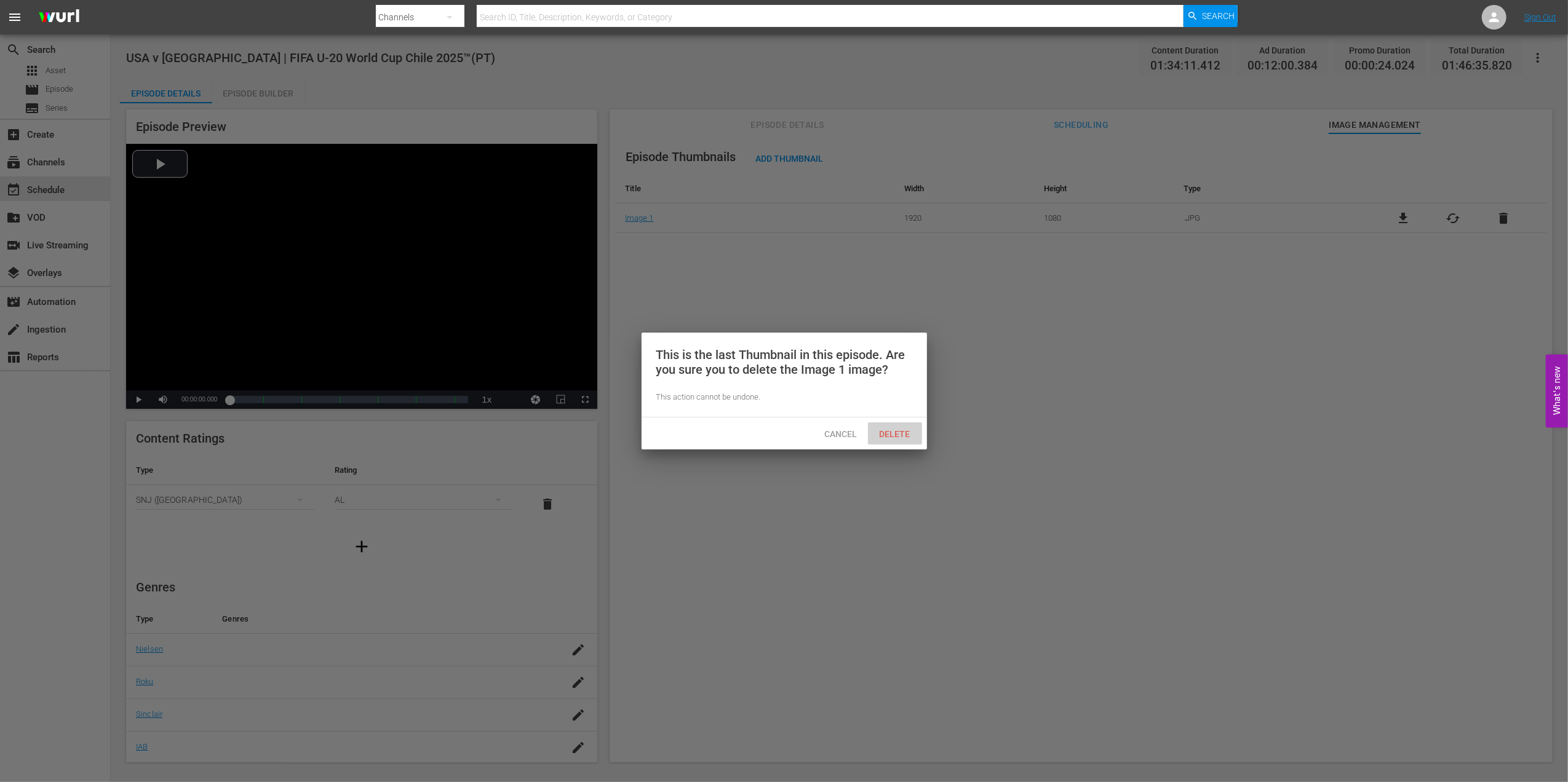
drag, startPoint x: 904, startPoint y: 434, endPoint x: 951, endPoint y: 221, distance: 218.1
click at [908, 431] on span "Delete" at bounding box center [895, 434] width 50 height 10
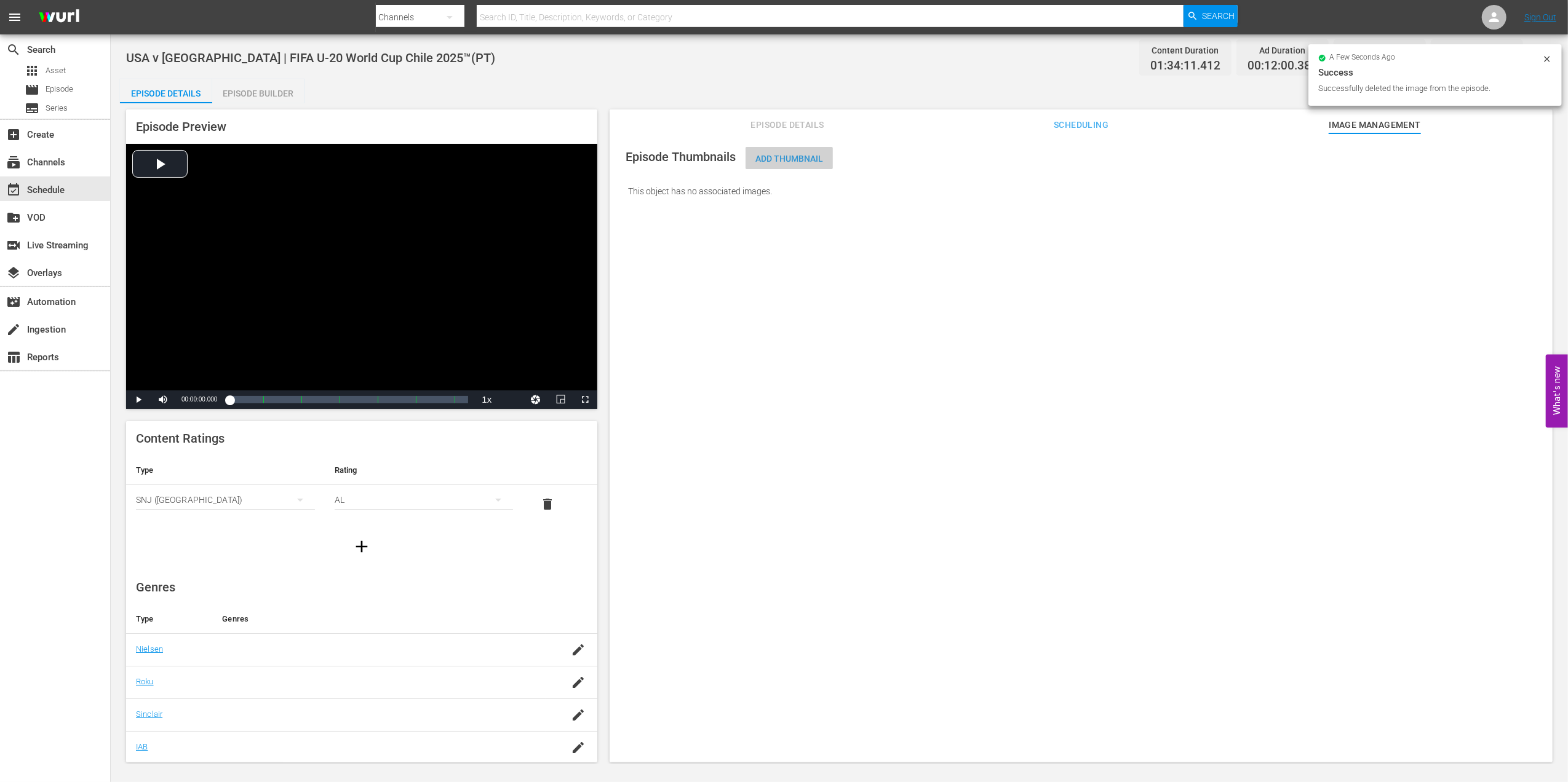
click at [771, 160] on span "Add Thumbnail" at bounding box center [789, 158] width 87 height 10
click at [803, 160] on span "Add Thumbnail" at bounding box center [789, 158] width 87 height 10
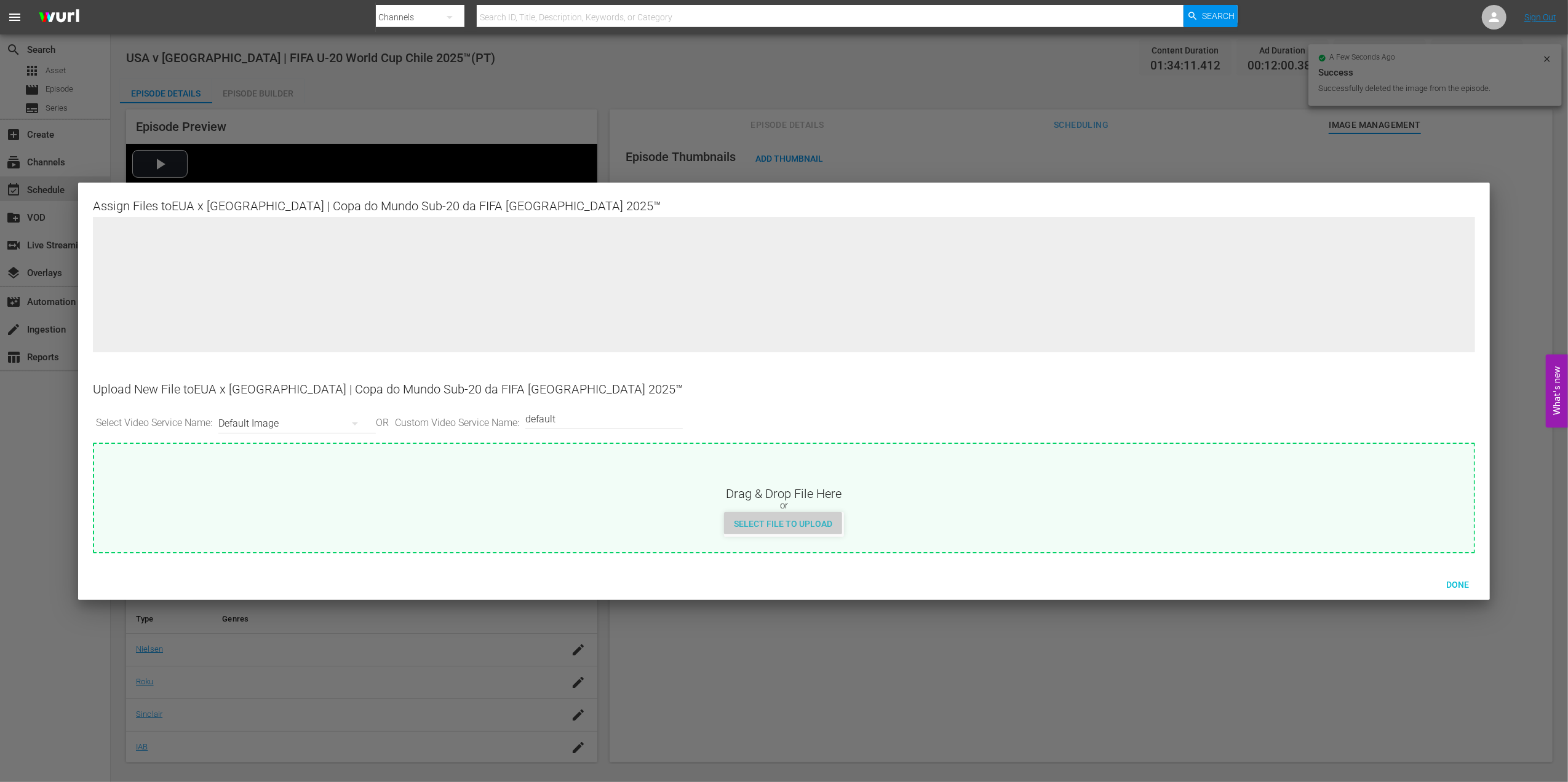
click at [817, 529] on div "Select File to Upload" at bounding box center [782, 523] width 118 height 23
type input "C:\fakepath\i"
click at [1459, 578] on div "Done" at bounding box center [1458, 584] width 54 height 23
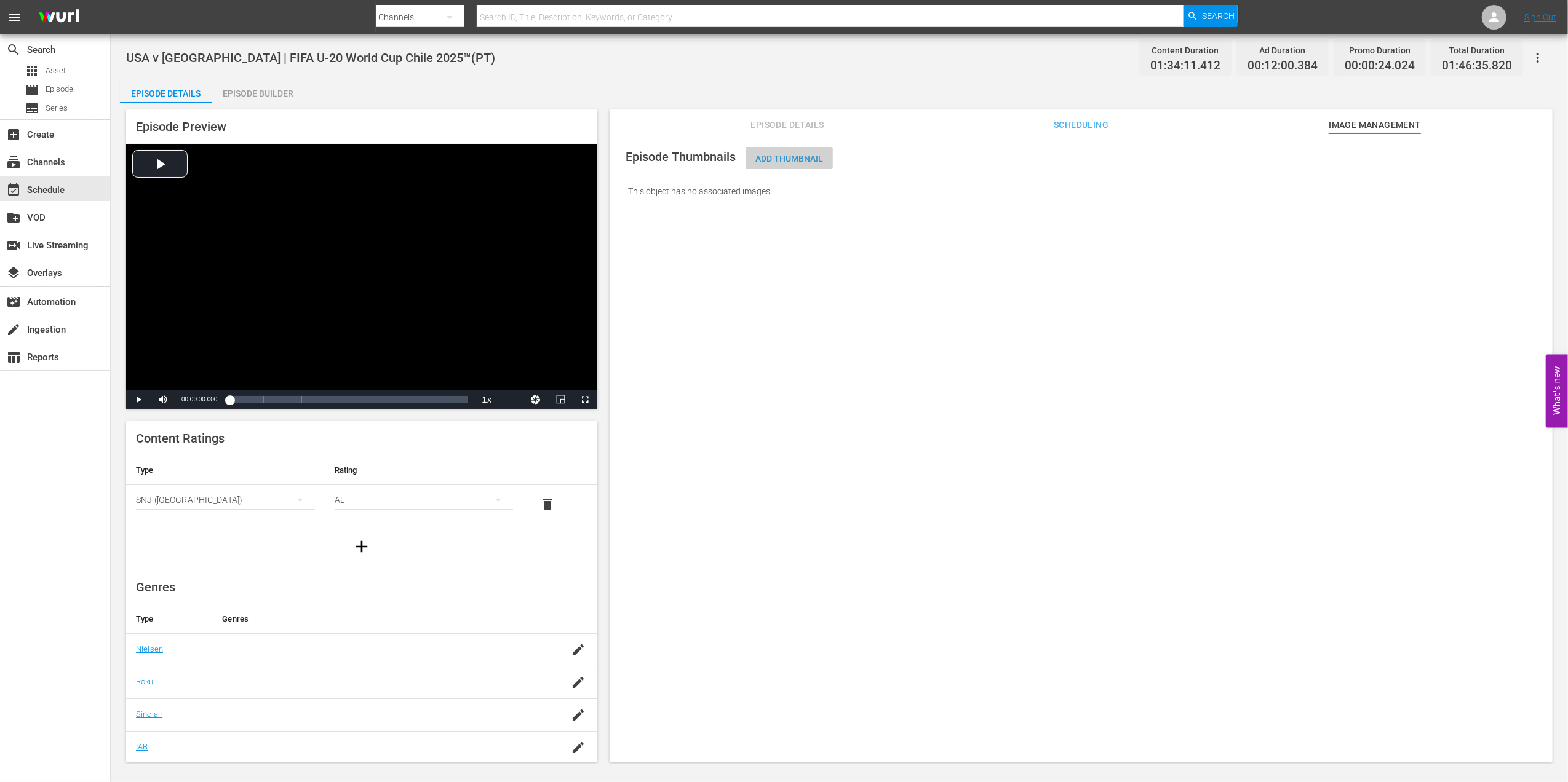
click at [793, 160] on span "Add Thumbnail" at bounding box center [789, 158] width 87 height 10
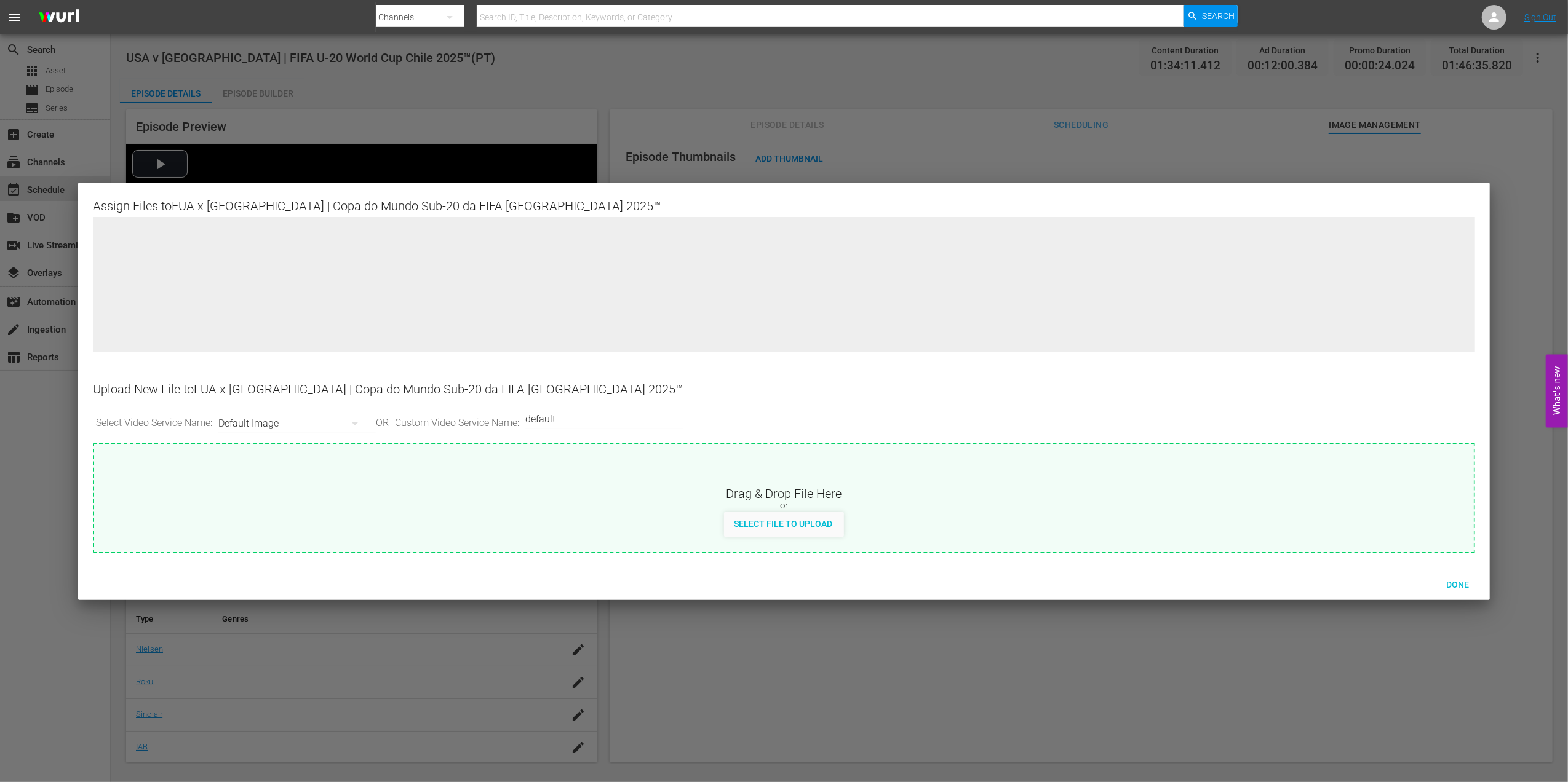
click at [646, 408] on input "default" at bounding box center [601, 419] width 151 height 29
type input "default 1"
click at [790, 524] on span "Select File to Upload" at bounding box center [782, 524] width 118 height 10
type input "C:\fakepath\j.jpg"
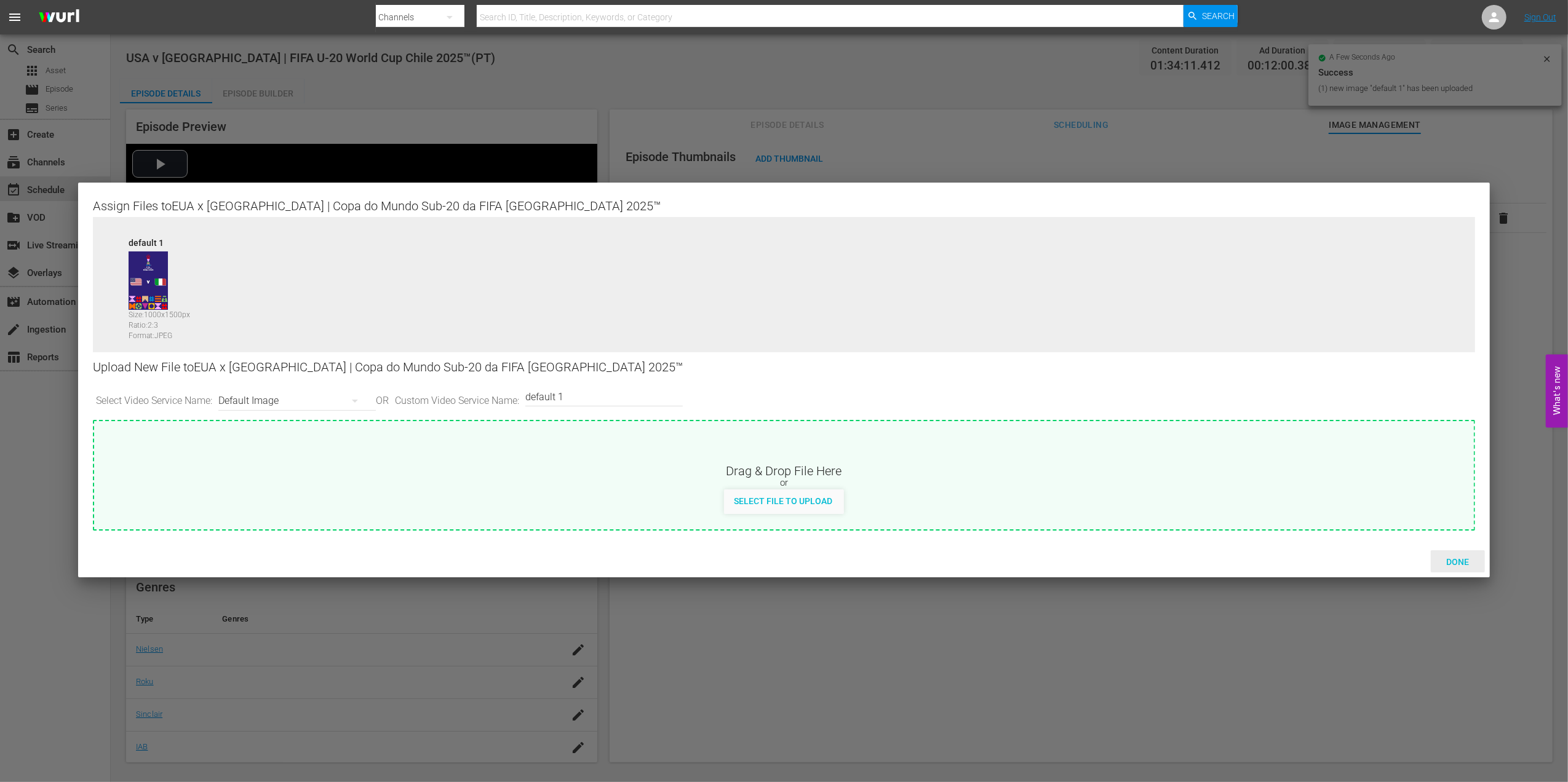
click at [1450, 562] on span "Done" at bounding box center [1457, 562] width 42 height 10
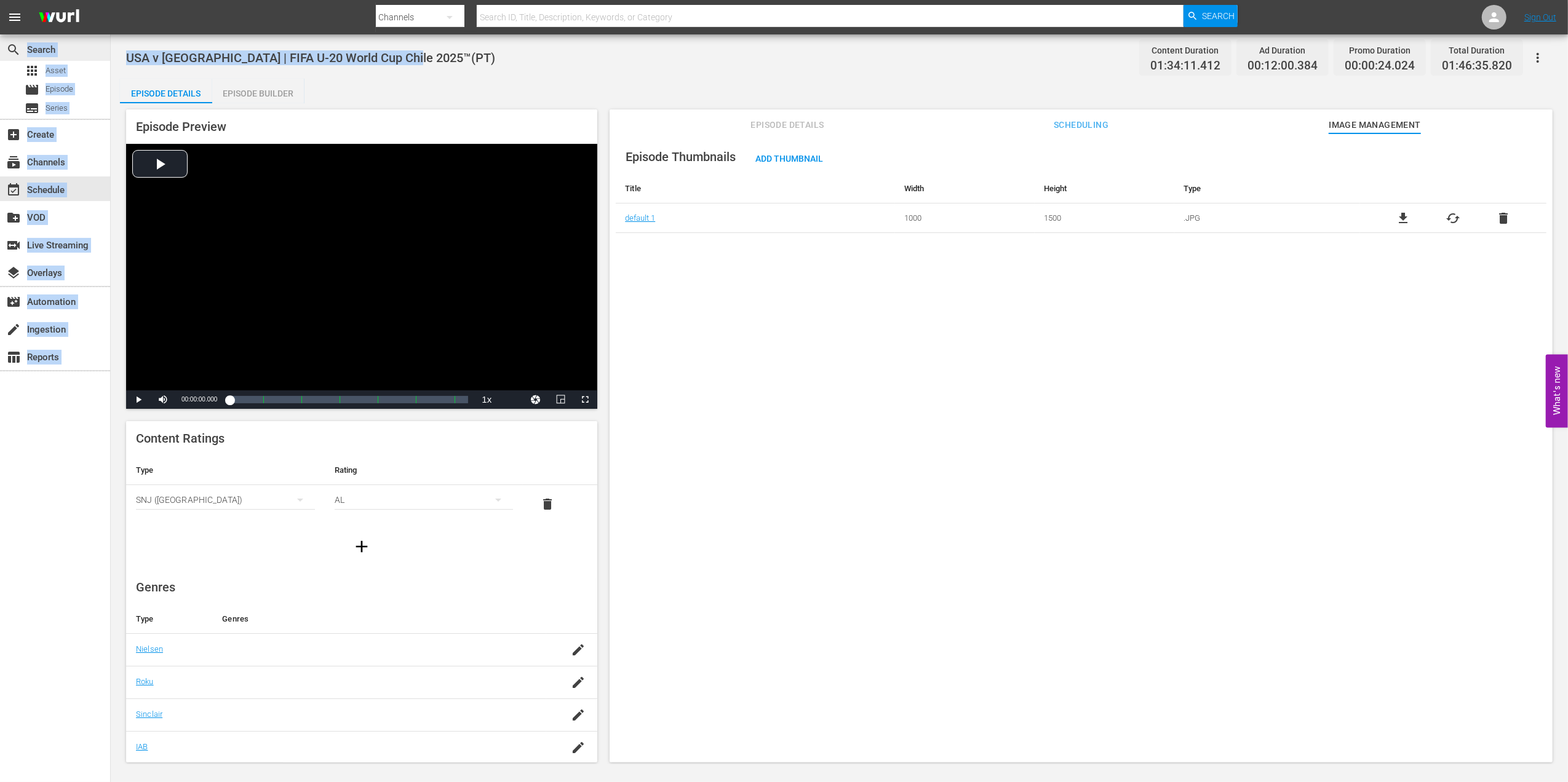
drag, startPoint x: 404, startPoint y: 57, endPoint x: 104, endPoint y: 55, distance: 300.0
click at [111, 0] on div "search Search apps Asset movie Episode subtitles Series add_box Create subscrip…" at bounding box center [839, 0] width 1457 height 0
copy div "Search apps Asset movie Episode subtitles Series add_box Create subscriptions C…"
click at [365, 54] on span "USA v [GEOGRAPHIC_DATA] | FIFA U-20 World Cup Chile 2025™(PT)" at bounding box center [311, 57] width 369 height 15
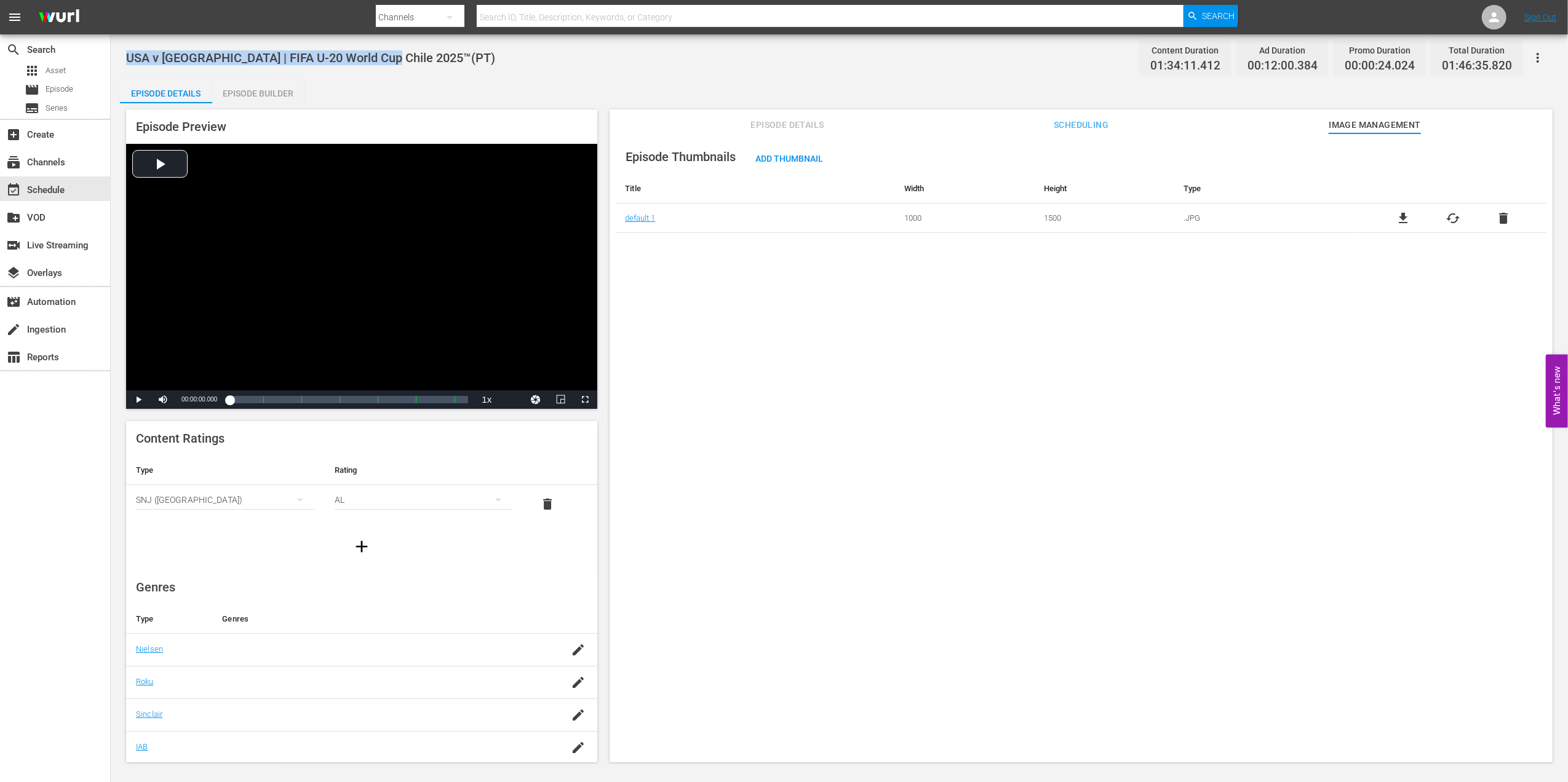
drag, startPoint x: 375, startPoint y: 57, endPoint x: 113, endPoint y: 57, distance: 262.0
click at [113, 57] on div "USA v [GEOGRAPHIC_DATA] | FIFA U-20 World Cup [GEOGRAPHIC_DATA] 2025™(PT) Conte…" at bounding box center [839, 399] width 1457 height 730
copy span "USA v [GEOGRAPHIC_DATA] | FIFA U-20 World Cup [GEOGRAPHIC_DATA] 2025™"
click at [539, 15] on input "text" at bounding box center [831, 17] width 707 height 29
paste input "USA v [GEOGRAPHIC_DATA] | FIFA U-20 World Cup [GEOGRAPHIC_DATA] 2025™"
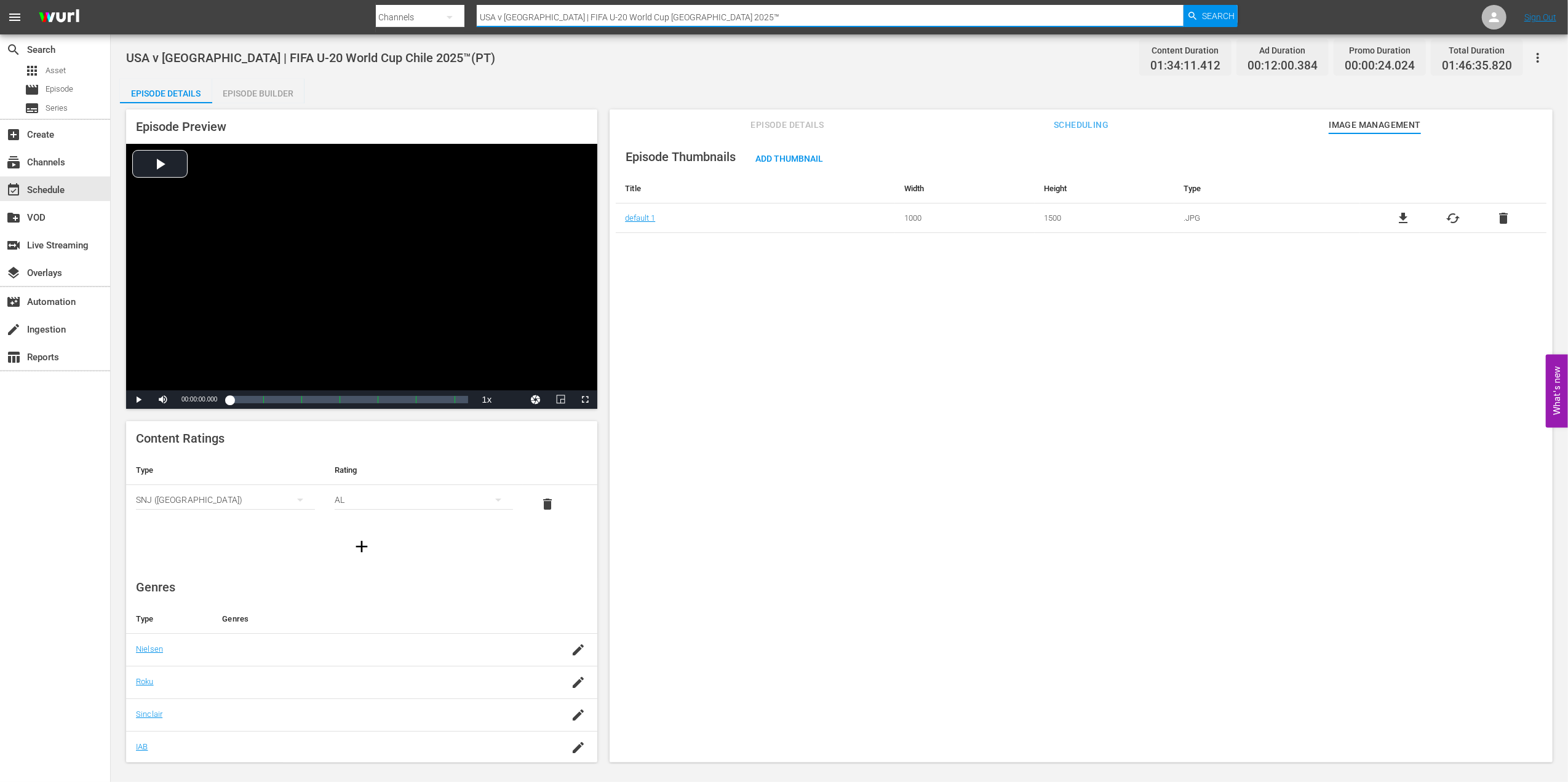
type input "USA v [GEOGRAPHIC_DATA] | FIFA U-20 World Cup [GEOGRAPHIC_DATA] 2025™"
click at [1213, 17] on span "Search" at bounding box center [1218, 16] width 33 height 22
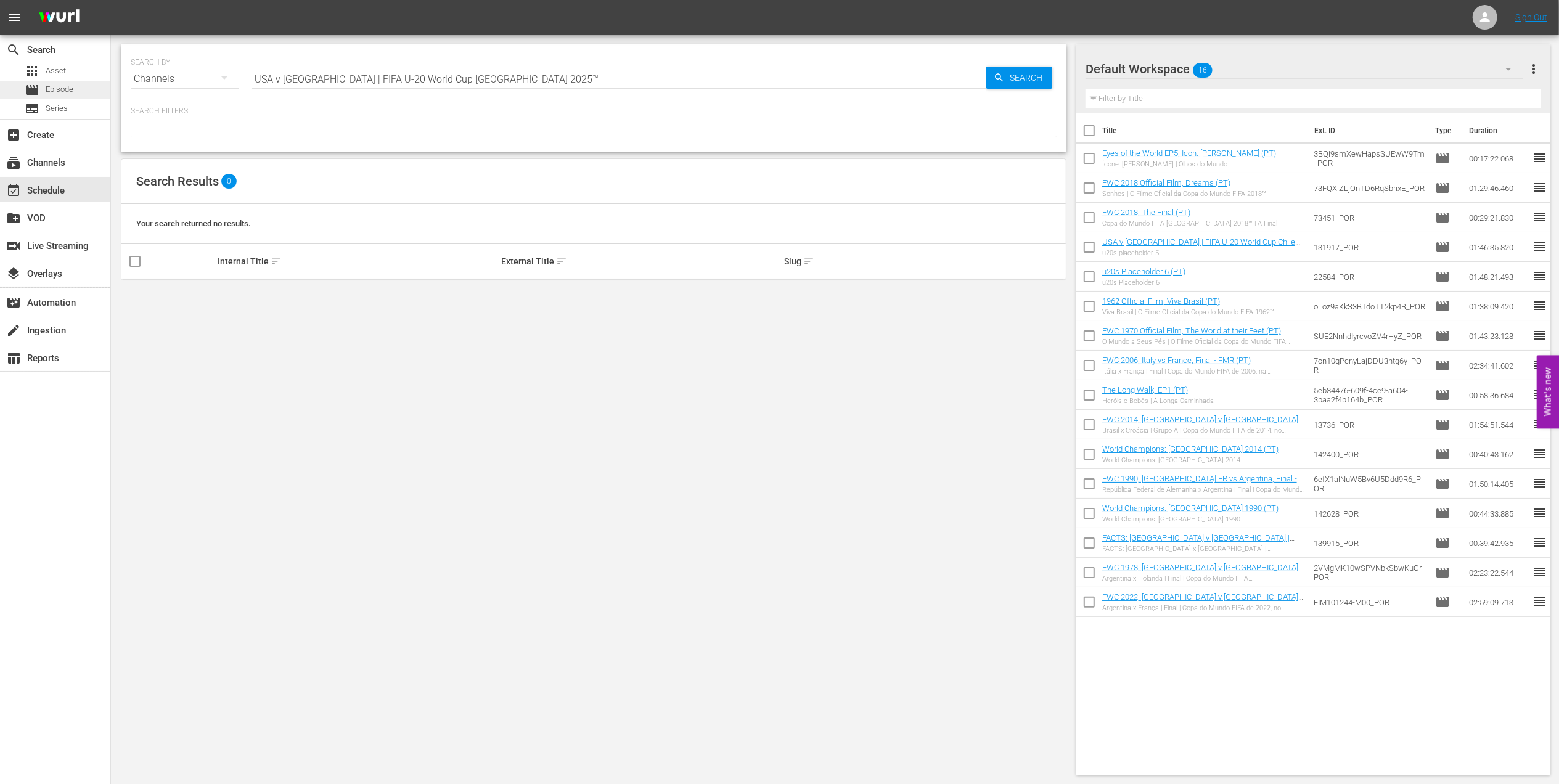
click at [72, 92] on span "Episode" at bounding box center [60, 89] width 27 height 12
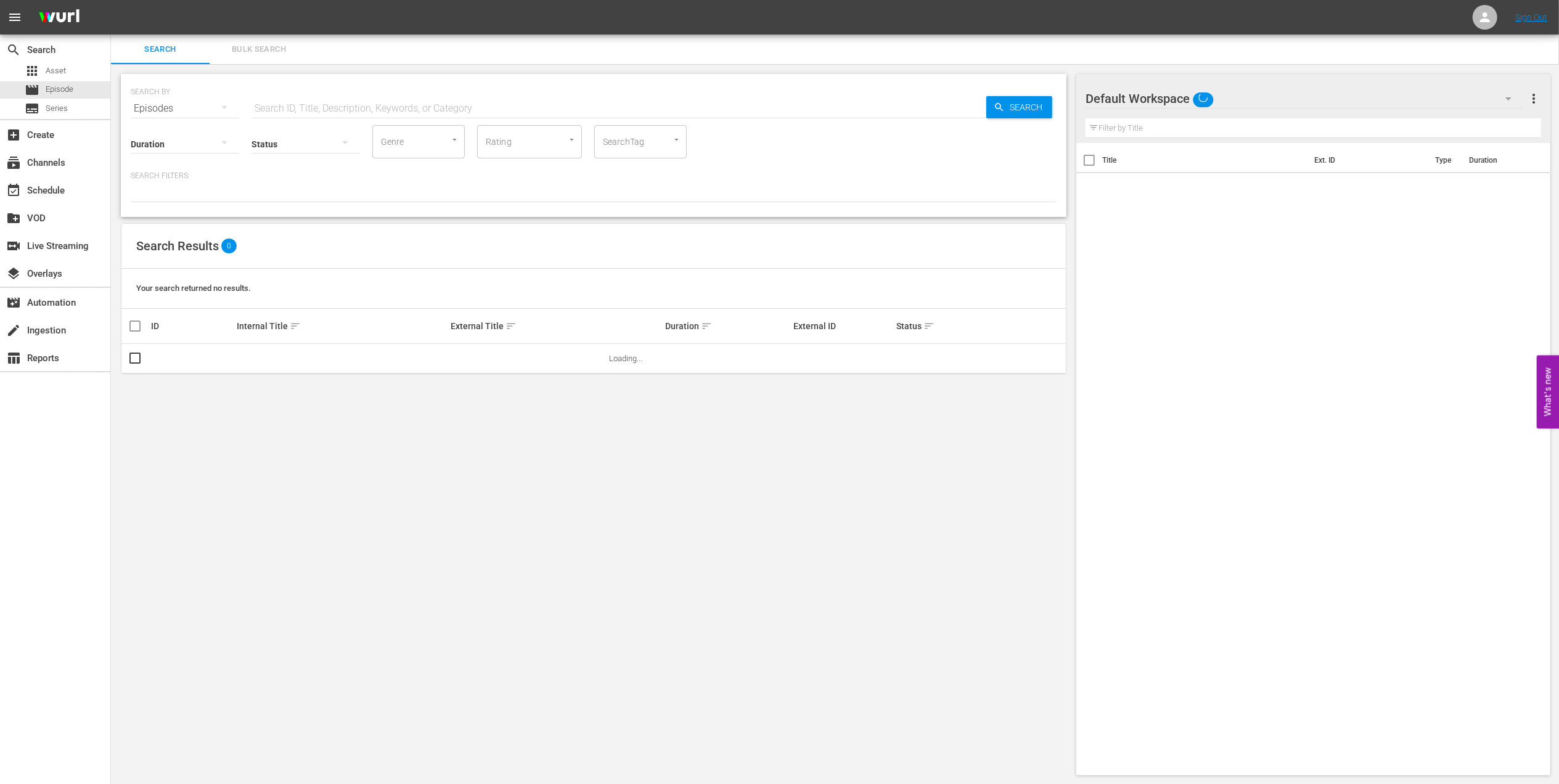
click at [377, 104] on input "text" at bounding box center [619, 108] width 735 height 29
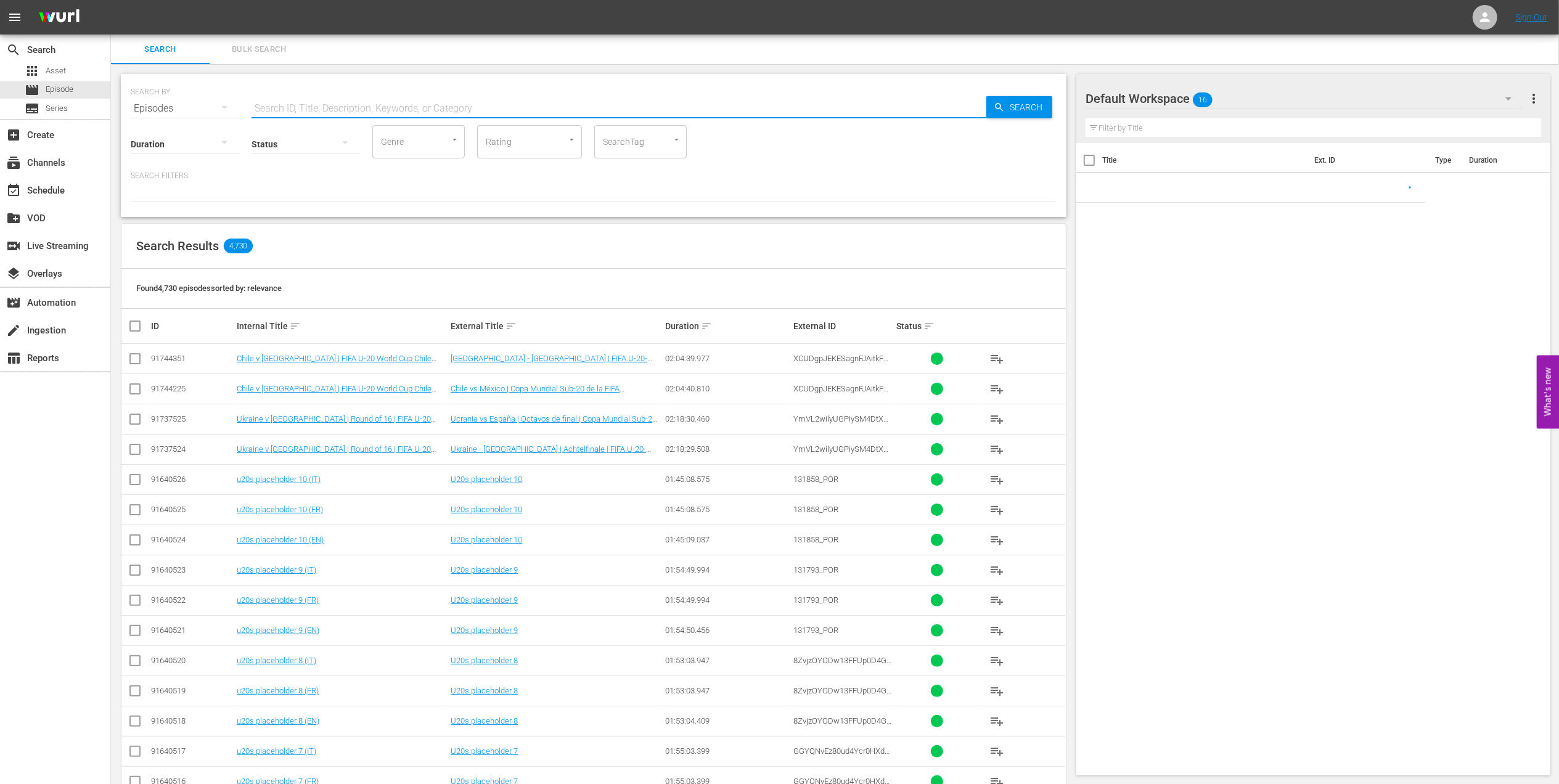
paste input "USA v [GEOGRAPHIC_DATA] | FIFA U-20 World Cup [GEOGRAPHIC_DATA] 2025™"
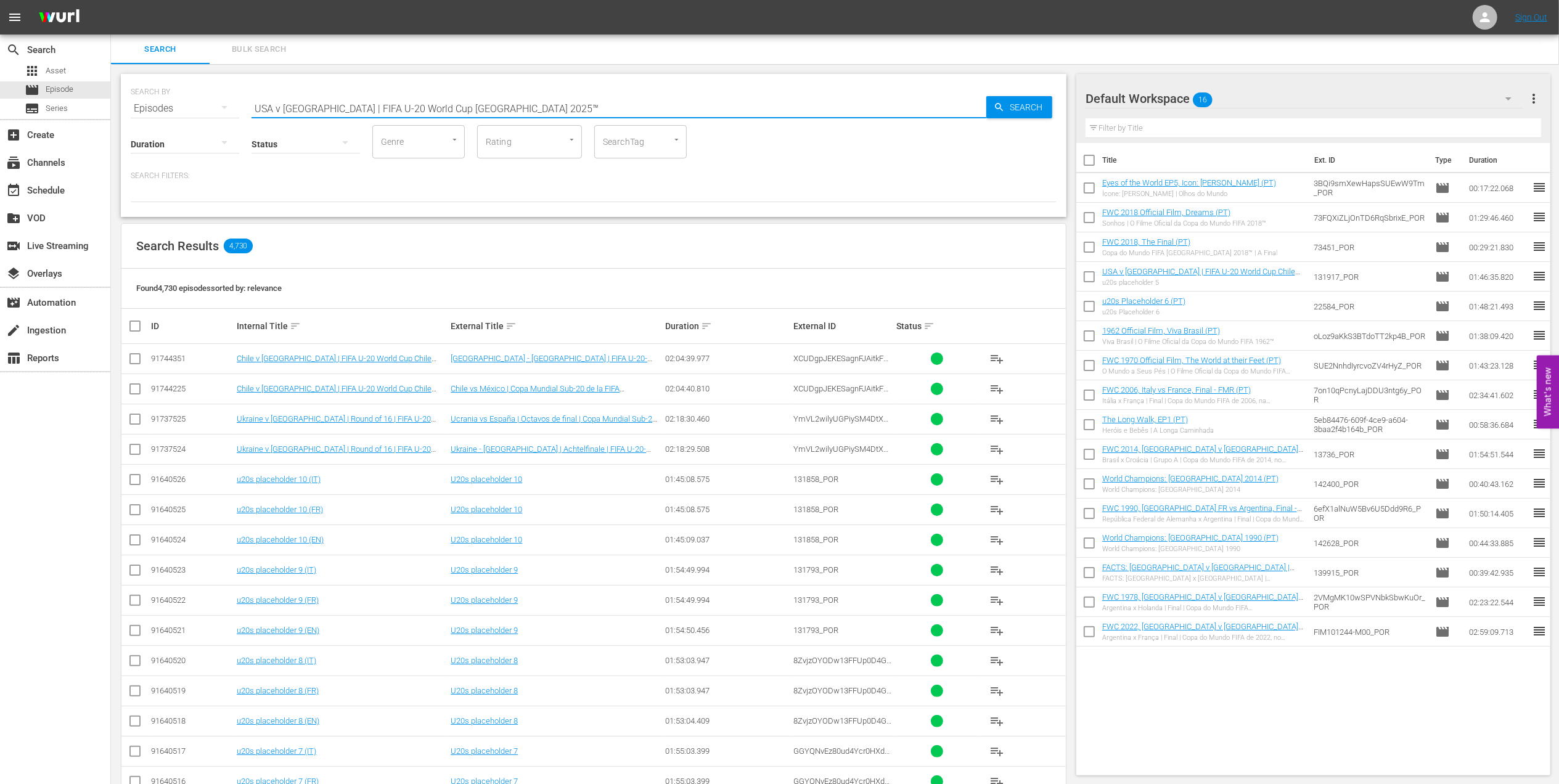
type input "USA v [GEOGRAPHIC_DATA] | FIFA U-20 World Cup [GEOGRAPHIC_DATA] 2025™"
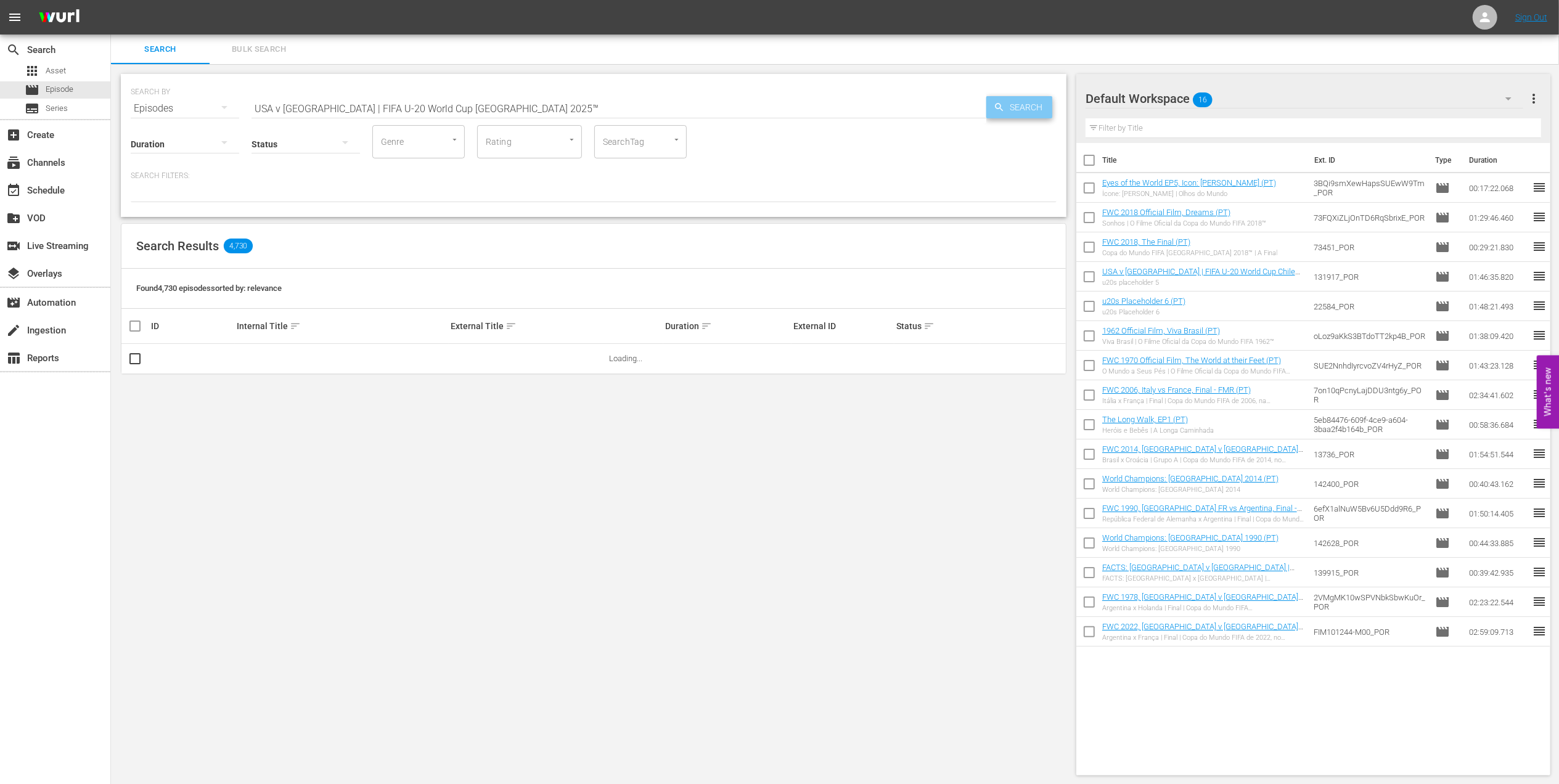
click at [1016, 117] on span "Search" at bounding box center [1028, 107] width 48 height 22
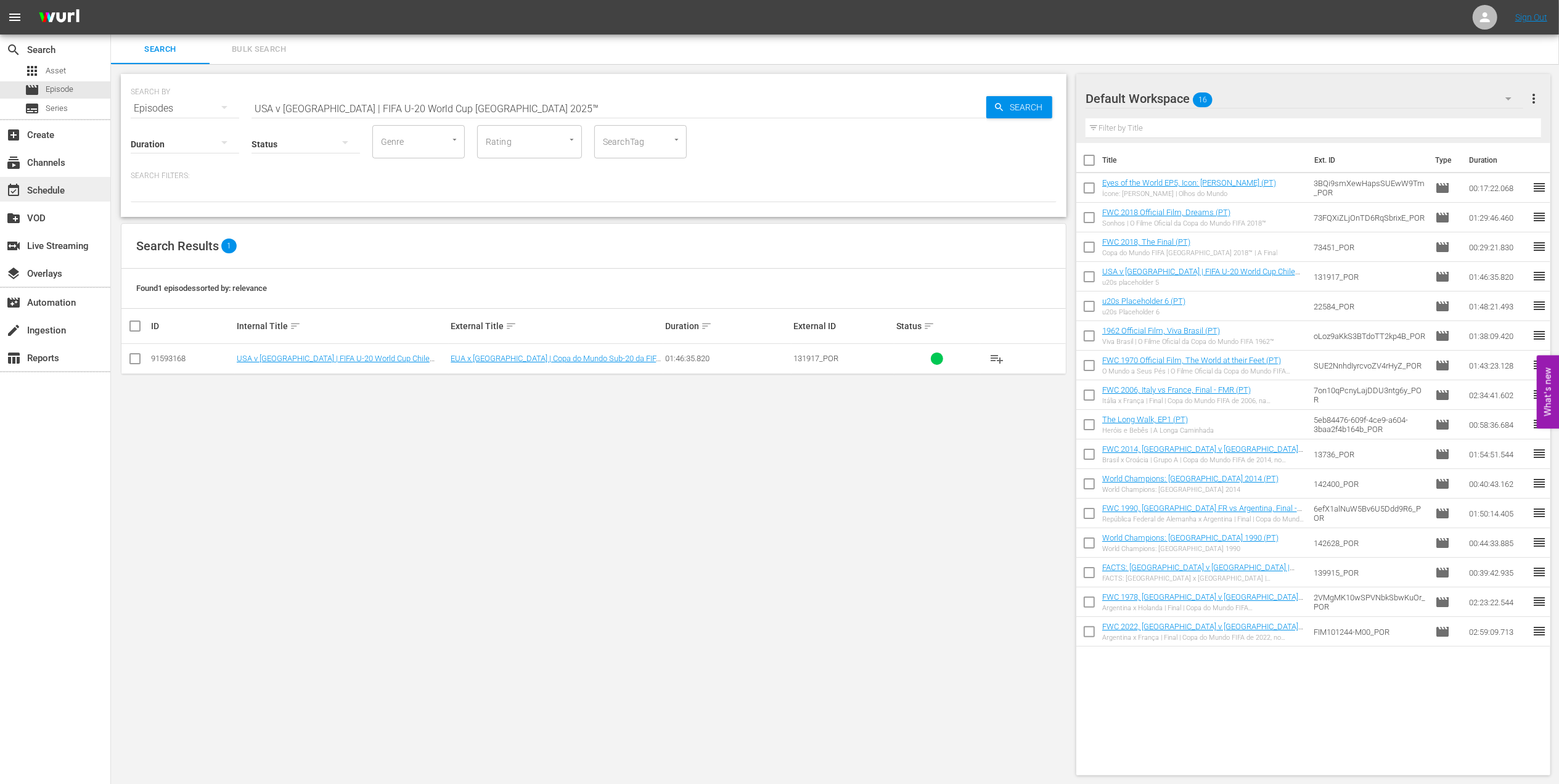
click at [67, 184] on div "event_available Schedule" at bounding box center [35, 188] width 69 height 11
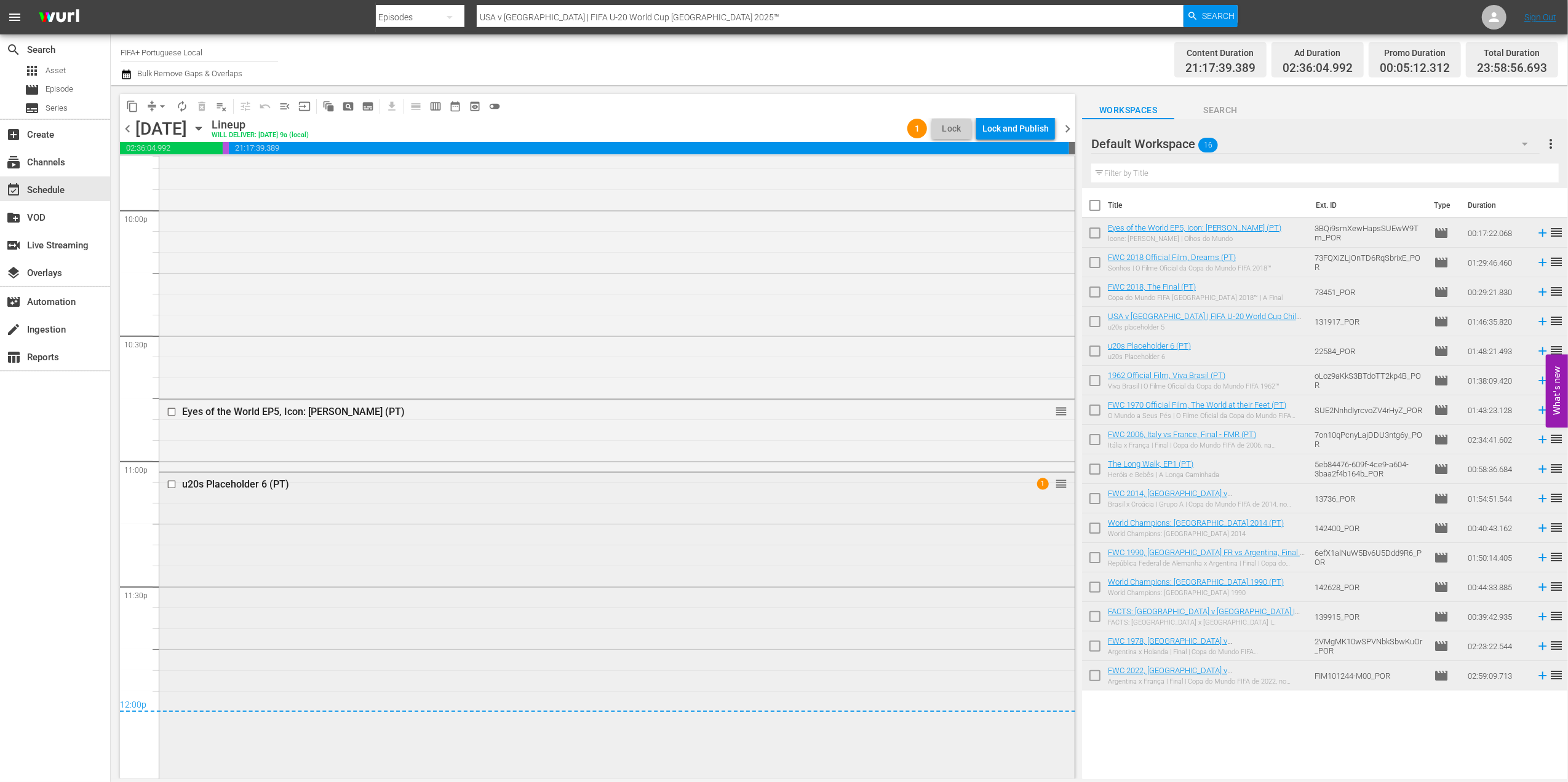
scroll to position [5466, 0]
click at [249, 479] on div "u20s Placeholder 6 (PT)" at bounding box center [593, 483] width 822 height 12
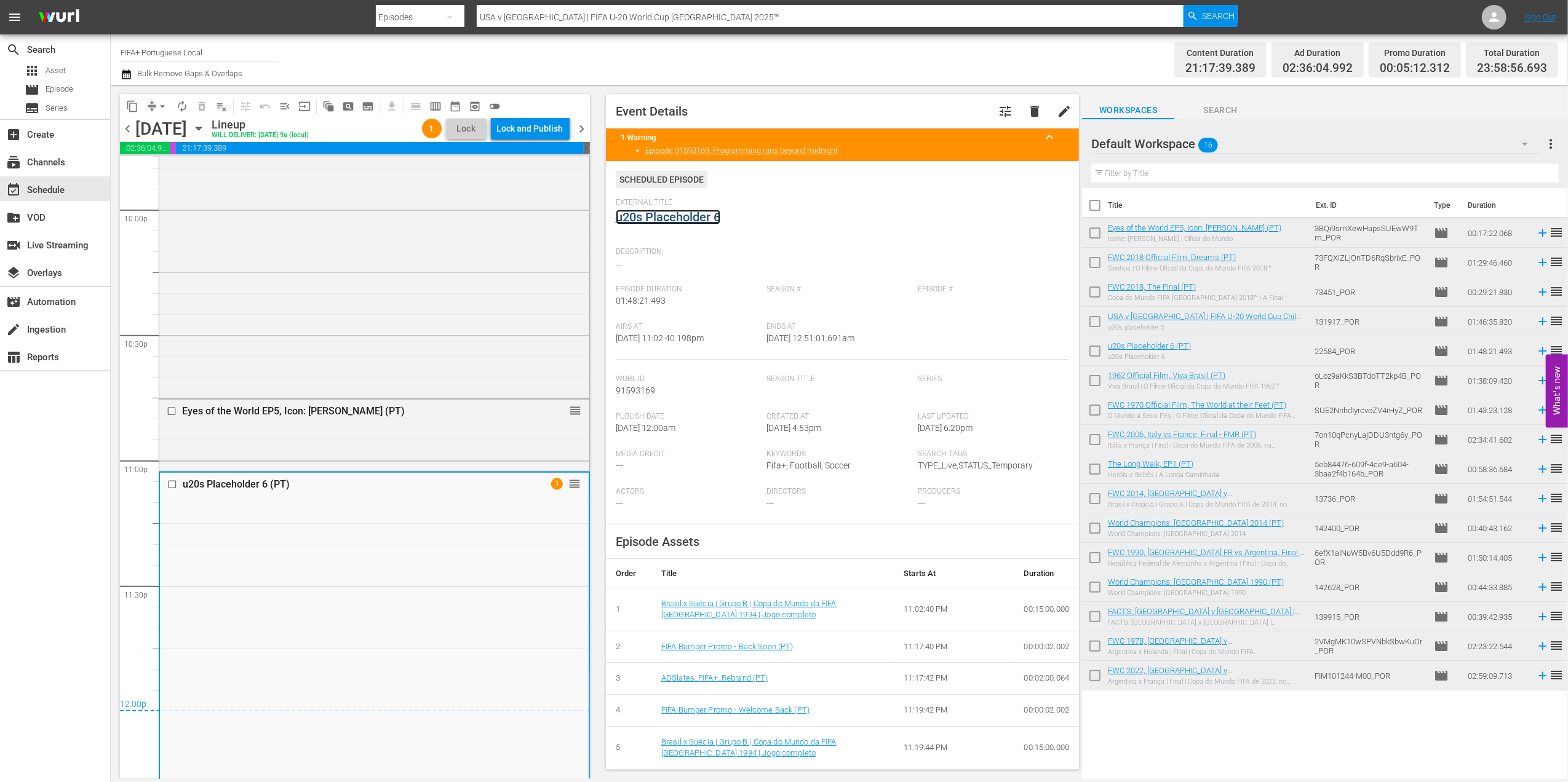
click at [709, 219] on link "u20s Placeholder 6" at bounding box center [668, 217] width 104 height 15
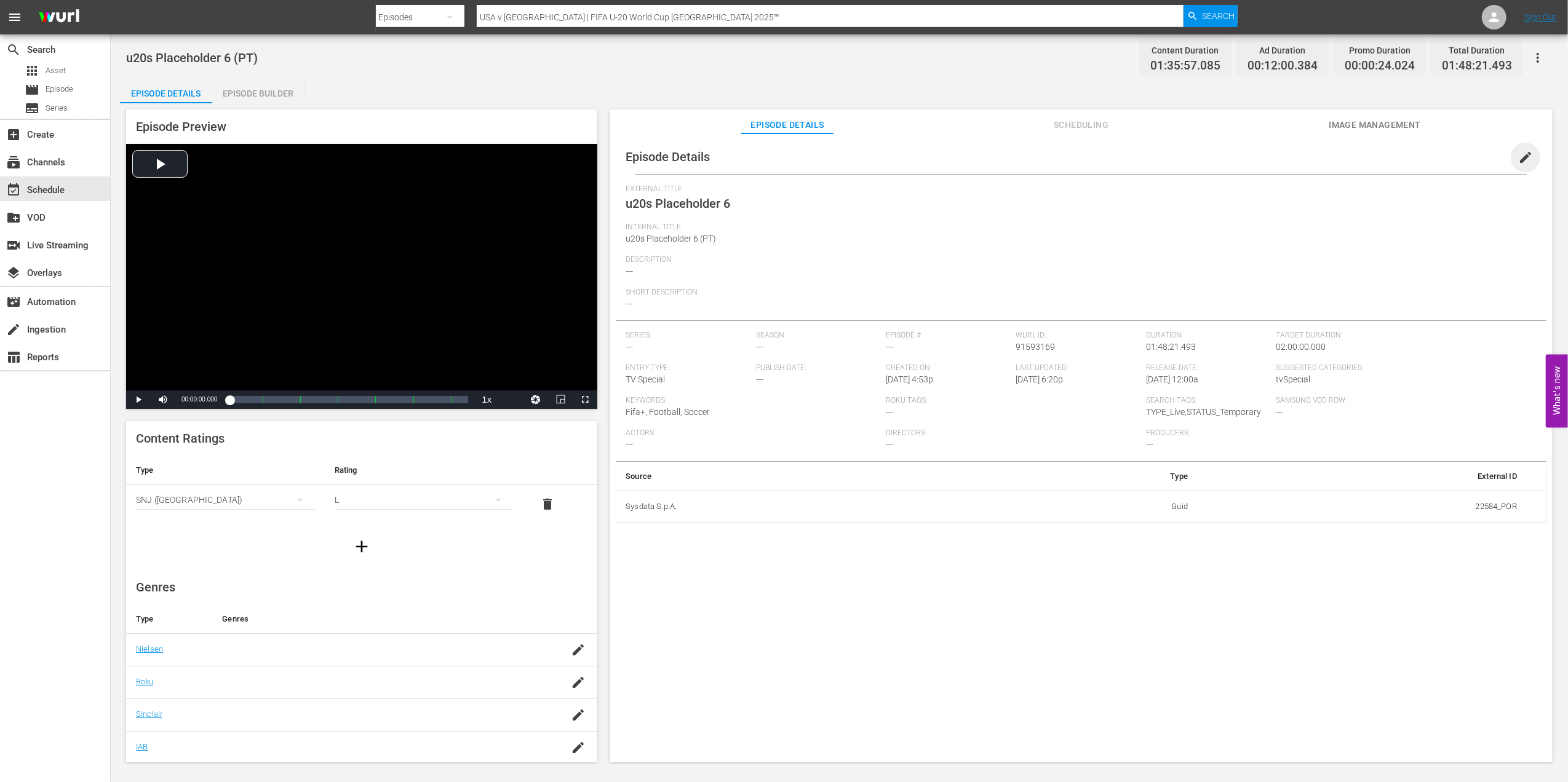
drag, startPoint x: 1516, startPoint y: 154, endPoint x: 1366, endPoint y: 175, distance: 151.5
click at [1518, 154] on span "edit" at bounding box center [1525, 157] width 15 height 15
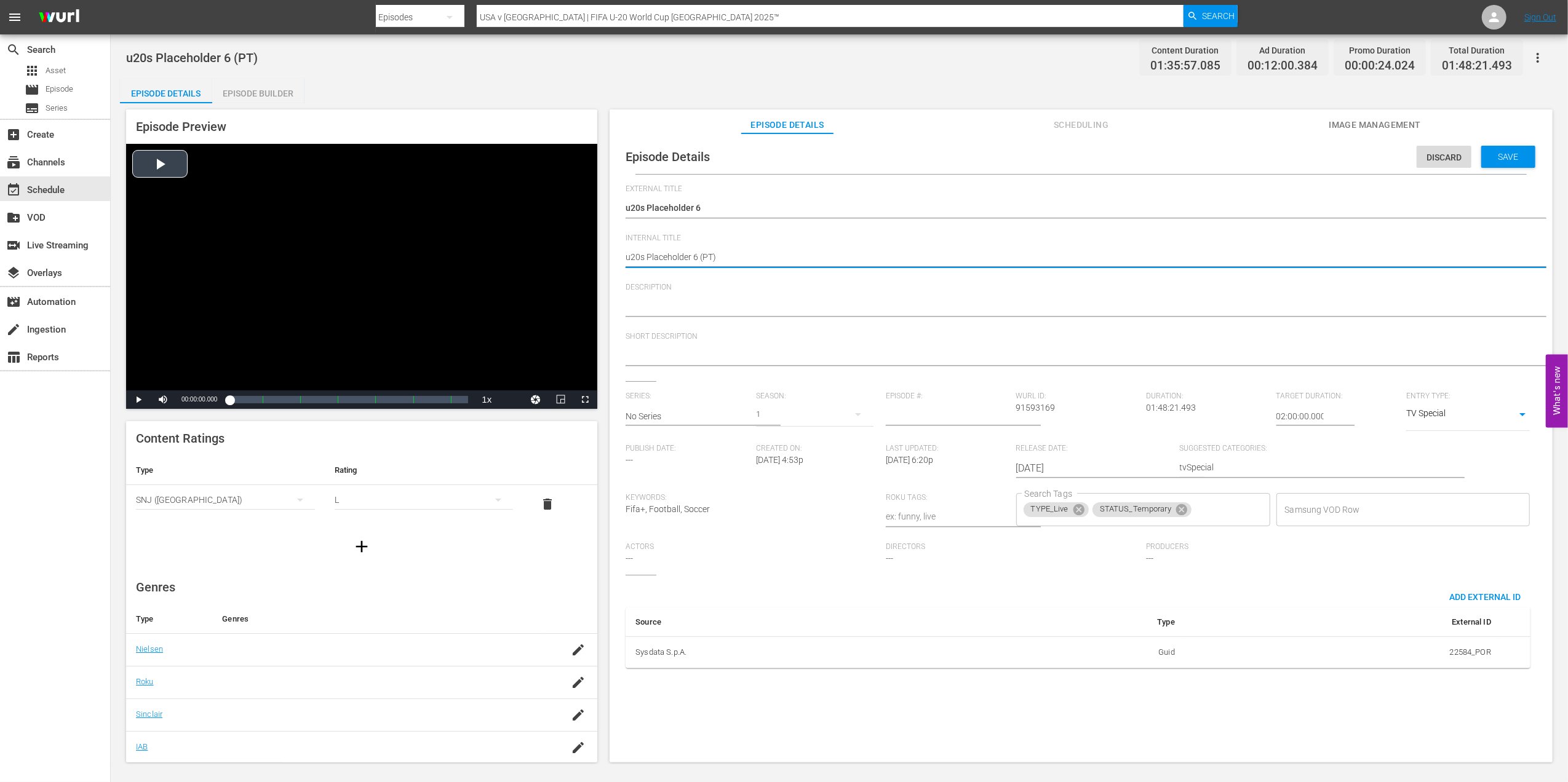
drag, startPoint x: 698, startPoint y: 259, endPoint x: 530, endPoint y: 260, distance: 168.0
paste textarea "Morocco v [GEOGRAPHIC_DATA] | Round of 16 | FIFA U-20 World Cup [GEOGRAPHIC_DAT…"
type textarea "Morocco v [GEOGRAPHIC_DATA] | Round of 16 | FIFA U-20 World Cup Chile 2025™ (PT)"
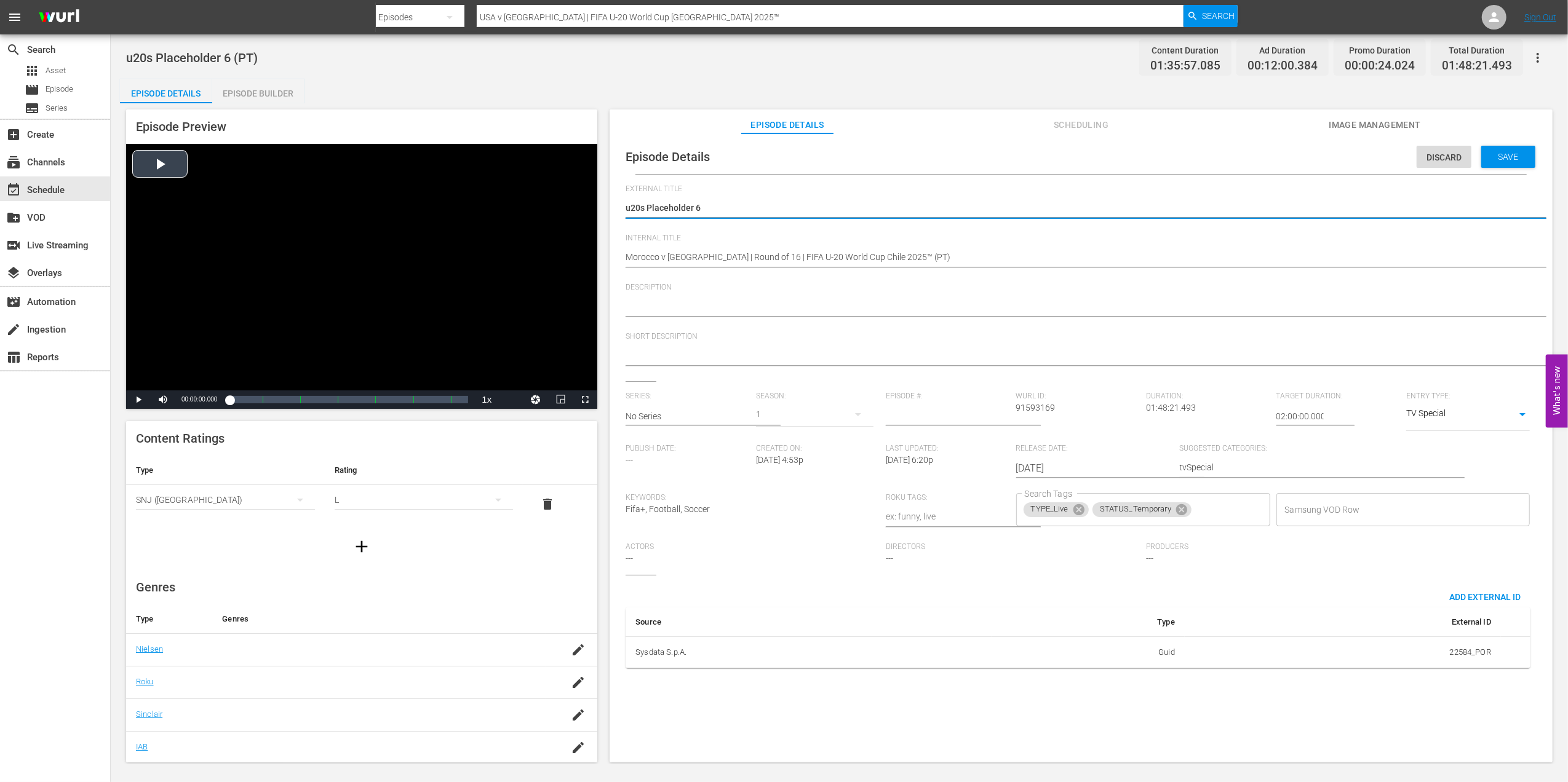
drag, startPoint x: 710, startPoint y: 209, endPoint x: 574, endPoint y: 207, distance: 136.0
paste textarea "Marrocos x República da Coreia | Oitavas de final | Copa do Mundo Sub-20 da FIF…"
type textarea "Marrocos x República da Coreia | Oitavas de final | Copa do Mundo Sub-20 da FIF…"
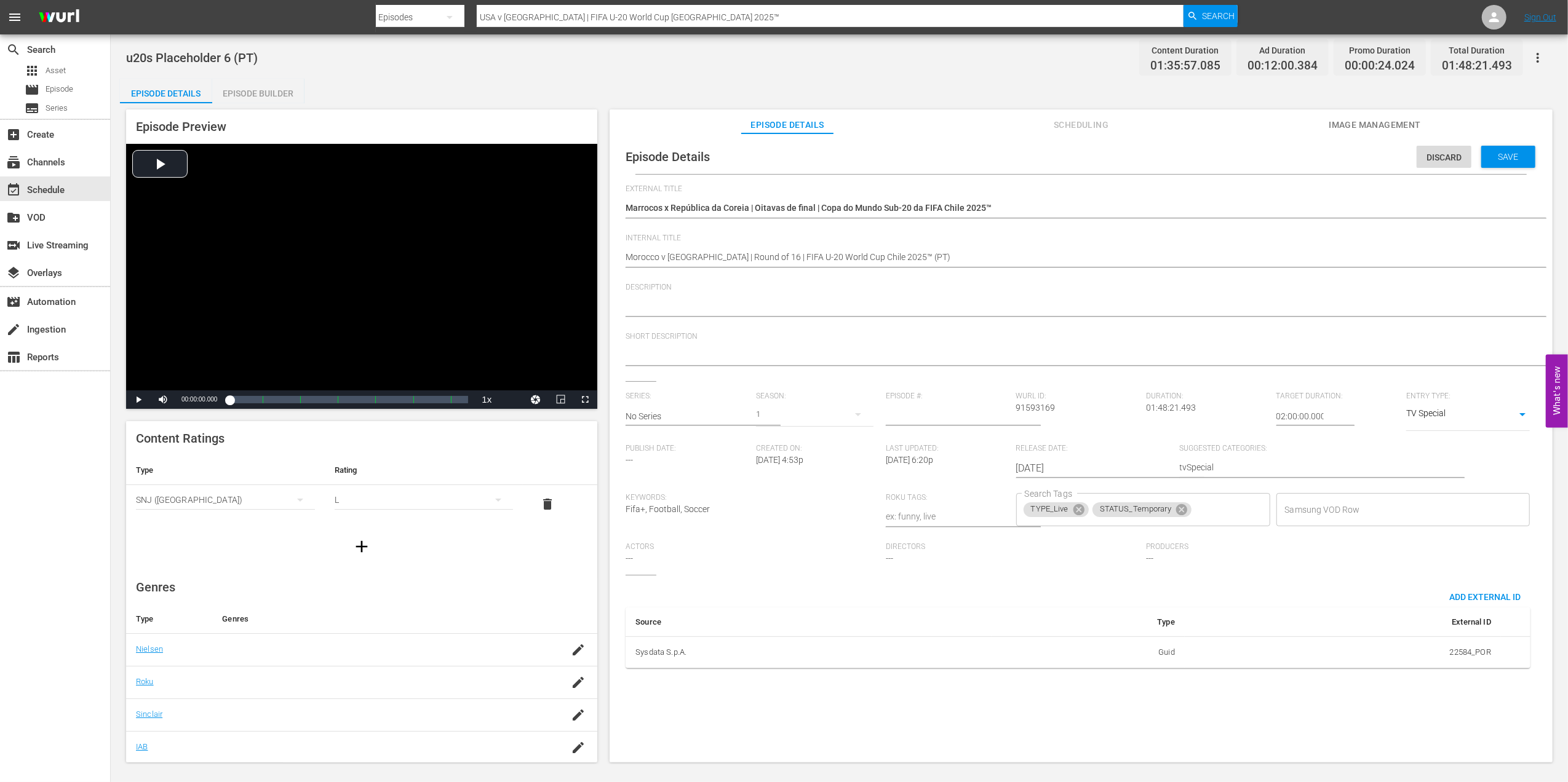
click at [743, 303] on textarea at bounding box center [1078, 307] width 905 height 15
paste textarea "Assista ao jogo entre [GEOGRAPHIC_DATA] e [GEOGRAPHIC_DATA] no [GEOGRAPHIC_DATA…"
type textarea "Assista ao jogo entre [GEOGRAPHIC_DATA] e [GEOGRAPHIC_DATA] no [GEOGRAPHIC_DATA…"
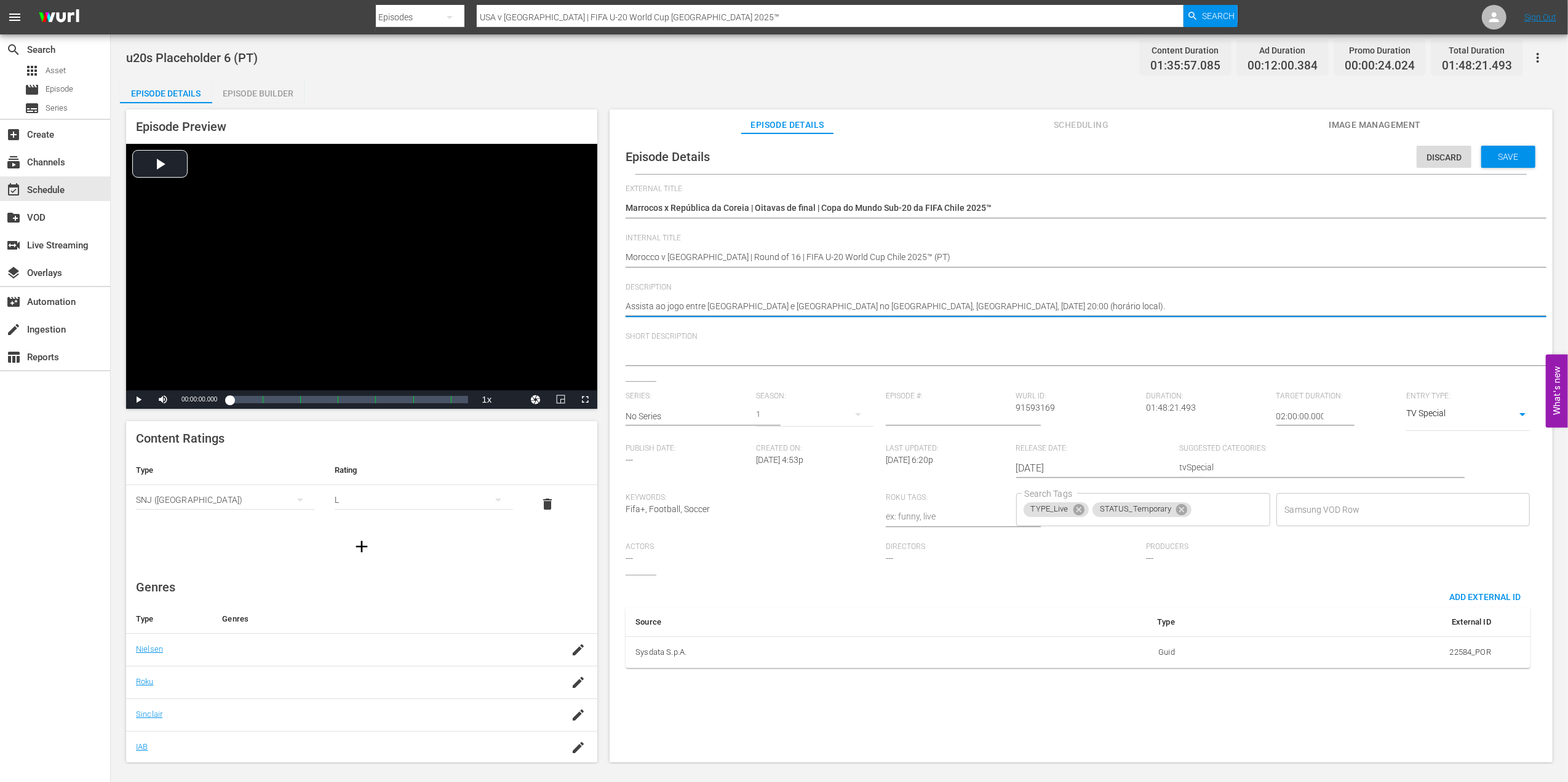
type textarea "Assista ao jogo entre [GEOGRAPHIC_DATA] e [GEOGRAPHIC_DATA] no [GEOGRAPHIC_DATA…"
click at [736, 352] on textarea at bounding box center [1078, 356] width 905 height 15
paste textarea "Assista ao jogo entre [GEOGRAPHIC_DATA] e [GEOGRAPHIC_DATA] no [GEOGRAPHIC_DATA…"
type textarea "Assista ao jogo entre [GEOGRAPHIC_DATA] e [GEOGRAPHIC_DATA] no [GEOGRAPHIC_DATA…"
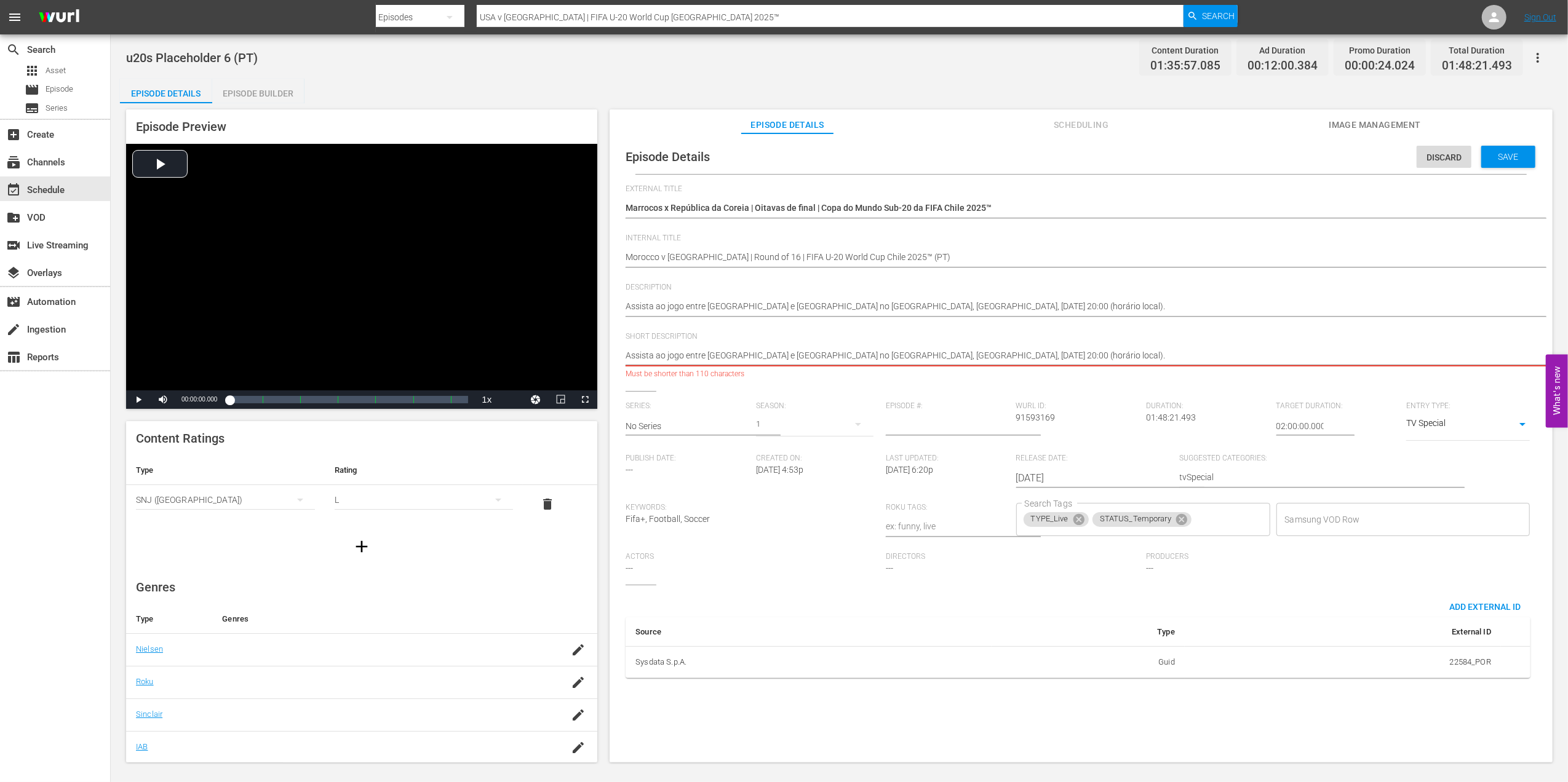
drag, startPoint x: 1110, startPoint y: 350, endPoint x: 832, endPoint y: 357, distance: 278.1
click at [832, 355] on textarea "Assista ao jogo entre [GEOGRAPHIC_DATA] e [GEOGRAPHIC_DATA] no [GEOGRAPHIC_DATA…" at bounding box center [1078, 356] width 905 height 15
type textarea "Assista ao jogo entre Marrocos e República da Coreia n"
type textarea "Assista ao jogo entre Marrocos e República da Coreia"
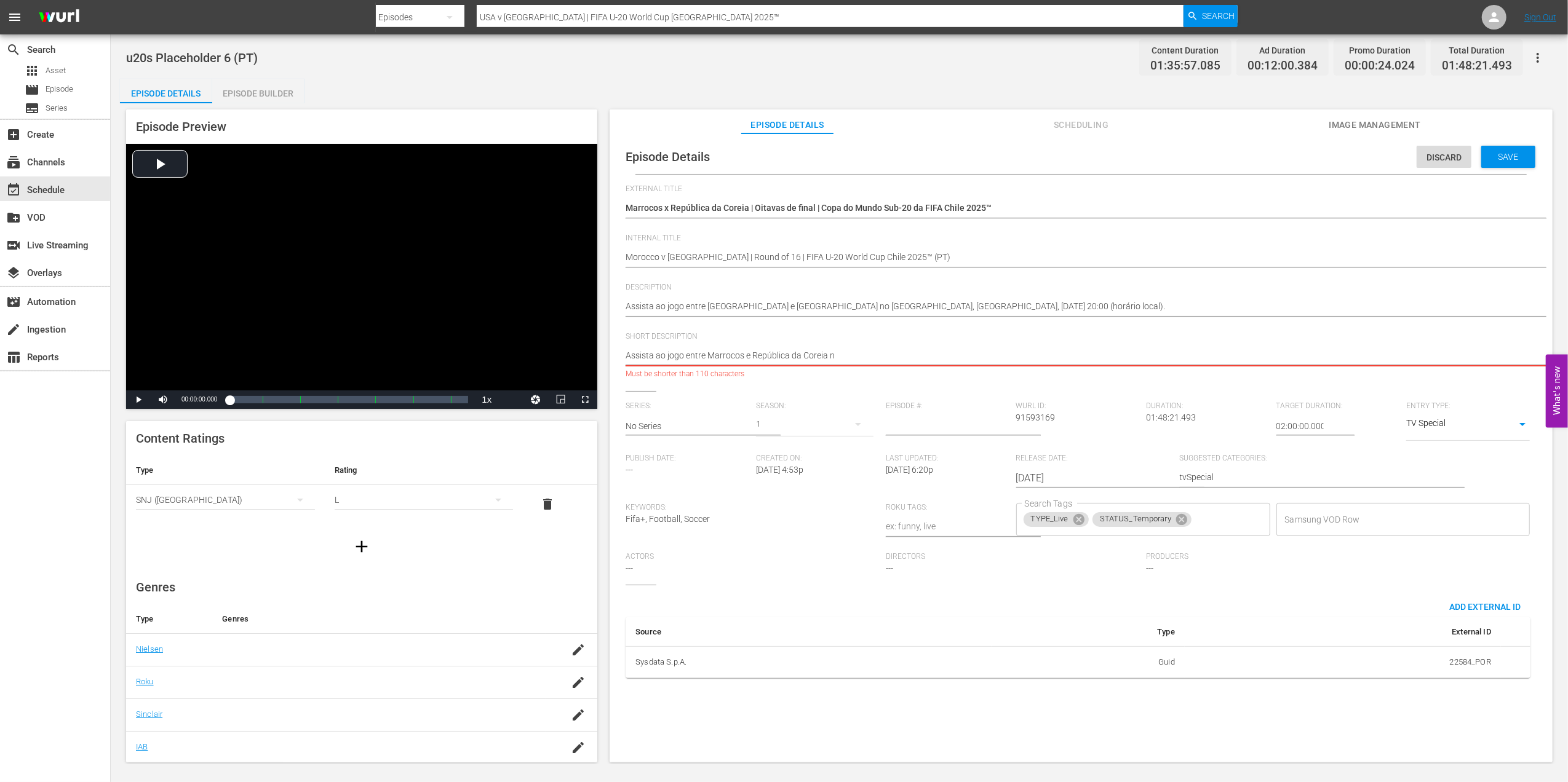
type textarea "Assista ao jogo entre Marrocos e República da Coreia"
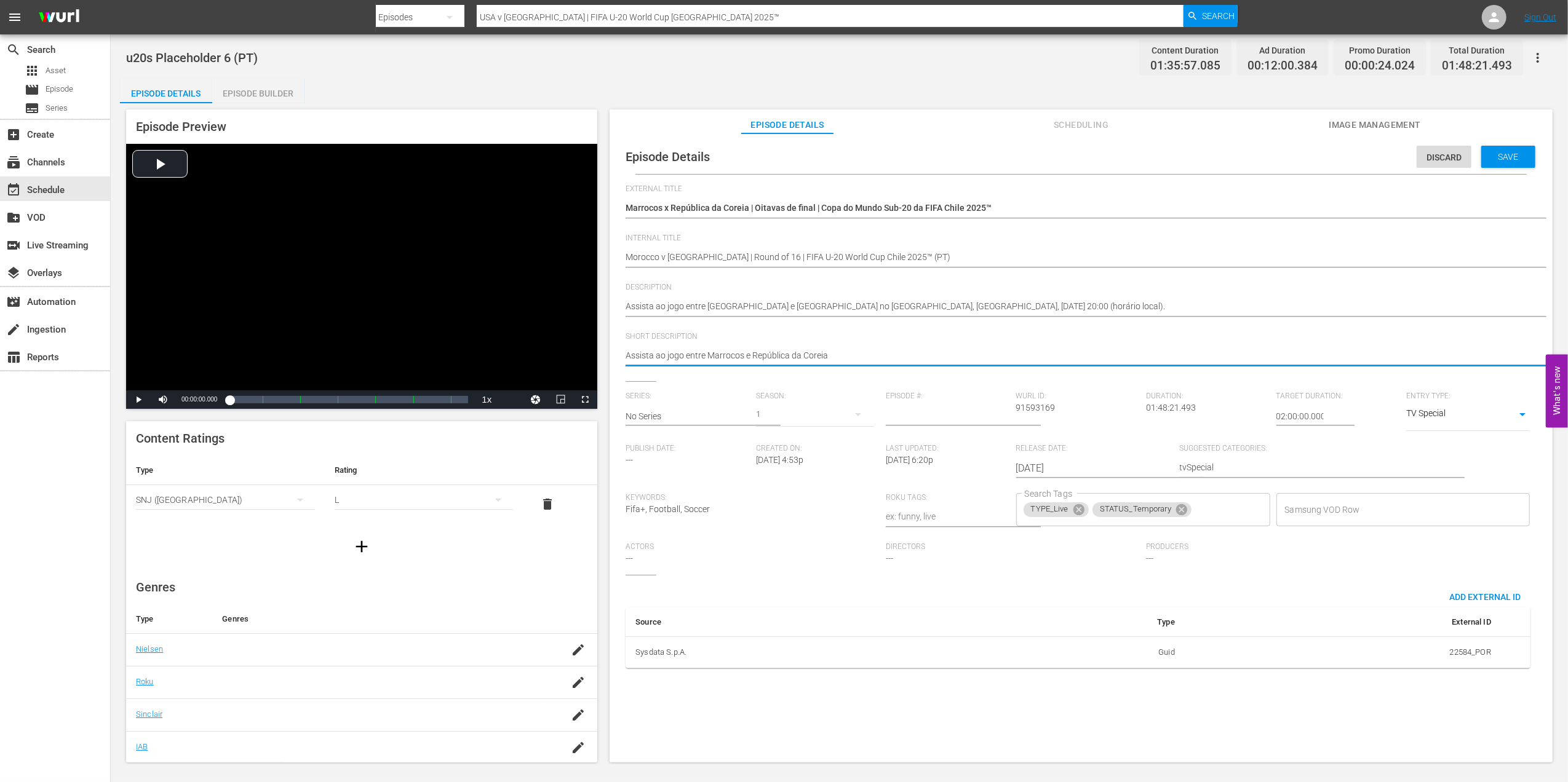
type textarea "Assista ao jogo entre Marrocos e República da Coreia"
type textarea "Assista ao jogo entre Marrocos e República da Coreia."
click at [1492, 153] on span "Save" at bounding box center [1508, 157] width 40 height 10
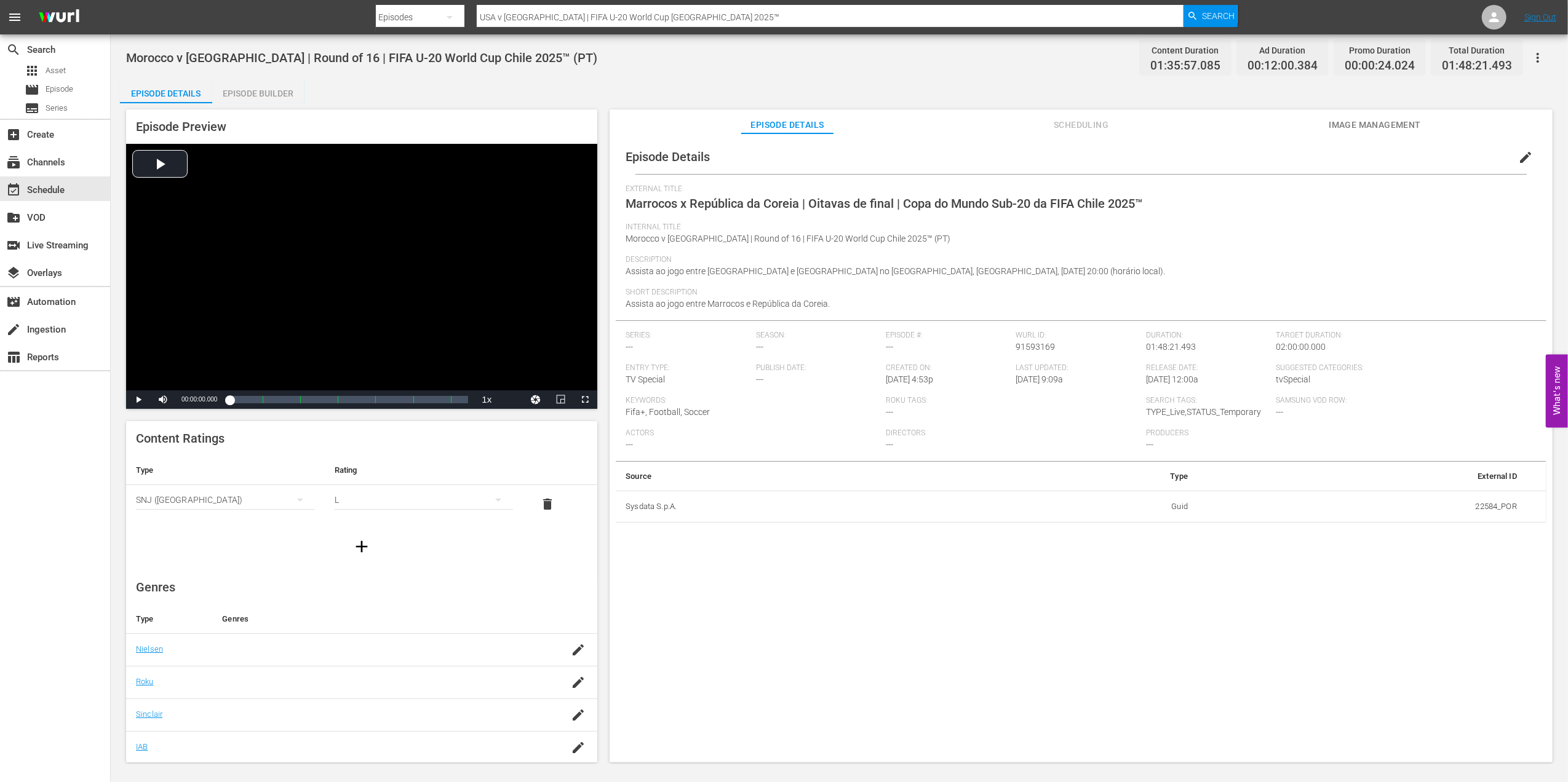
click at [1348, 126] on span "Image Management" at bounding box center [1374, 125] width 92 height 16
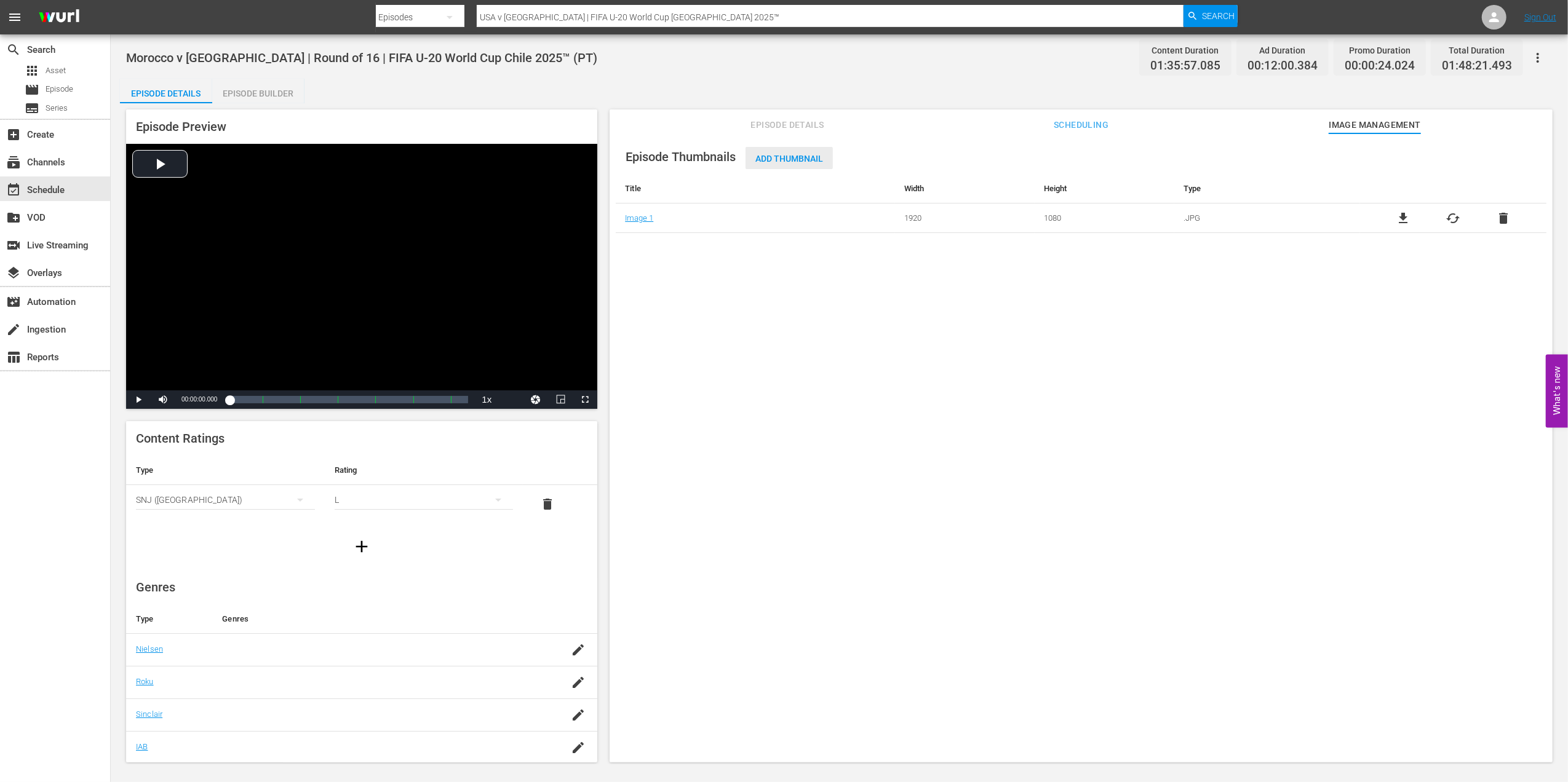
click at [808, 158] on span "Add Thumbnail" at bounding box center [789, 158] width 87 height 10
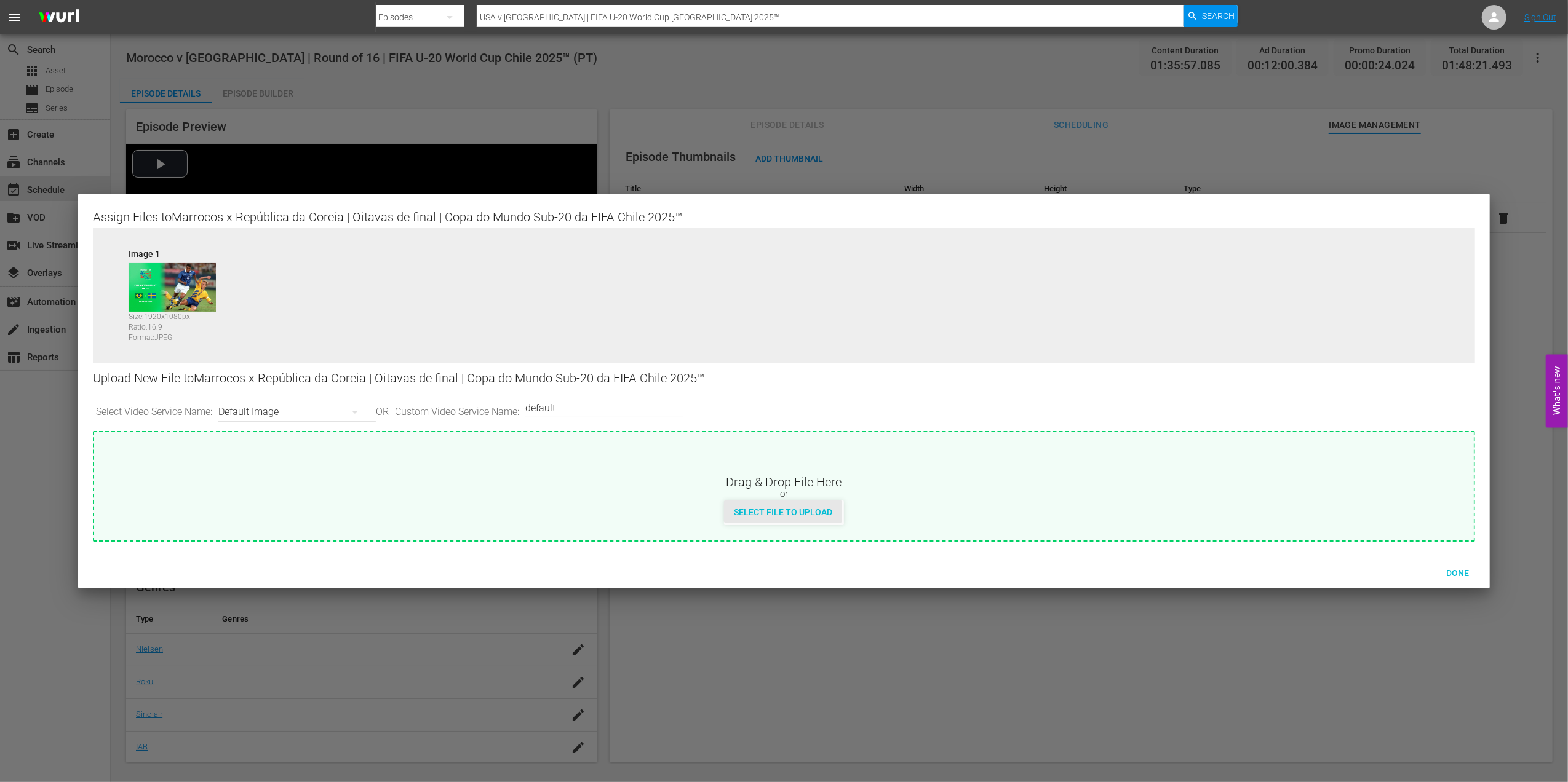
click at [768, 507] on span "Select File to Upload" at bounding box center [782, 512] width 118 height 10
type input "C:\fakepath\k.jpg"
click at [1459, 569] on span "Done" at bounding box center [1457, 573] width 42 height 10
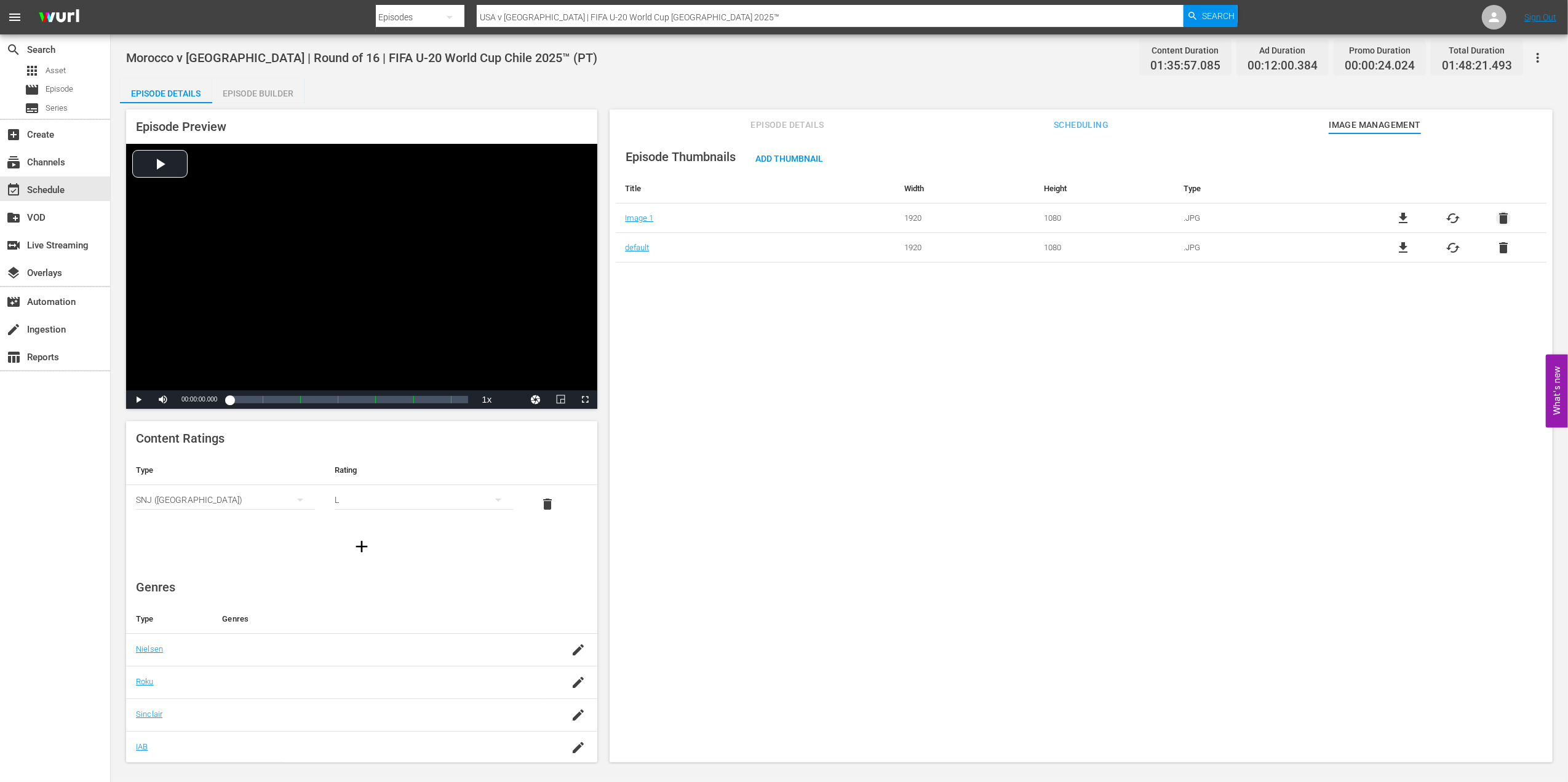
click at [1496, 218] on span "delete" at bounding box center [1503, 218] width 15 height 15
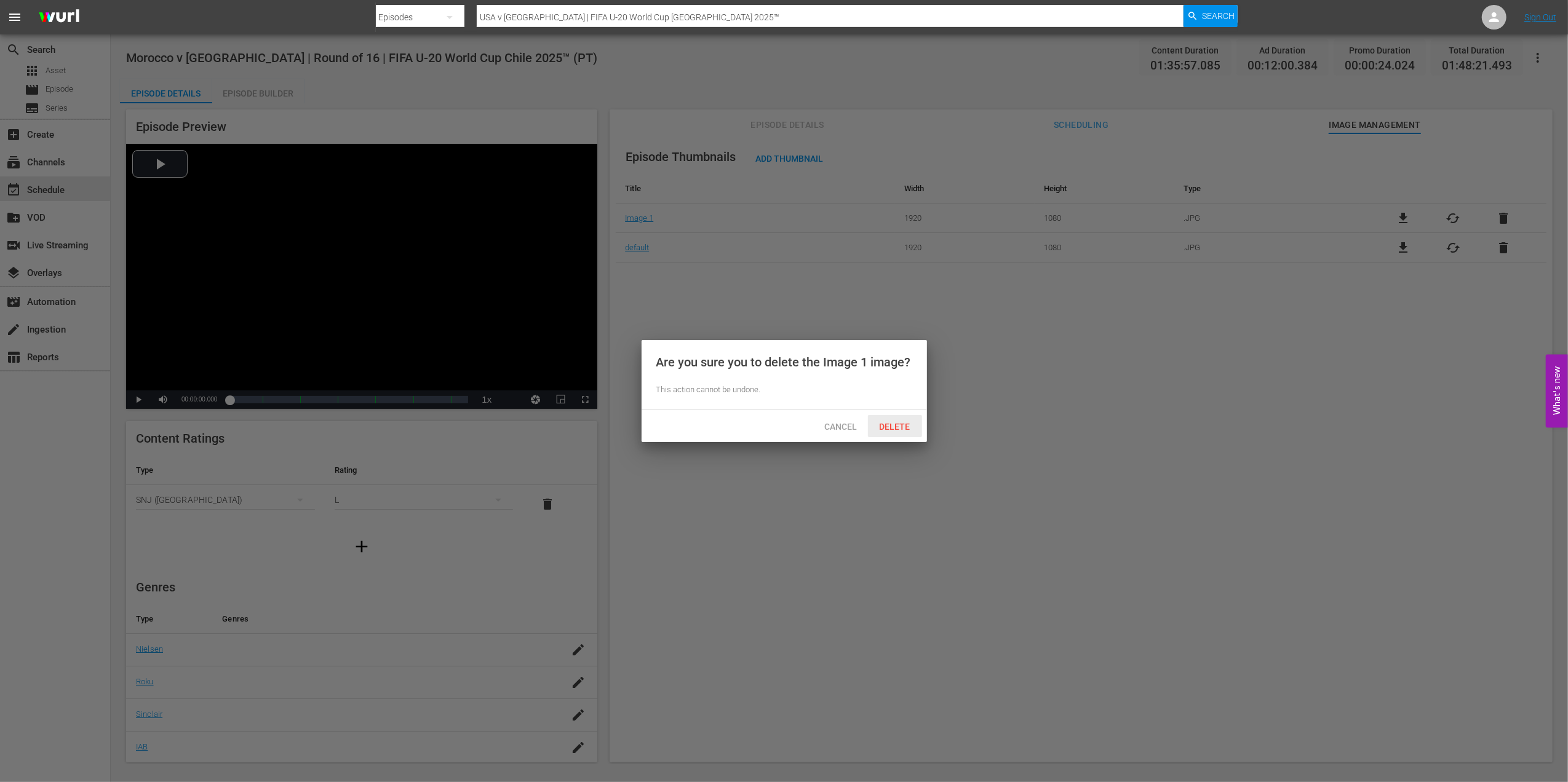
click at [902, 423] on span "Delete" at bounding box center [895, 427] width 50 height 10
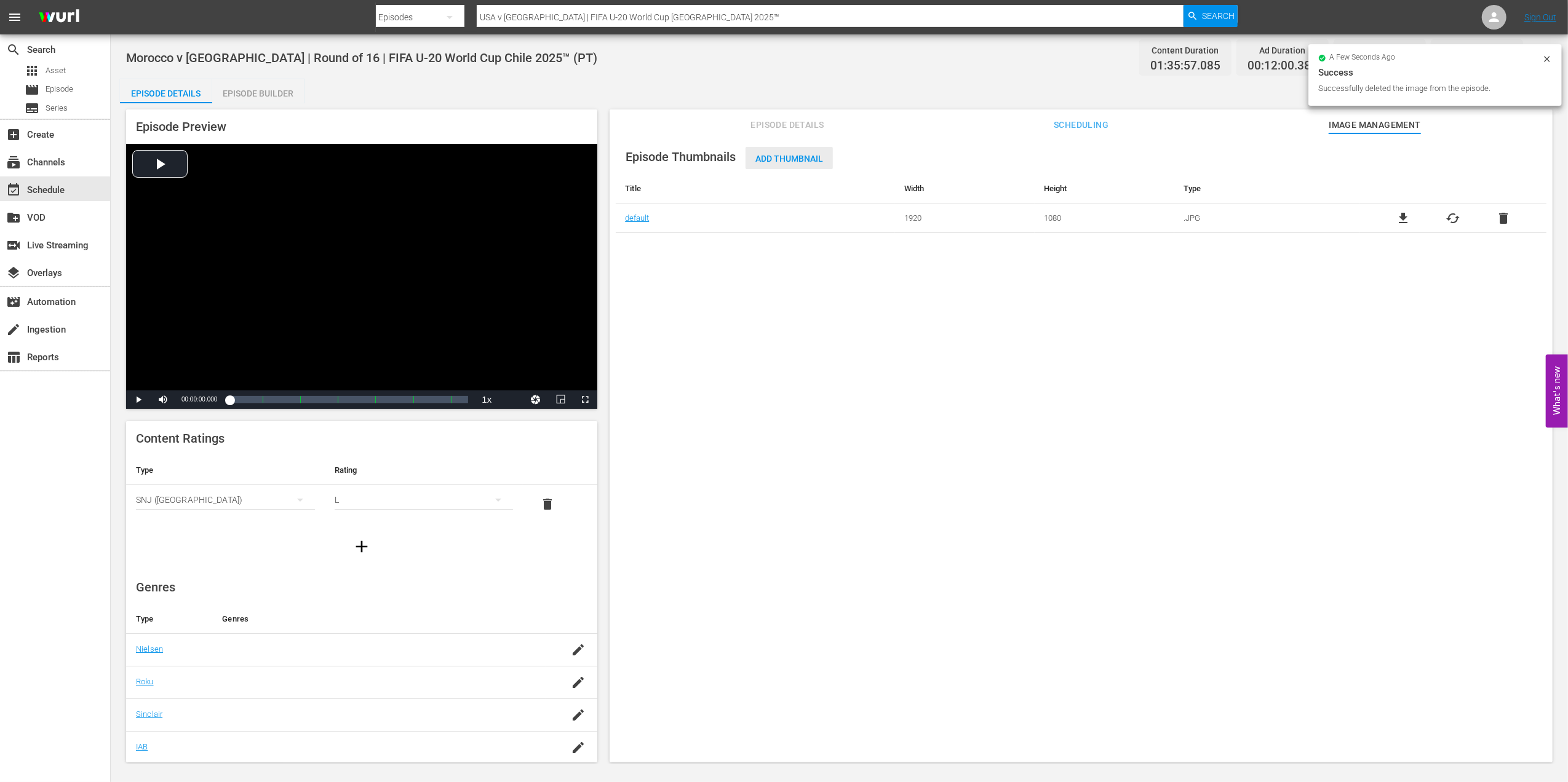
click at [788, 155] on span "Add Thumbnail" at bounding box center [789, 158] width 87 height 10
click at [786, 158] on span "Add Thumbnail" at bounding box center [789, 158] width 87 height 10
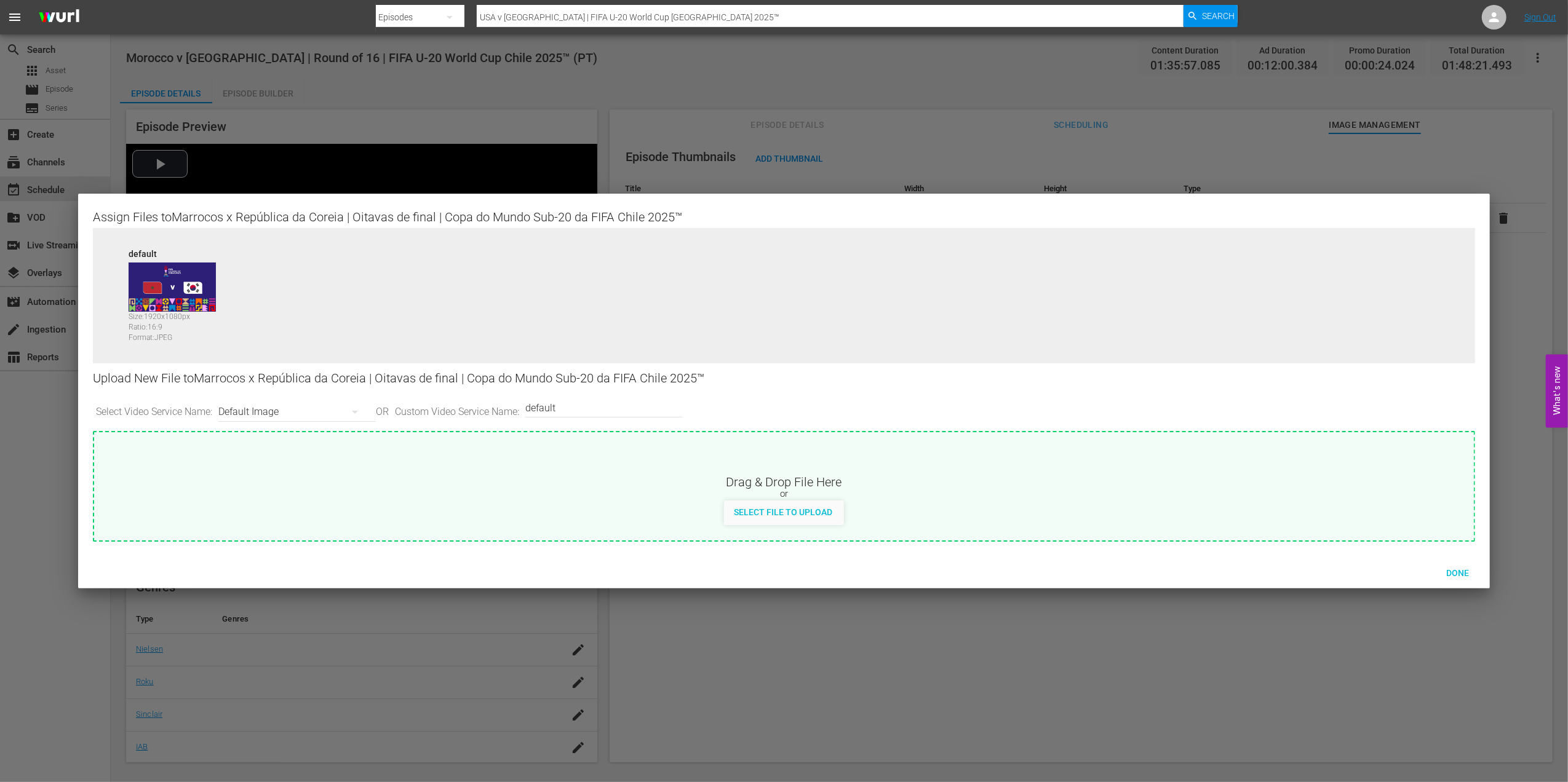
click at [680, 408] on div "Custom Video Service Name default" at bounding box center [600, 407] width 157 height 29
click at [592, 410] on input "default" at bounding box center [601, 407] width 151 height 29
type input "default 1"
click at [763, 507] on span "Select File to Upload" at bounding box center [782, 512] width 118 height 10
type input "C:\fakepath\l.jpg"
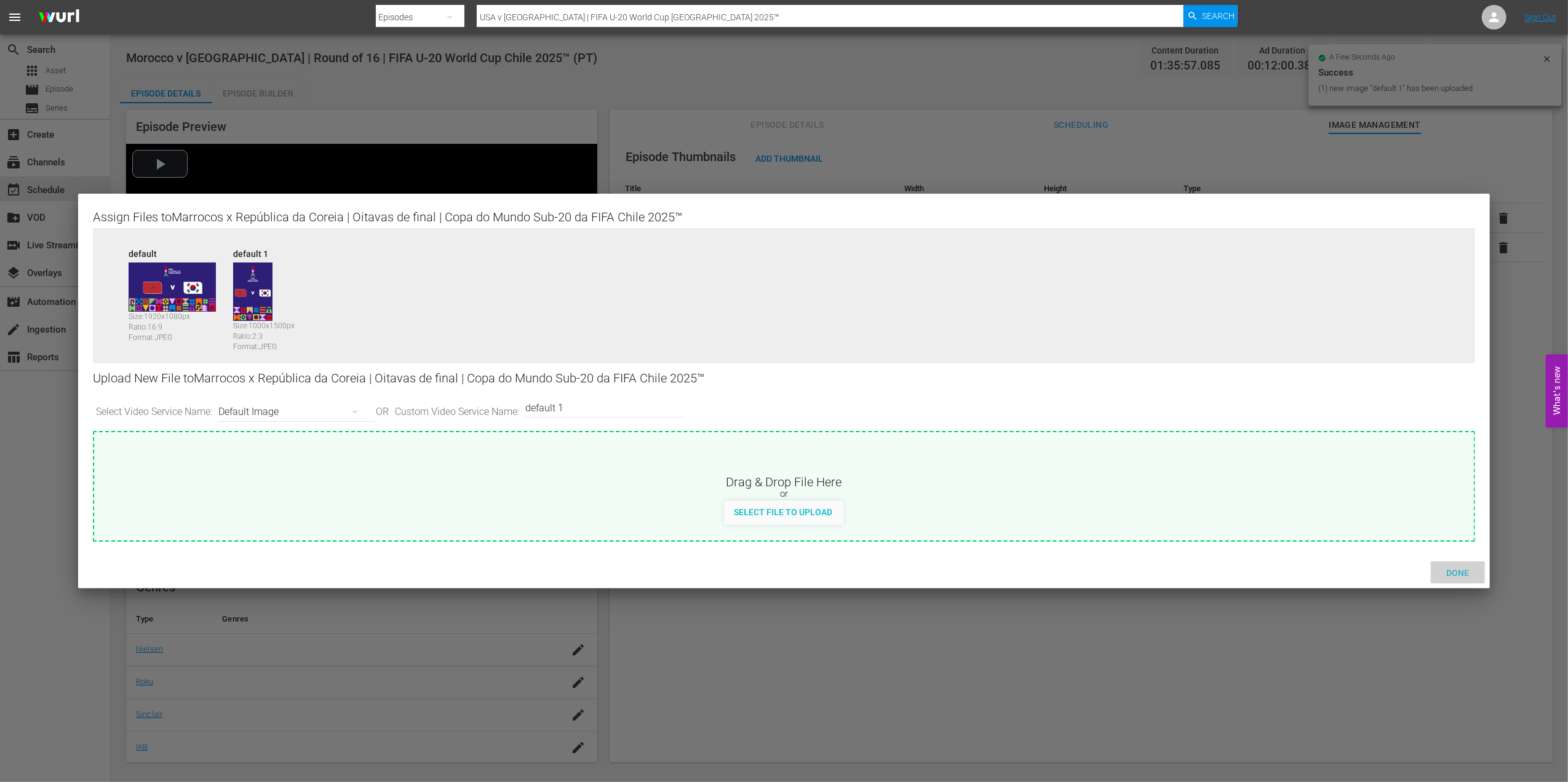
click at [1449, 568] on span "Done" at bounding box center [1457, 573] width 42 height 10
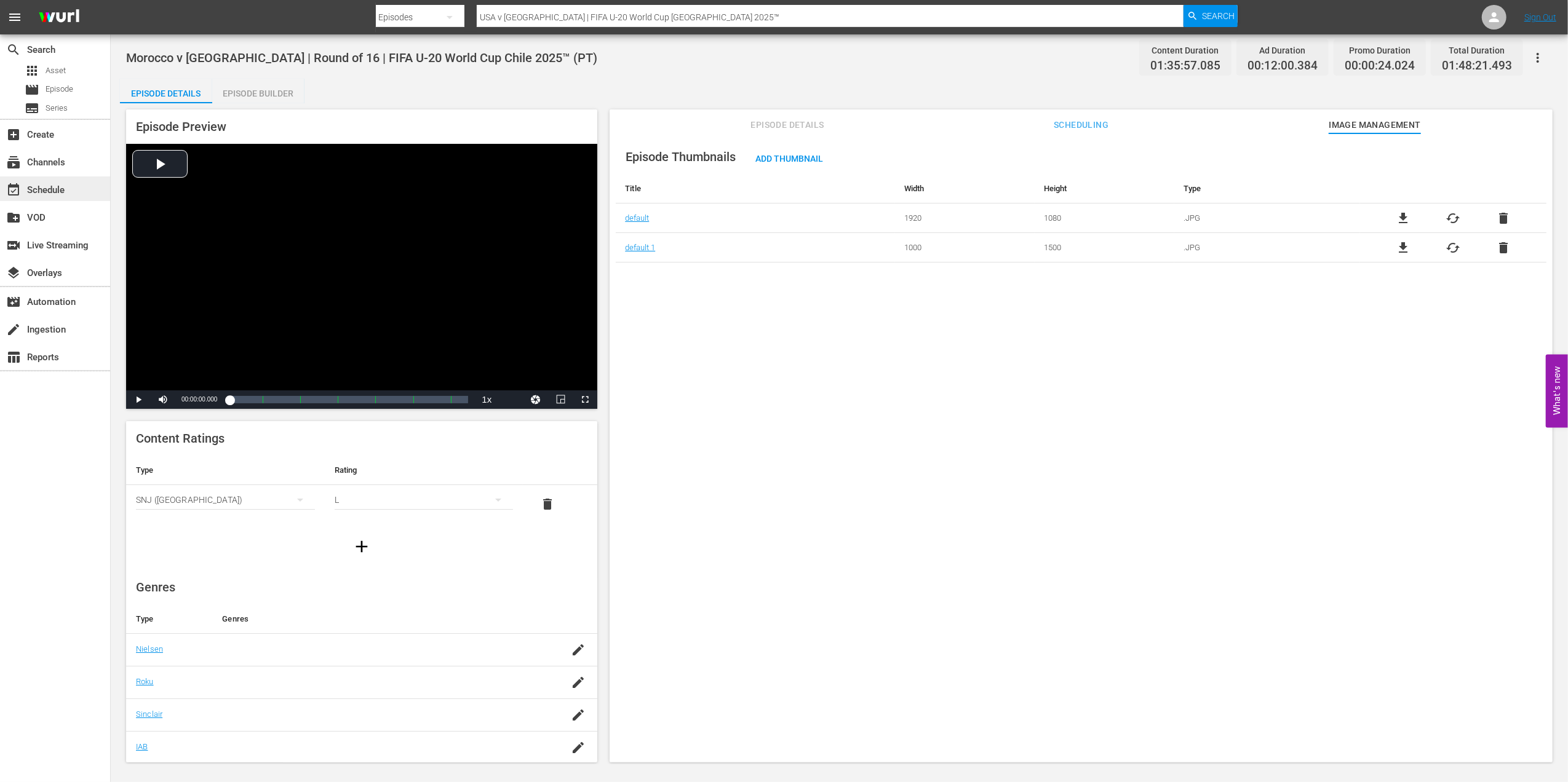
click at [70, 185] on div "event_available Schedule" at bounding box center [55, 189] width 110 height 25
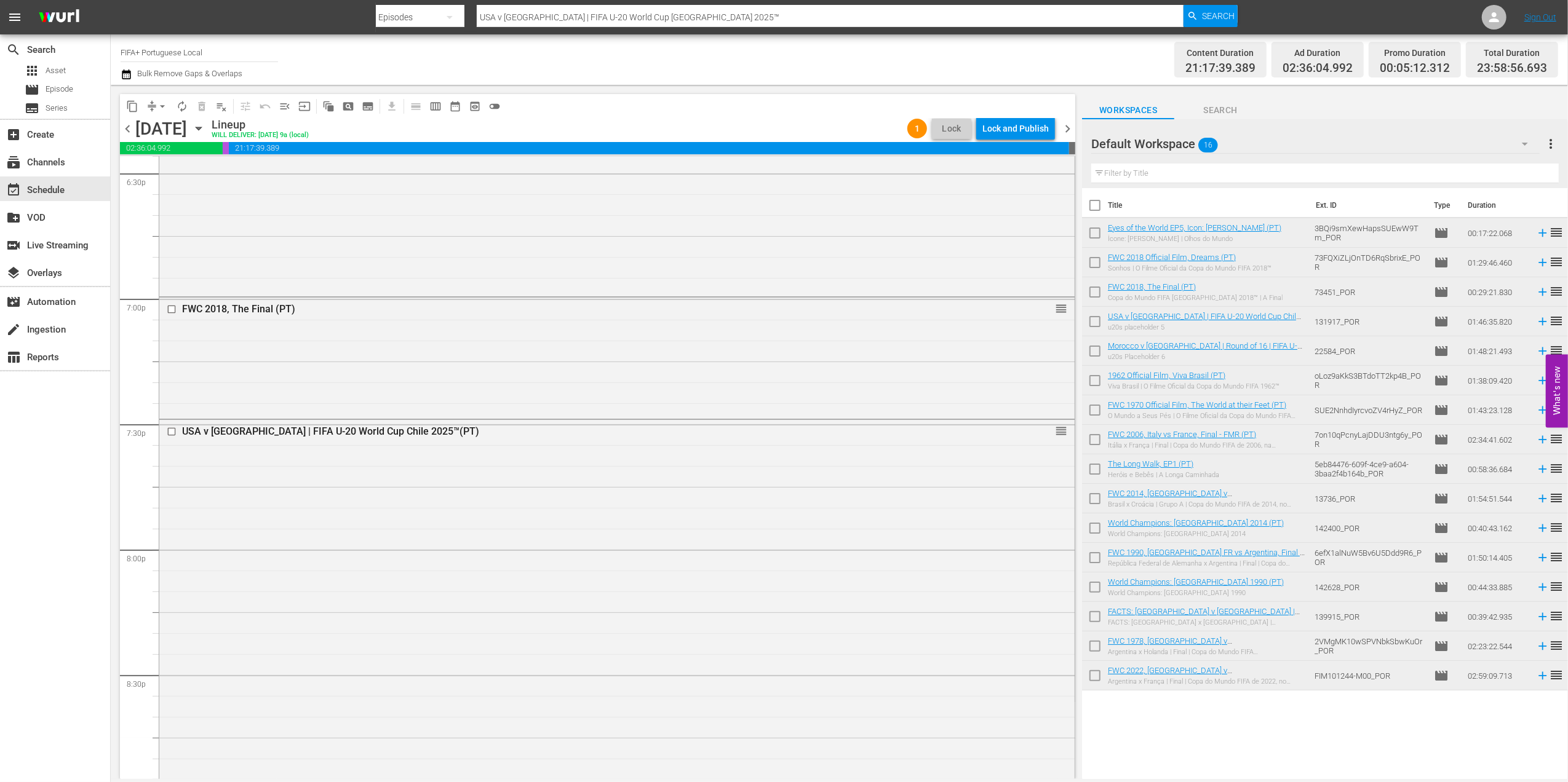
scroll to position [4622, 0]
click at [131, 123] on span "chevron_left" at bounding box center [128, 129] width 16 height 16
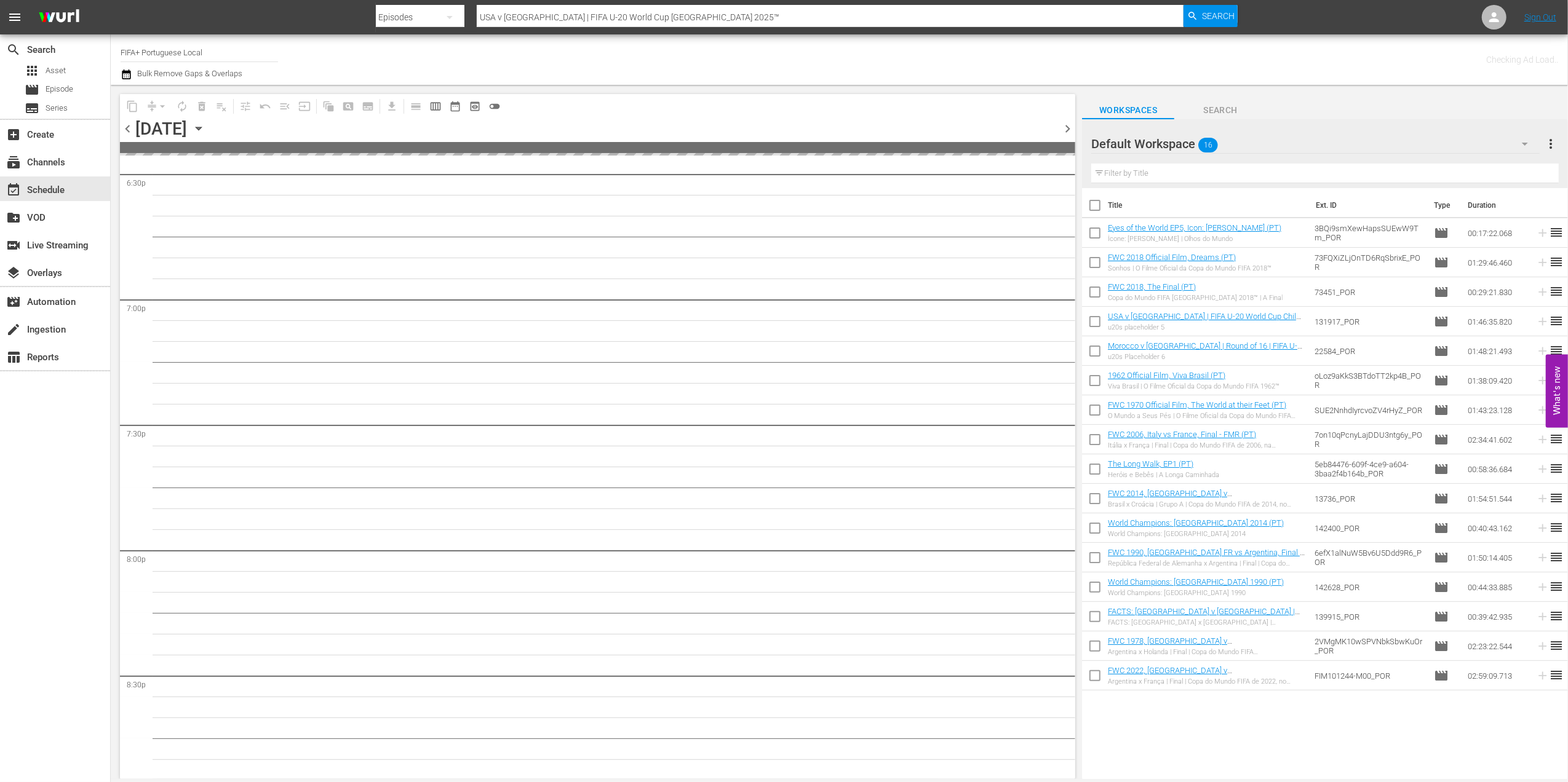
scroll to position [4749, 0]
click at [131, 123] on span "chevron_left" at bounding box center [128, 129] width 16 height 16
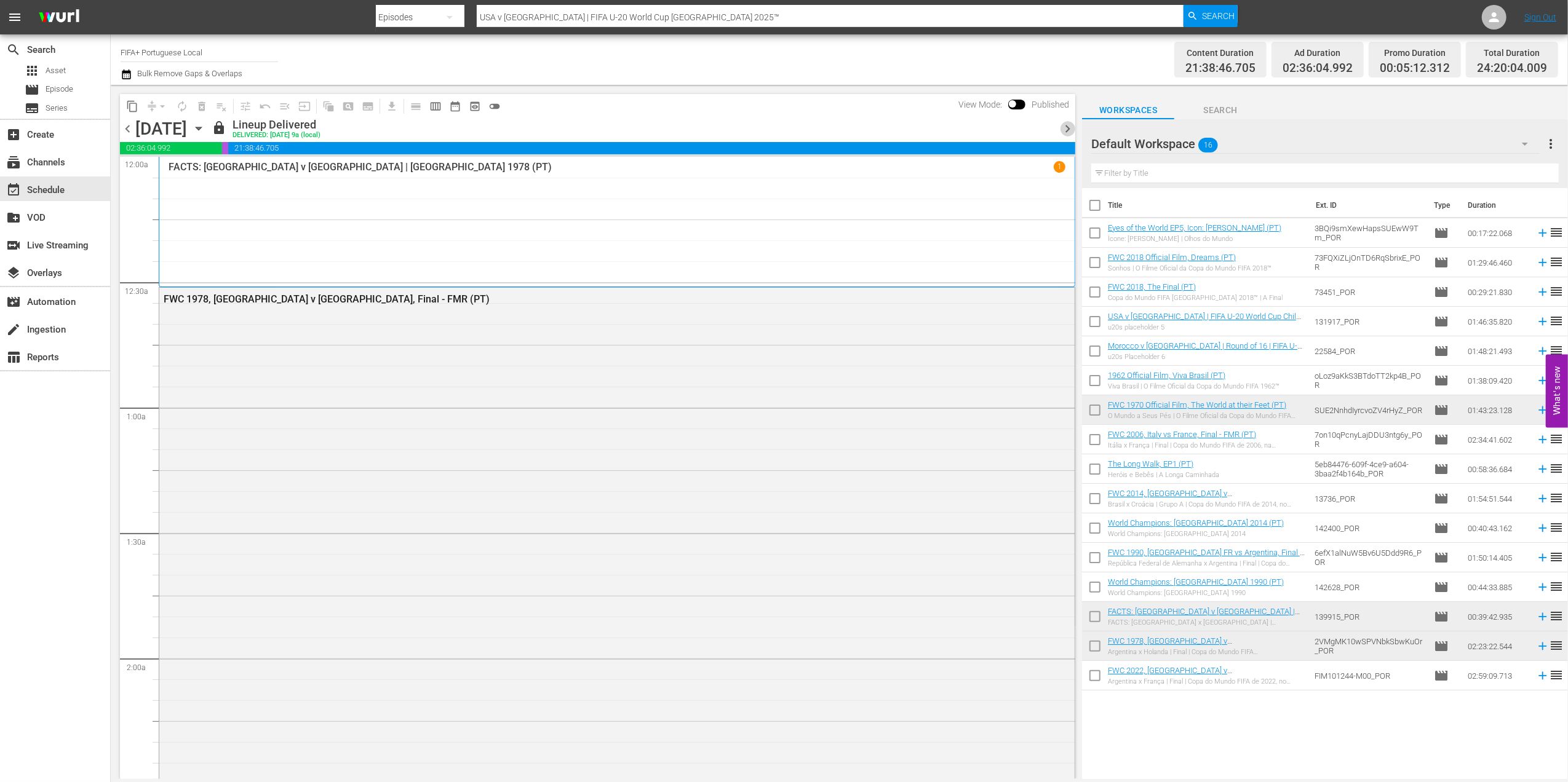
click at [1060, 128] on span "chevron_right" at bounding box center [1068, 129] width 16 height 16
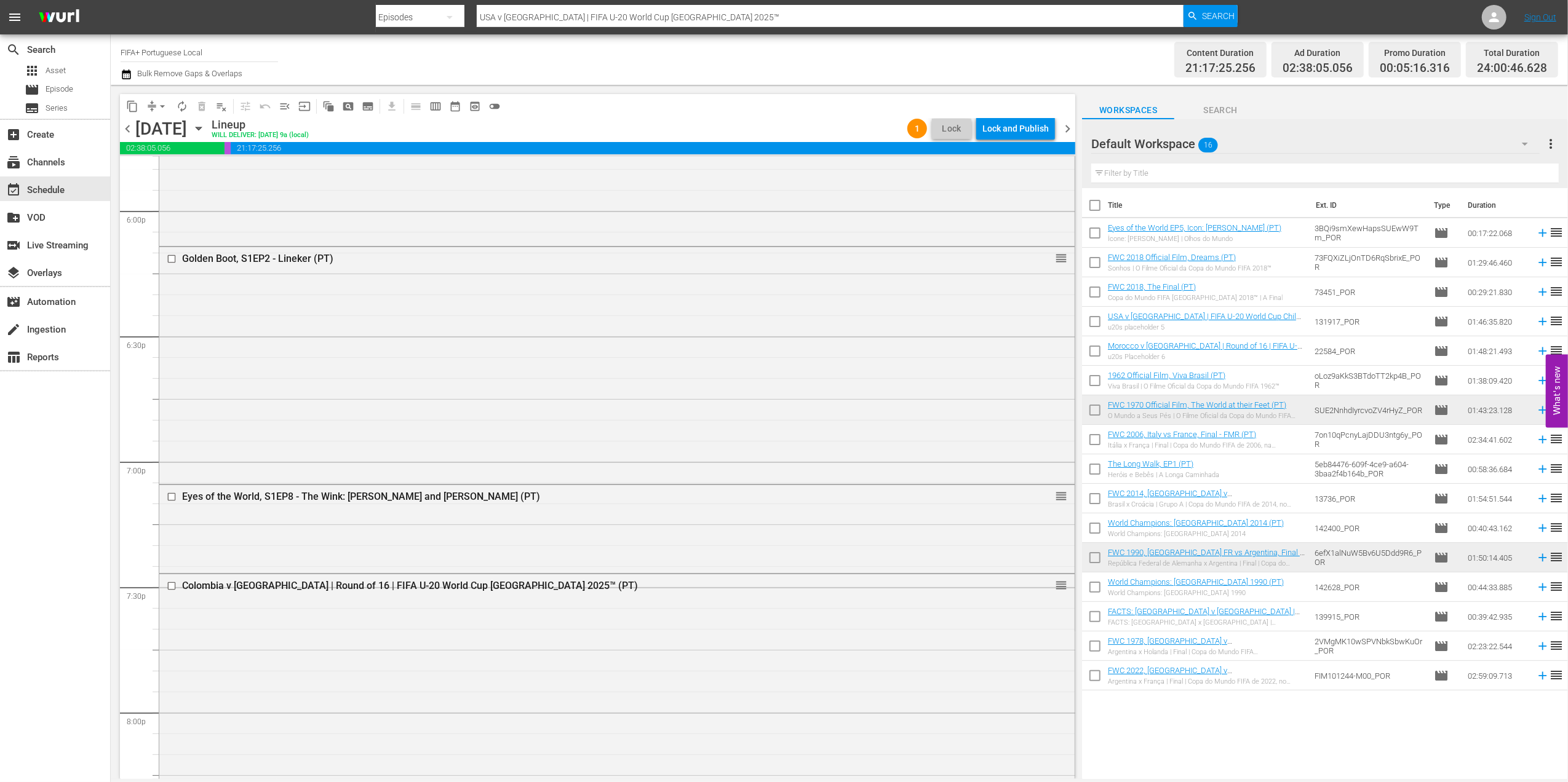
scroll to position [4452, 0]
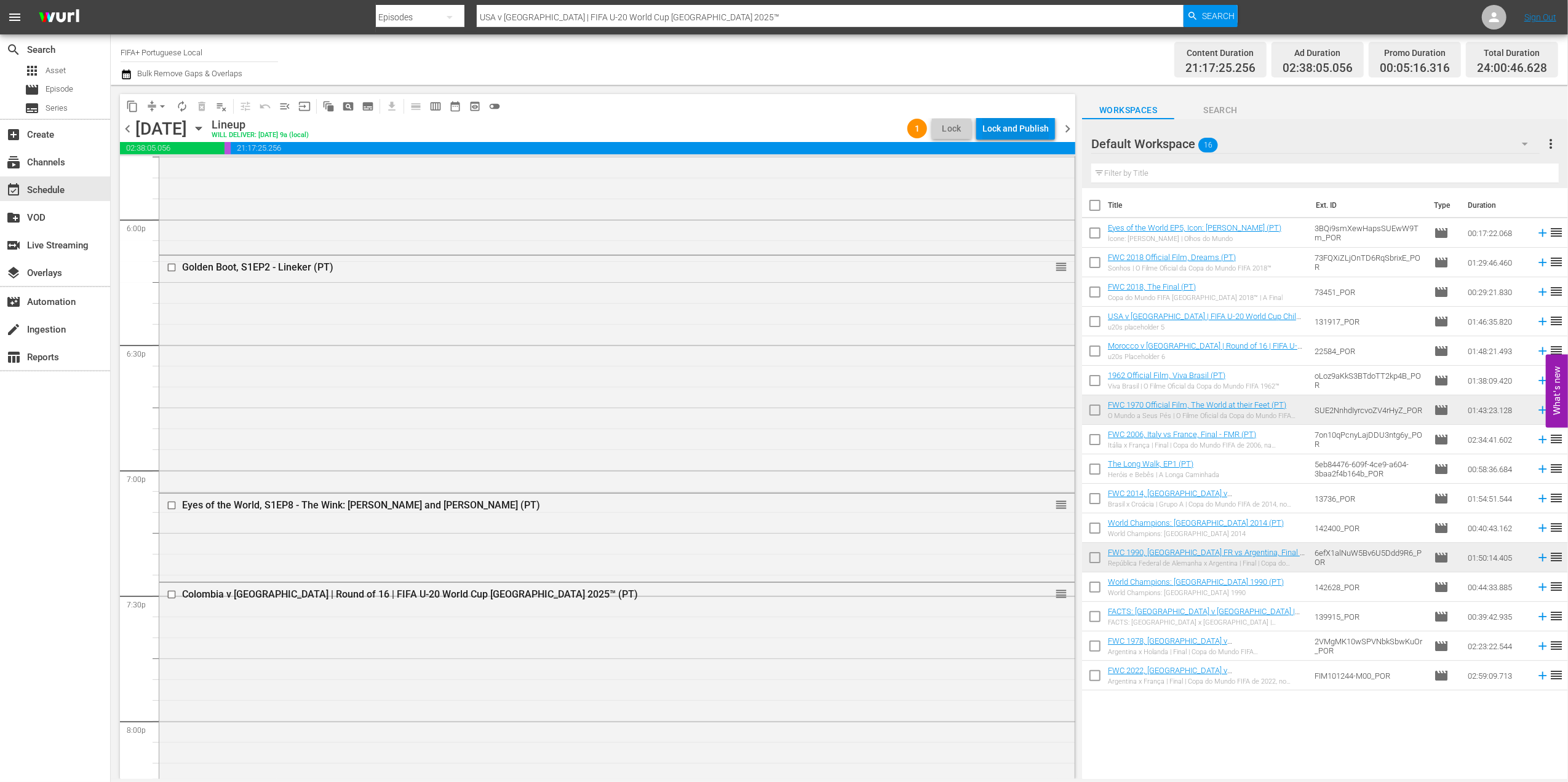
click at [1013, 128] on div "Lock and Publish" at bounding box center [1015, 128] width 67 height 22
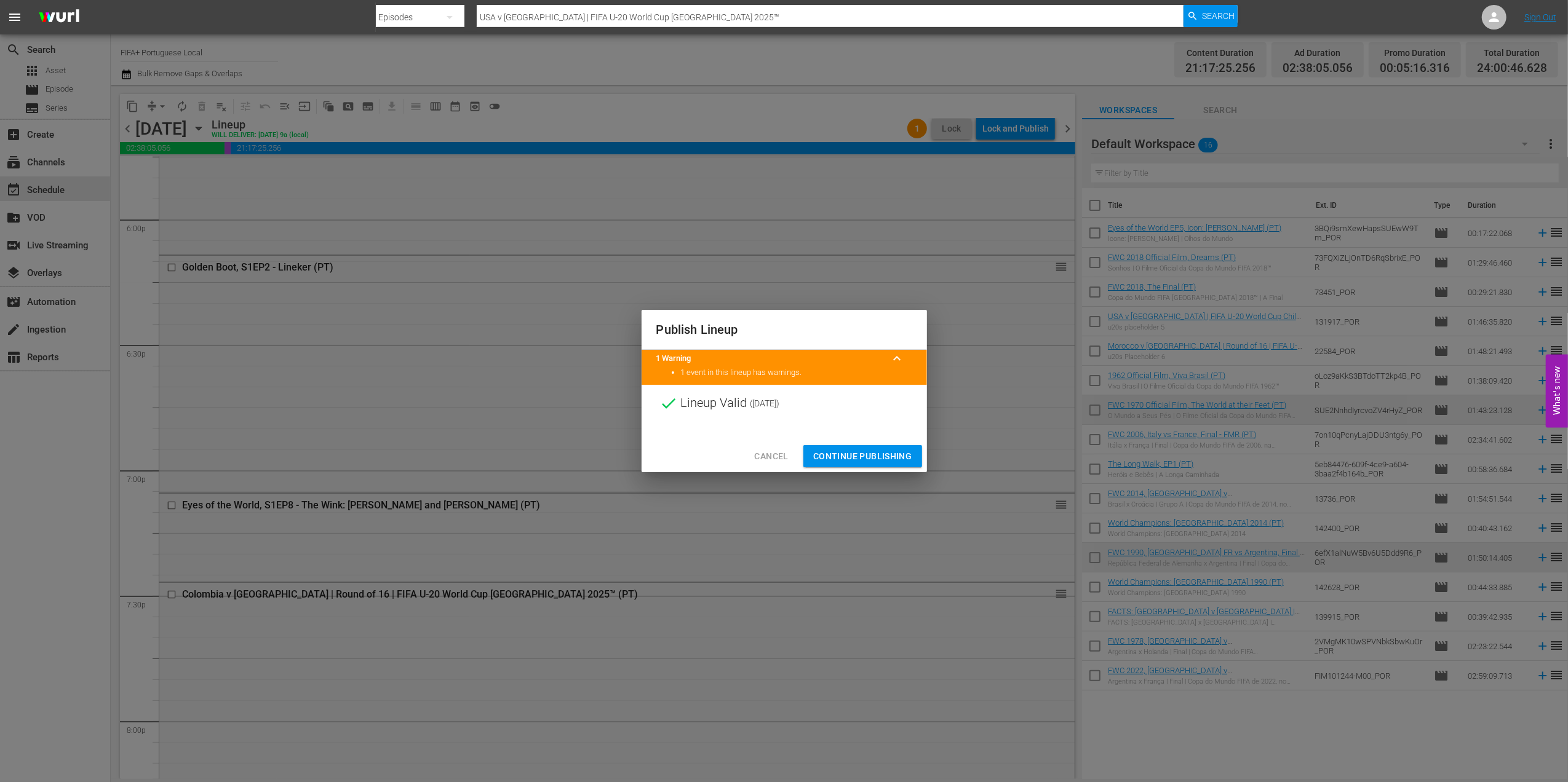
click at [860, 446] on button "Continue Publishing" at bounding box center [863, 456] width 119 height 23
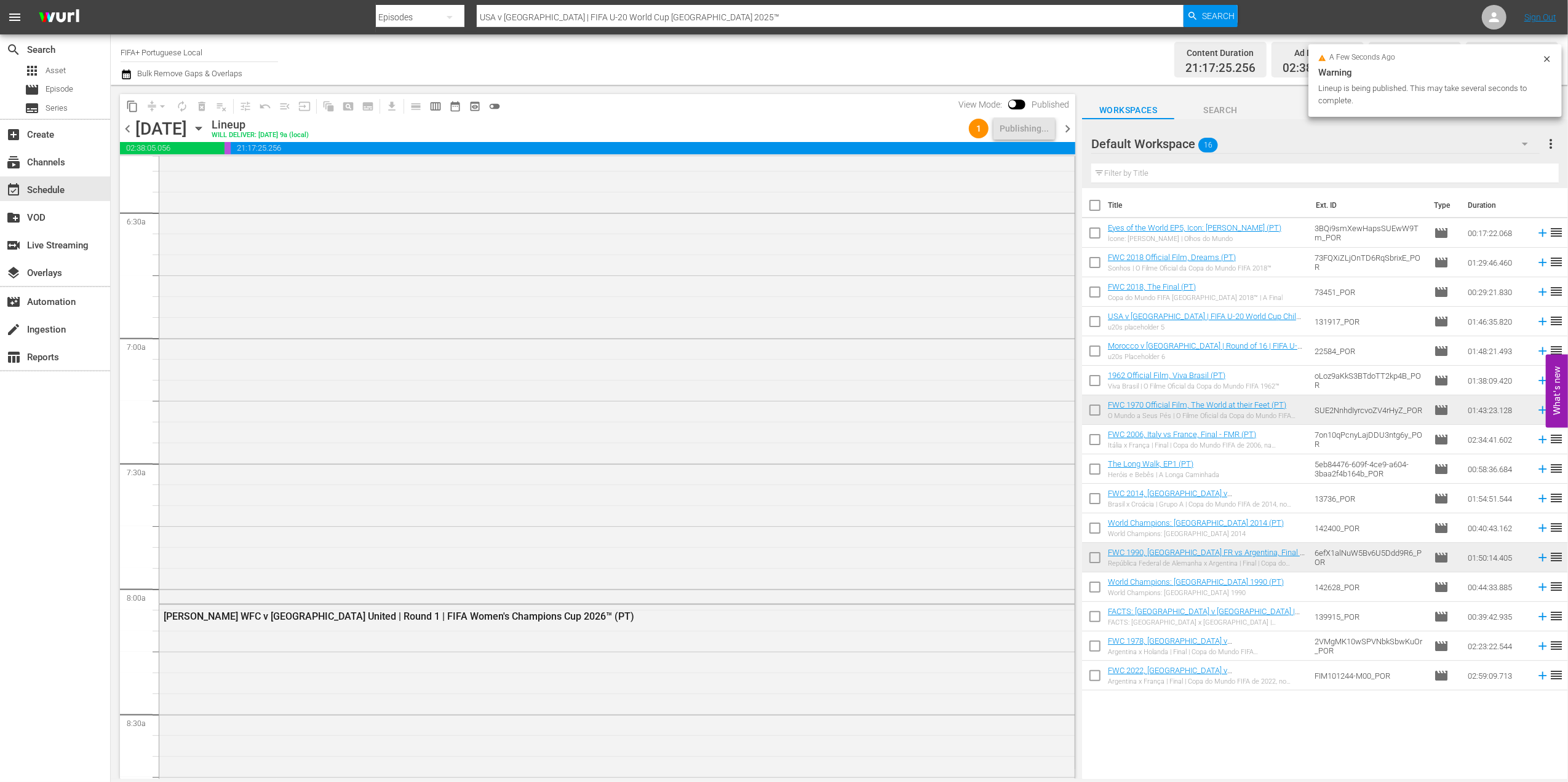
scroll to position [0, 0]
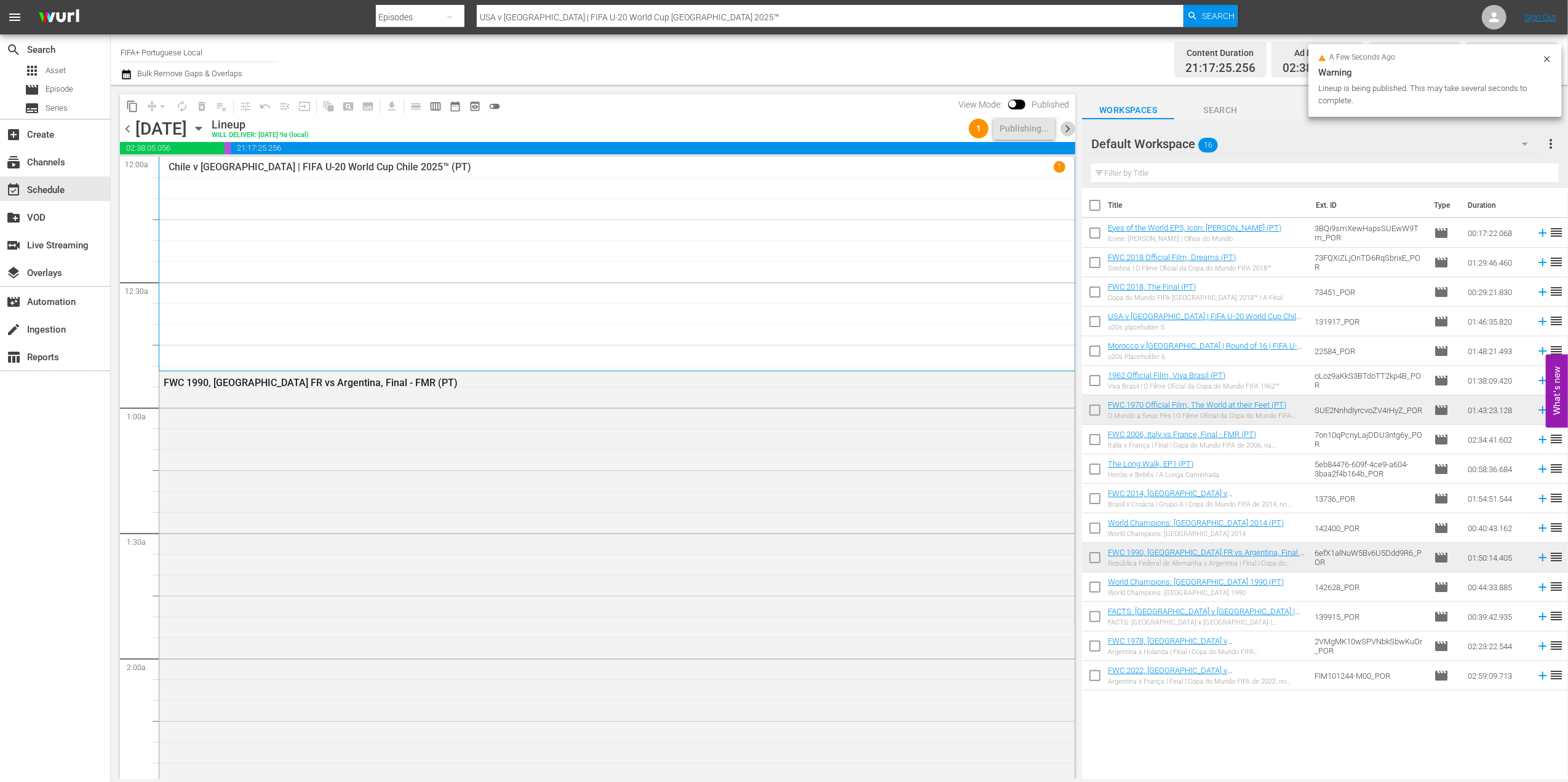
click at [1066, 134] on span "chevron_right" at bounding box center [1068, 129] width 16 height 16
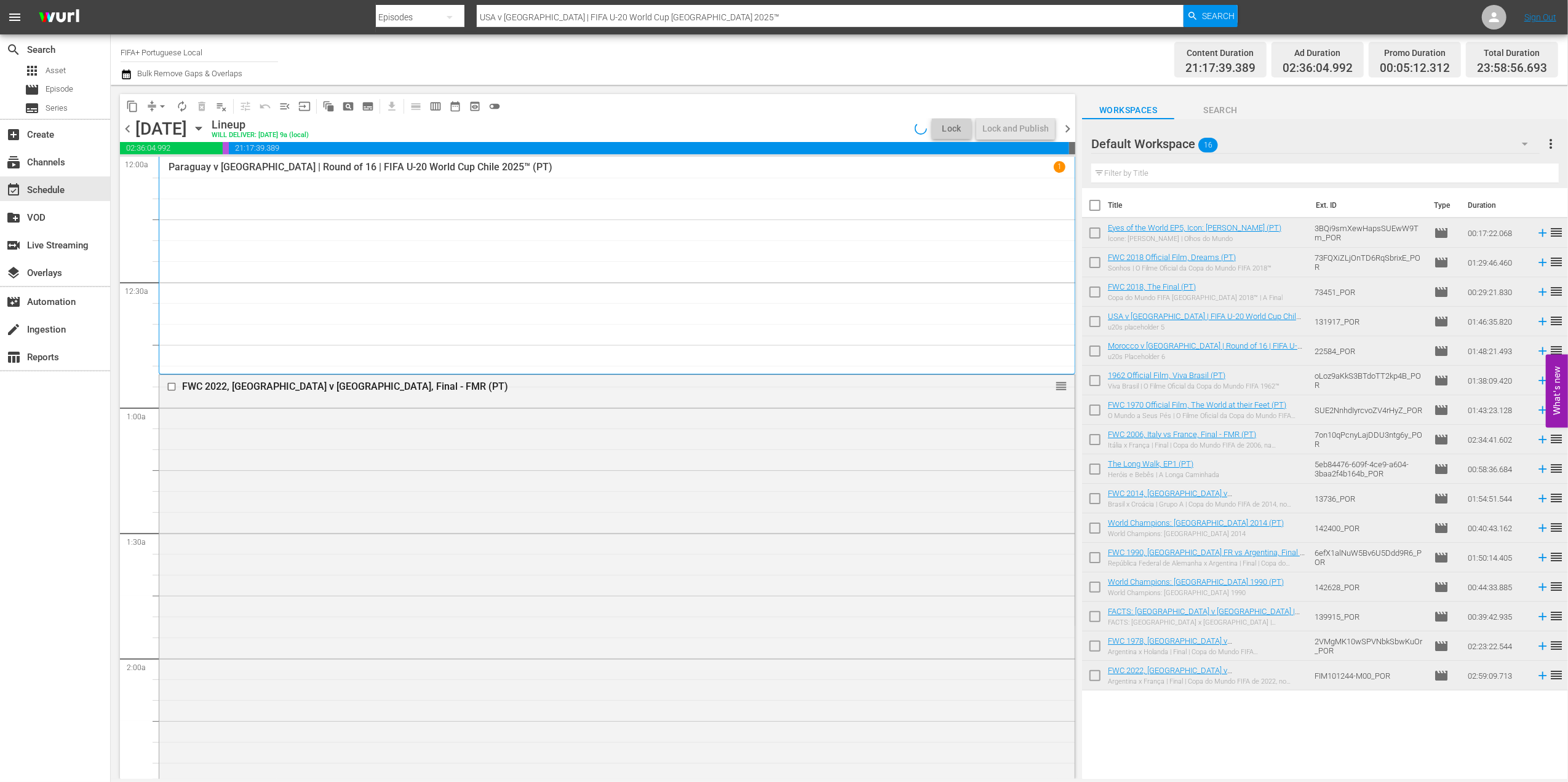
click at [1068, 131] on span "chevron_right" at bounding box center [1068, 129] width 16 height 16
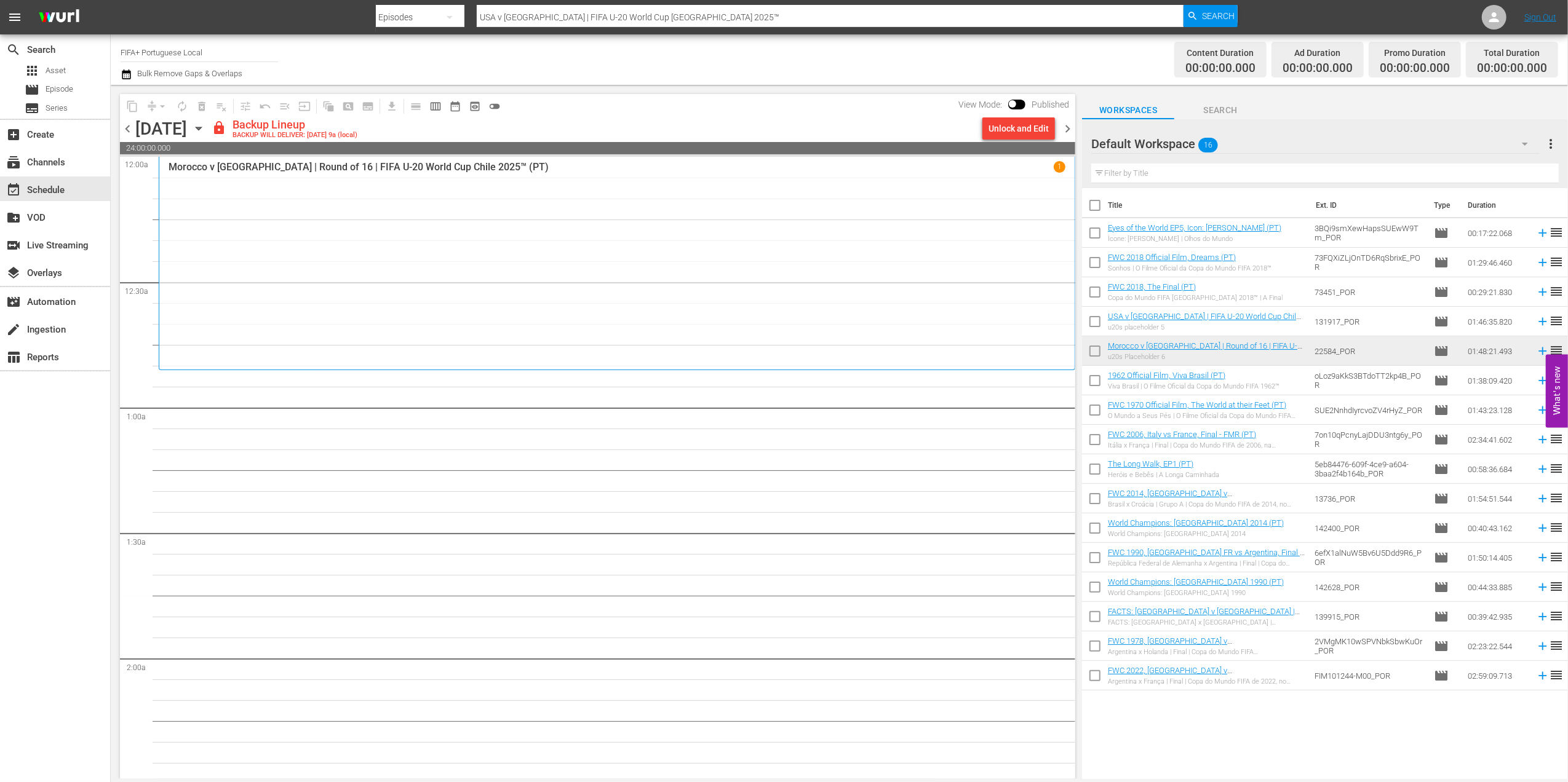
click at [131, 126] on span "chevron_left" at bounding box center [128, 129] width 16 height 16
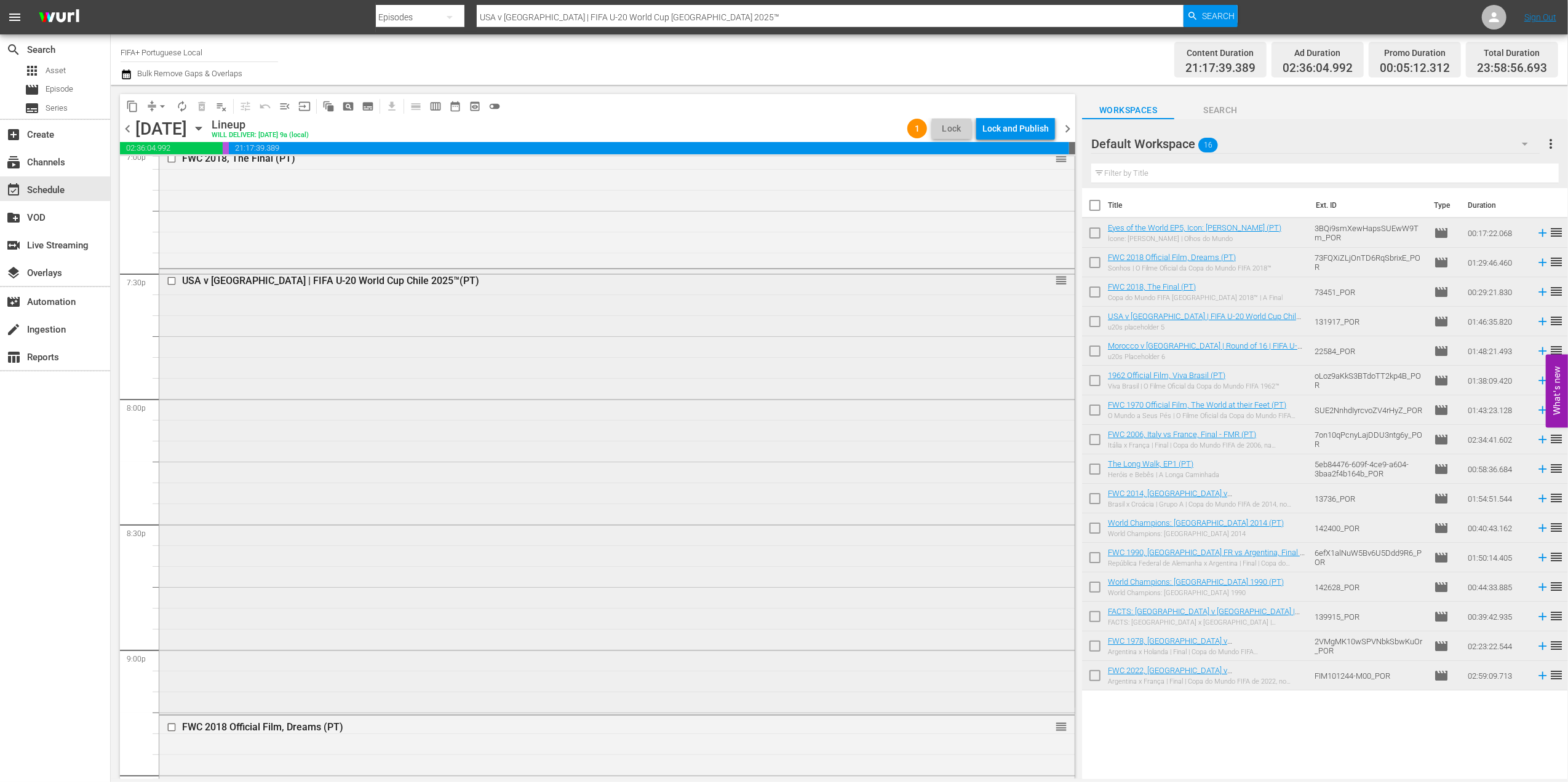
scroll to position [4744, 0]
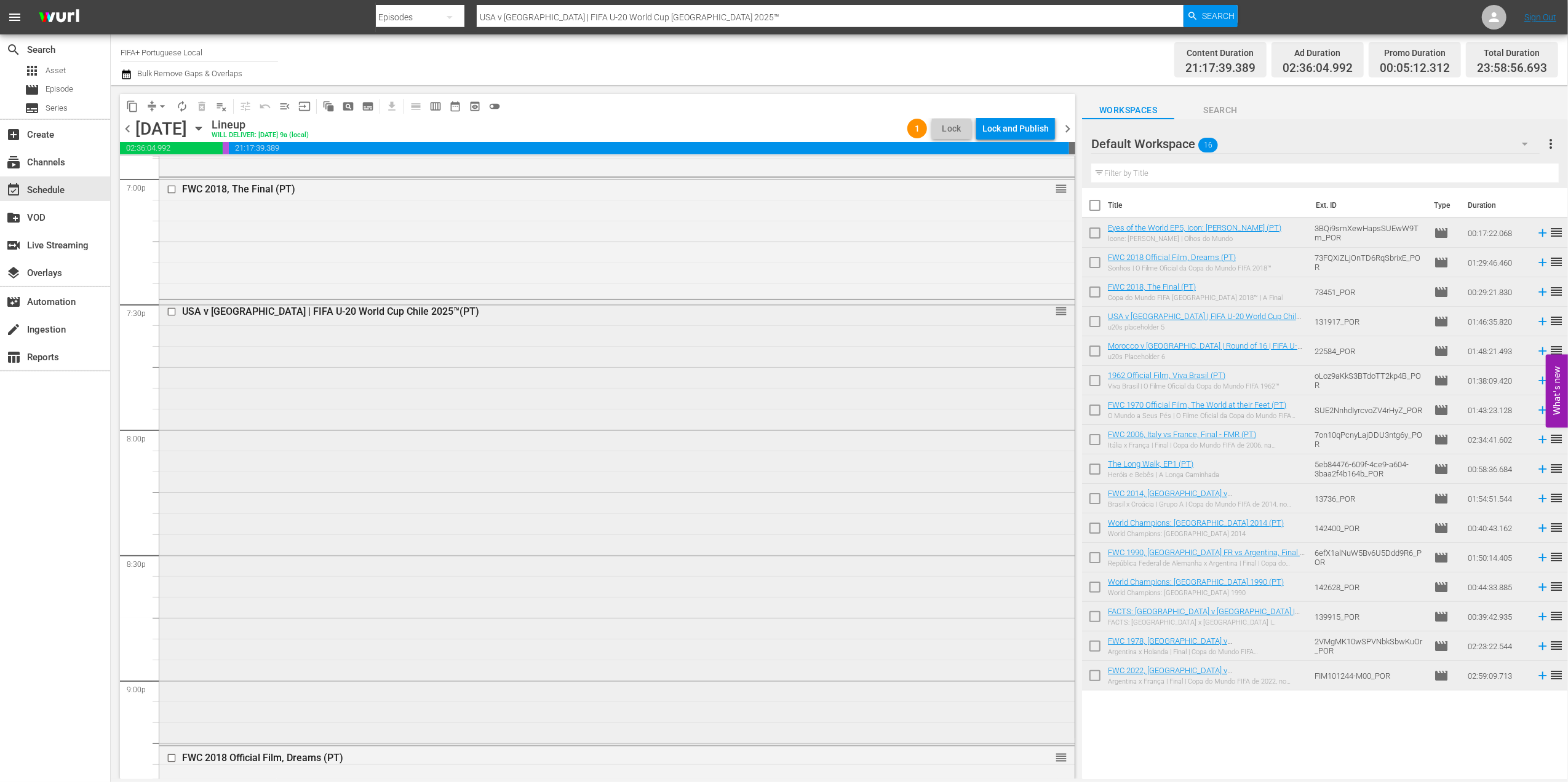
click at [350, 313] on div "USA v [GEOGRAPHIC_DATA] | FIFA U-20 World Cup Chile 2025™(PT)" at bounding box center [593, 311] width 822 height 12
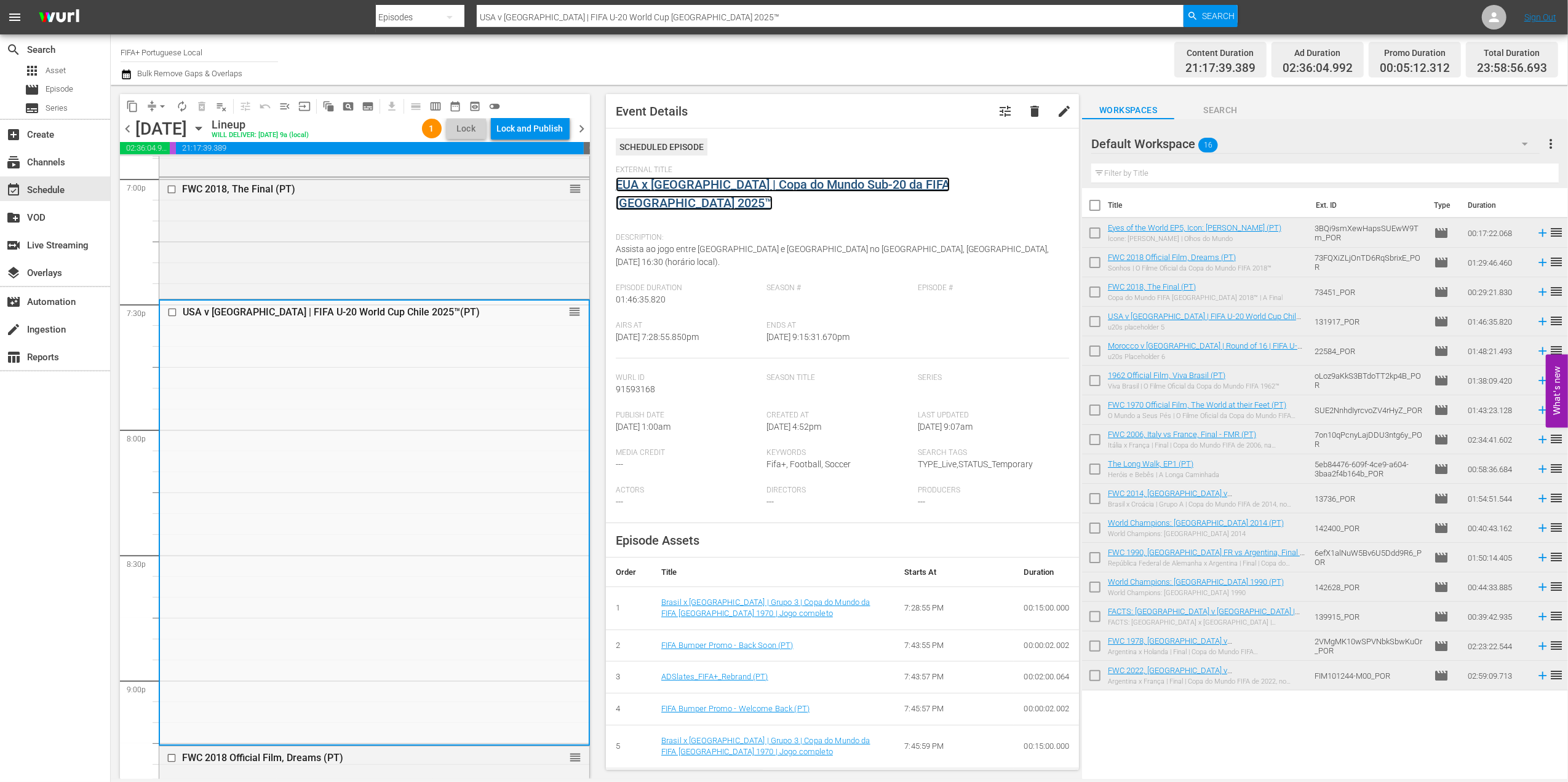
click at [677, 186] on link "EUA x [GEOGRAPHIC_DATA] | Copa do Mundo Sub-20 da FIFA [GEOGRAPHIC_DATA] 2025™" at bounding box center [783, 193] width 334 height 33
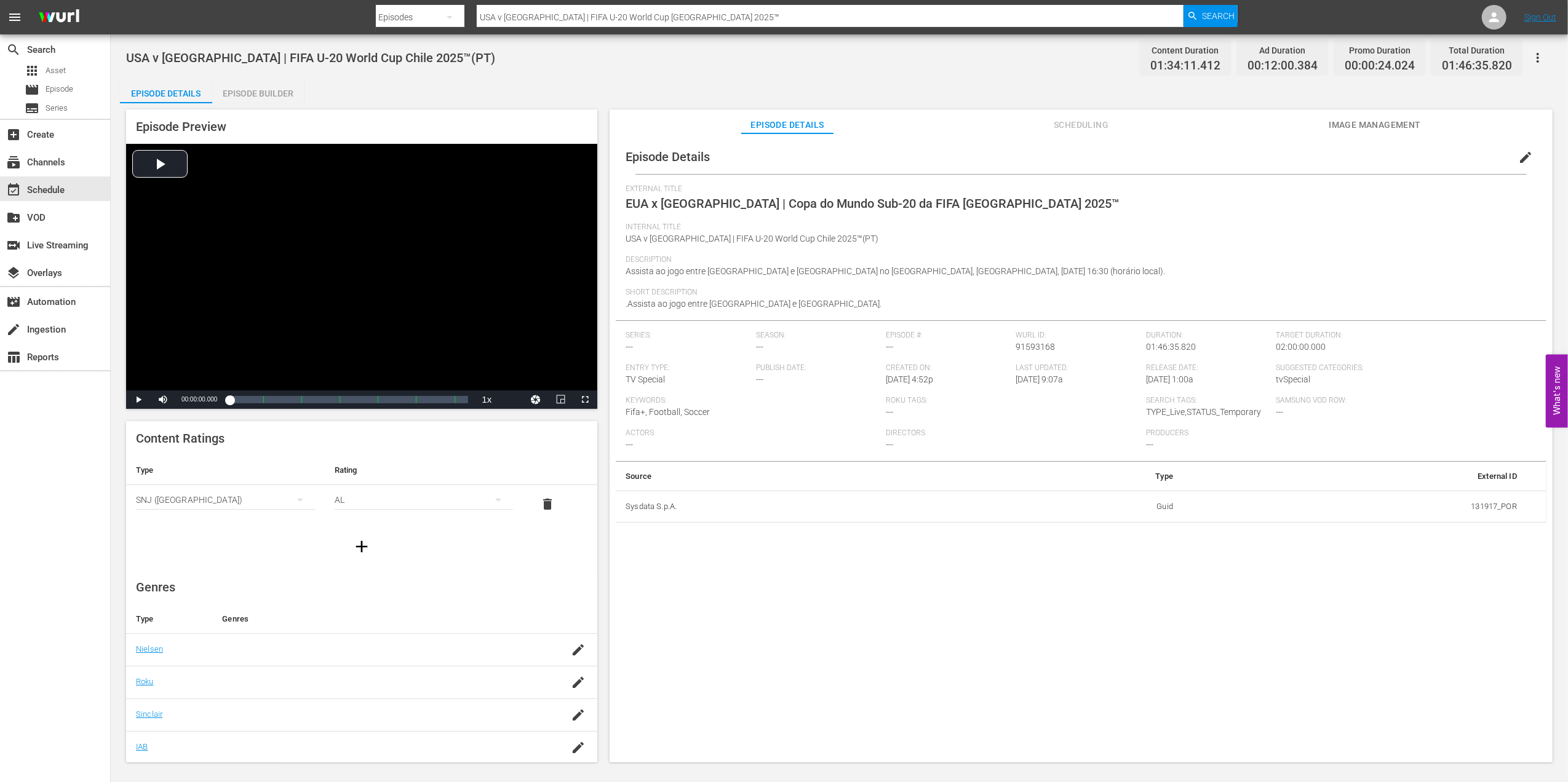
click at [1351, 123] on span "Image Management" at bounding box center [1374, 125] width 92 height 16
